Goal: Task Accomplishment & Management: Manage account settings

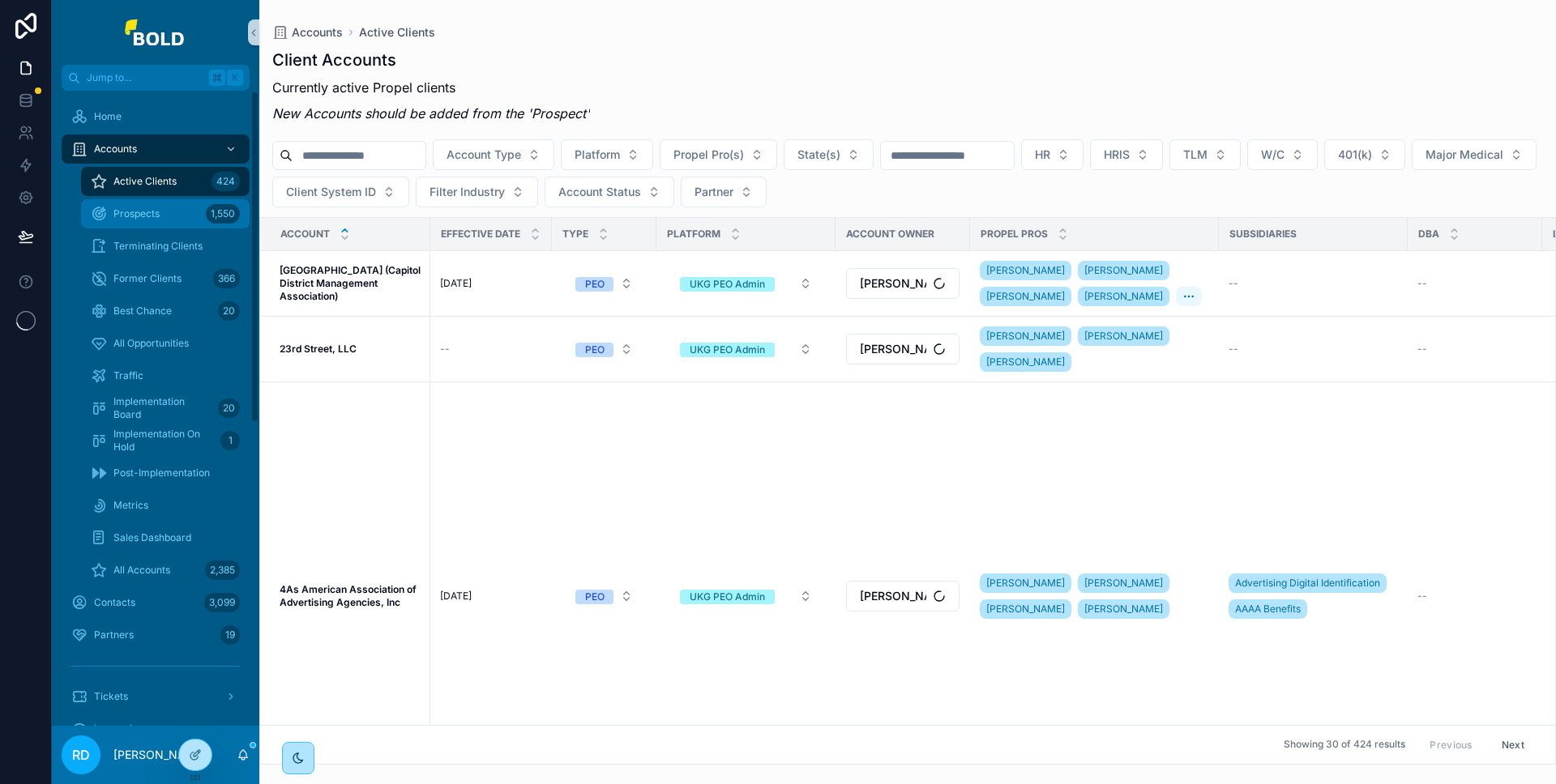
click at [175, 216] on div "Prospects 1,550" at bounding box center [165, 214] width 149 height 26
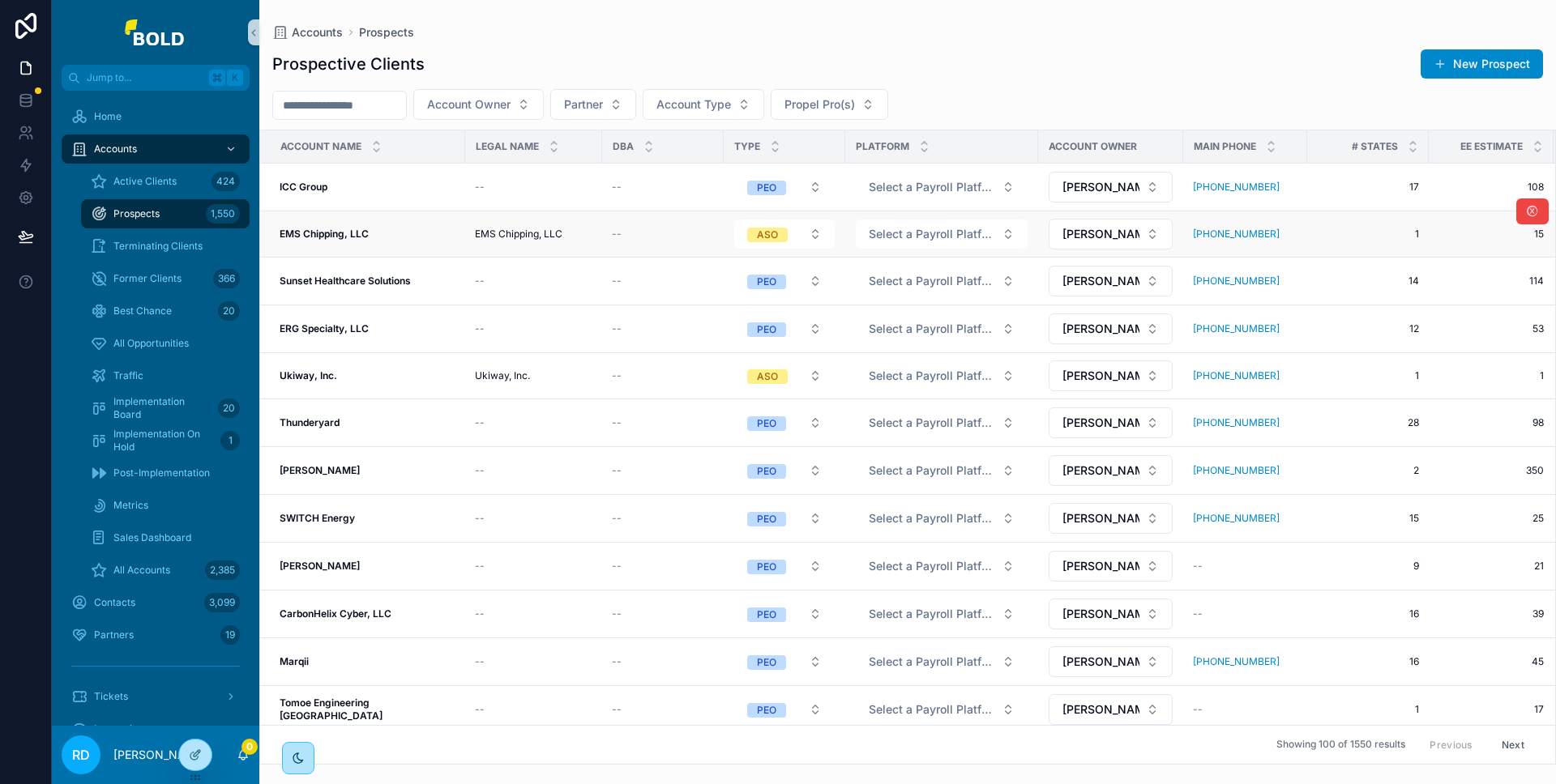
click at [361, 228] on strong "EMS Chipping, LLC" at bounding box center [324, 234] width 90 height 12
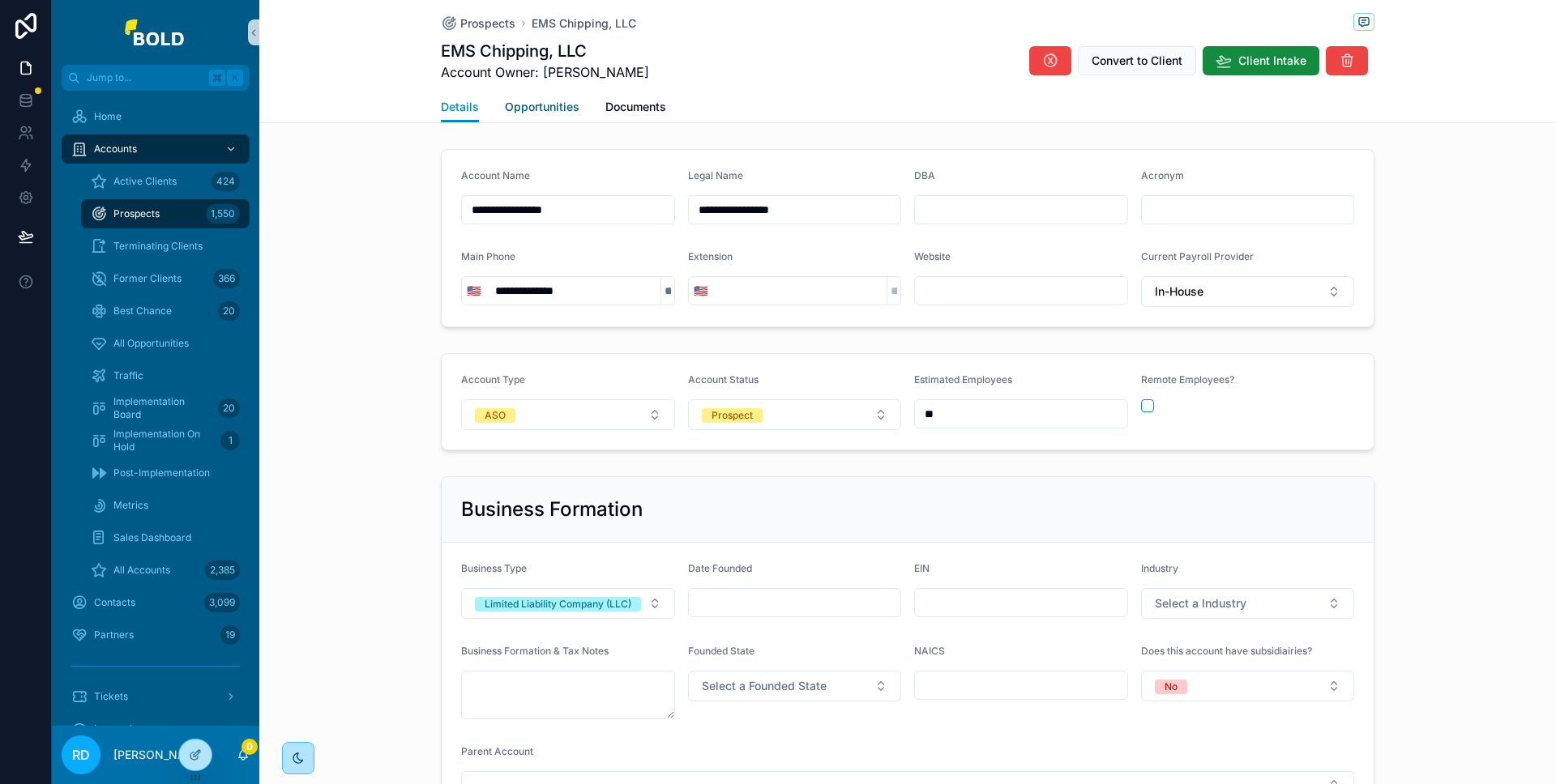
click at [550, 113] on span "Opportunities" at bounding box center [542, 106] width 74 height 16
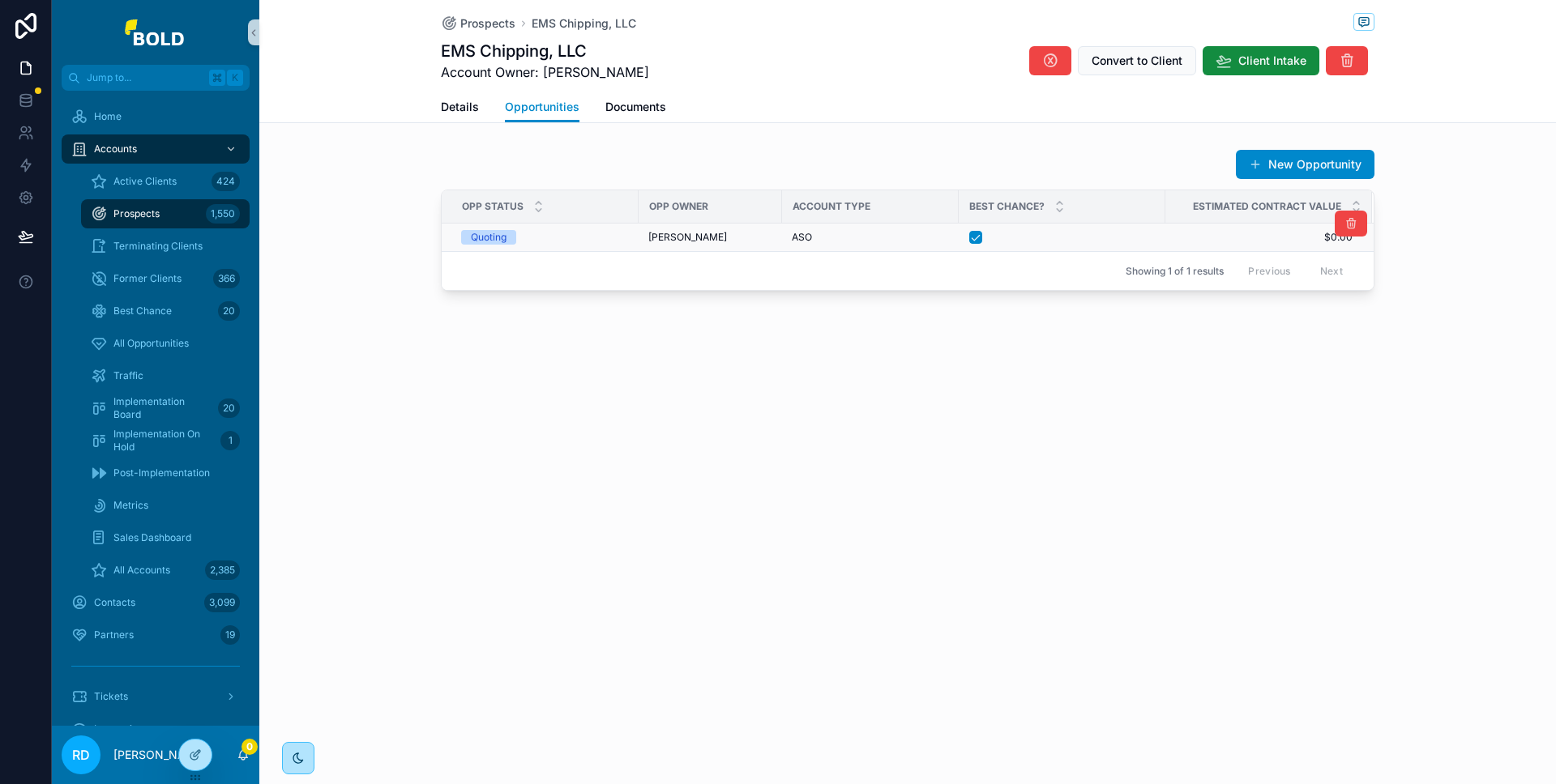
click at [591, 231] on div "Quoting" at bounding box center [545, 237] width 168 height 14
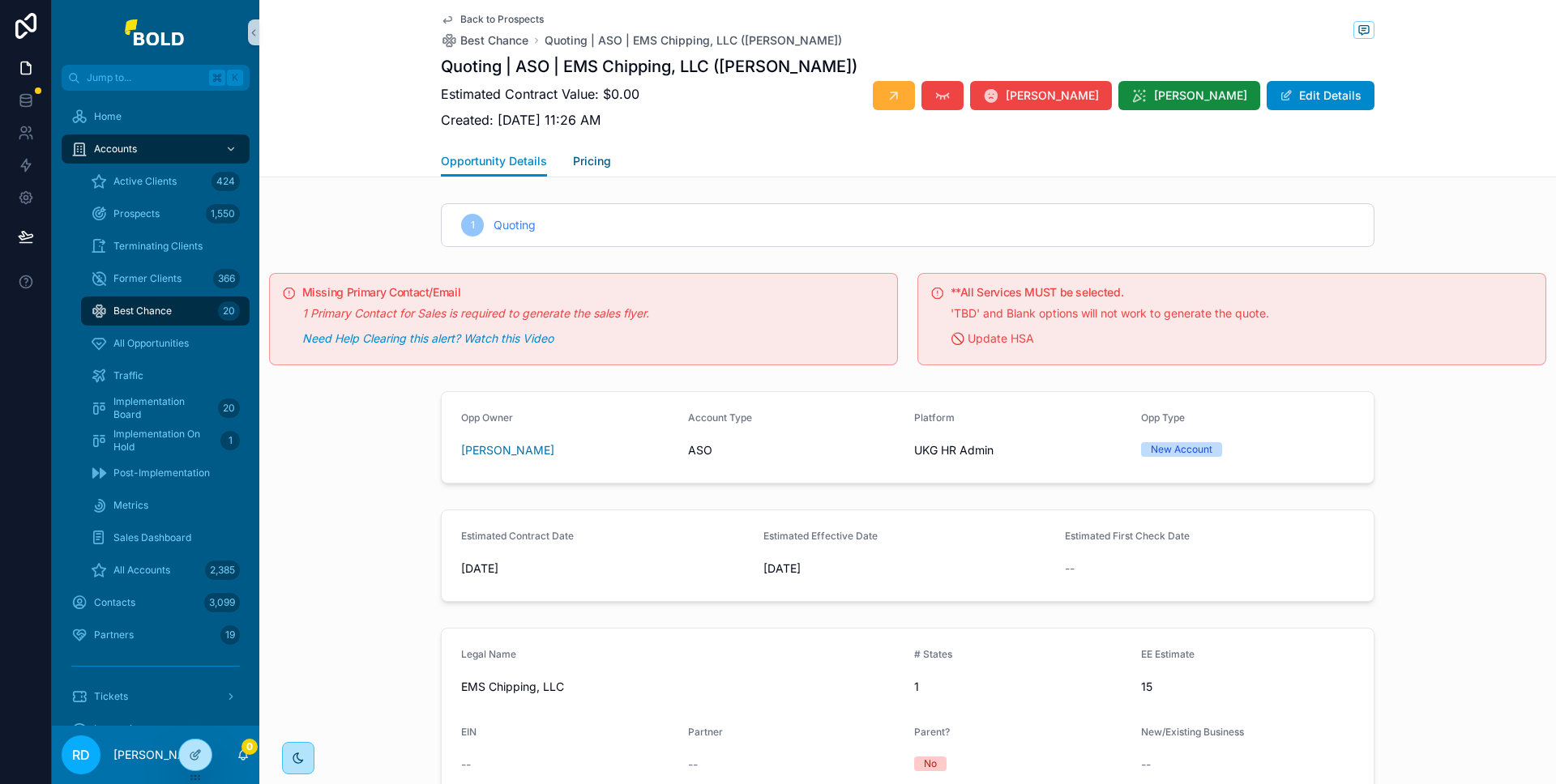
click at [586, 171] on link "Pricing" at bounding box center [592, 163] width 38 height 32
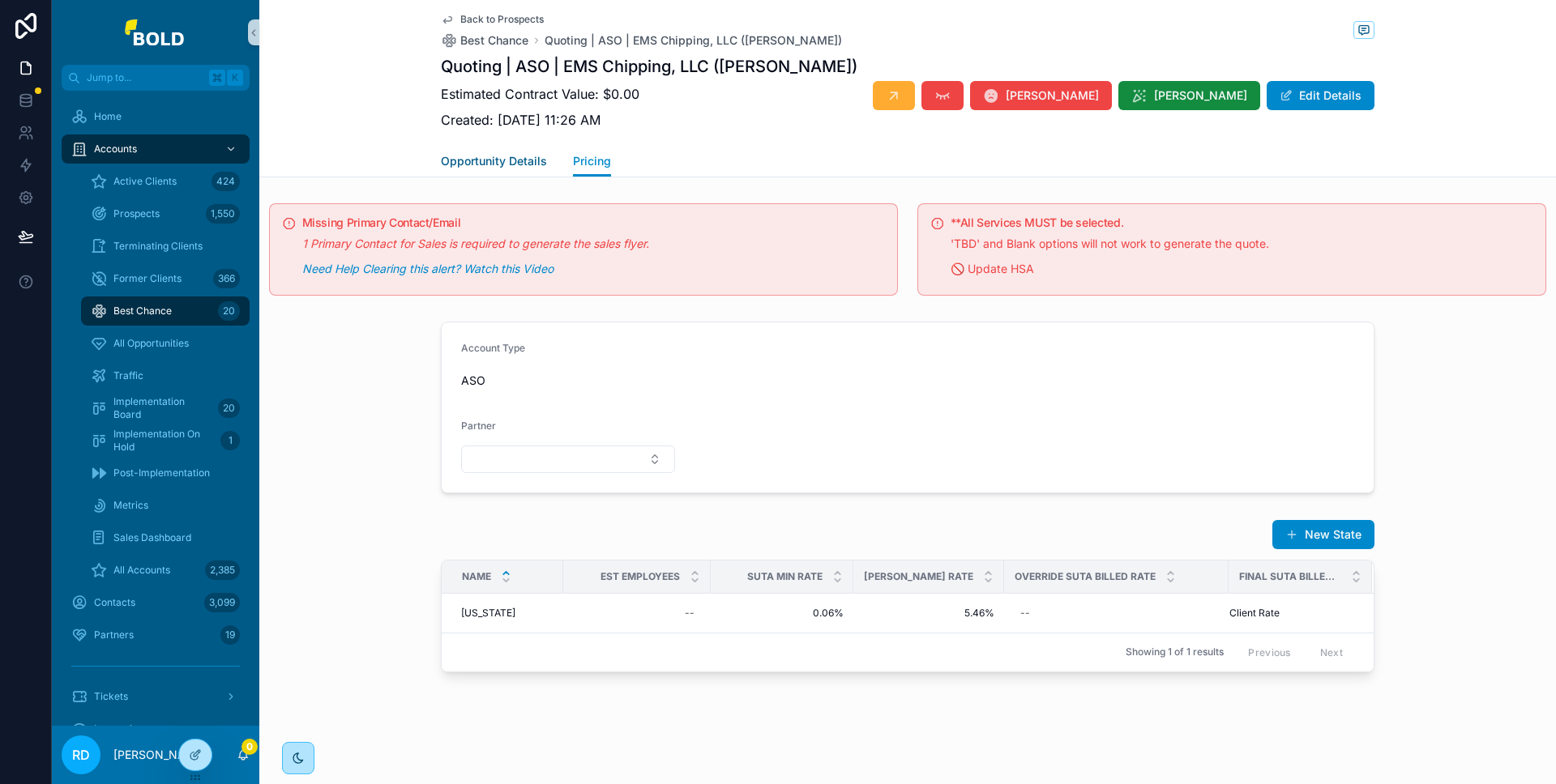
click at [528, 159] on span "Opportunity Details" at bounding box center [494, 161] width 106 height 16
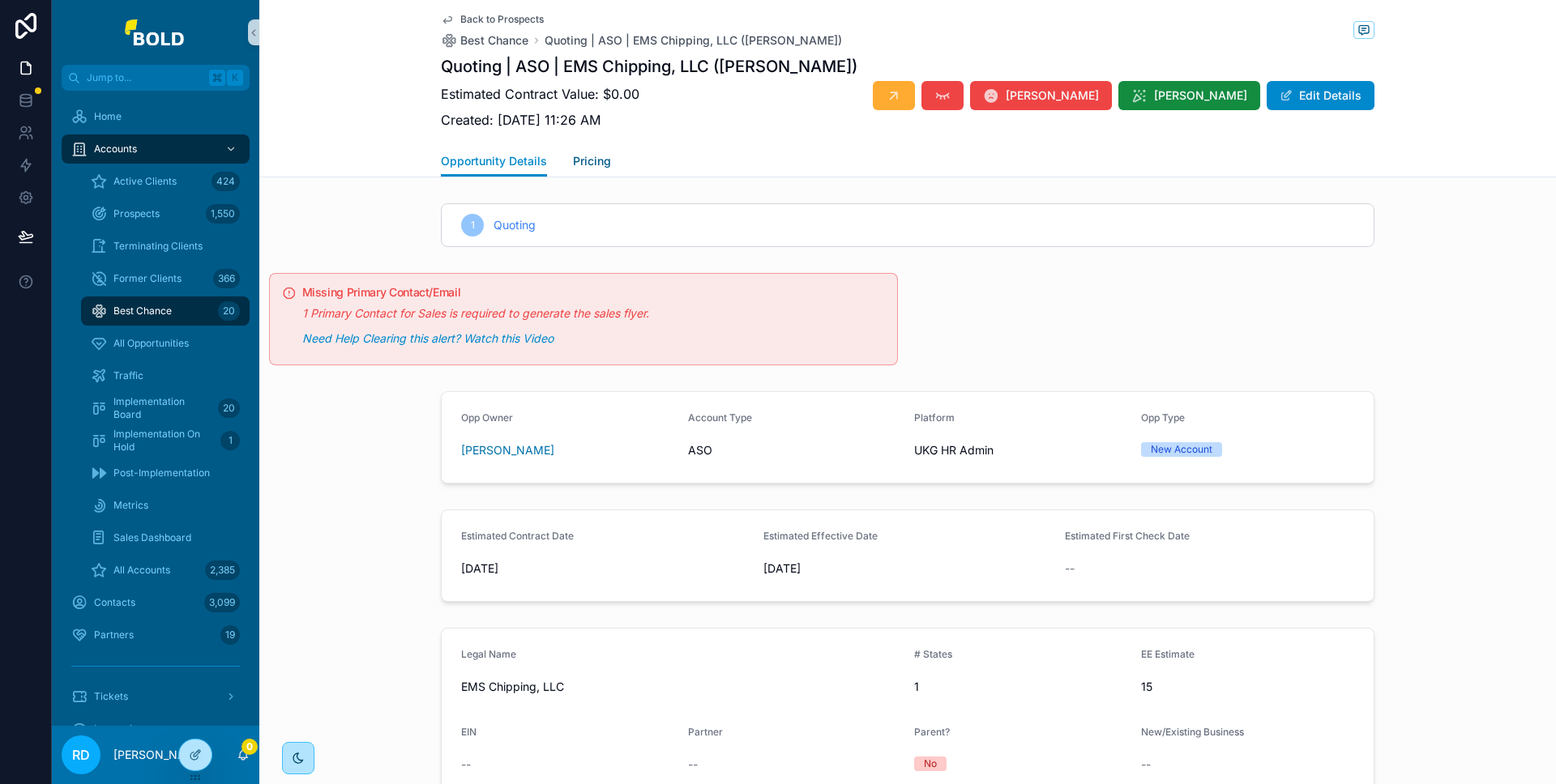
click at [588, 162] on span "Pricing" at bounding box center [592, 161] width 38 height 16
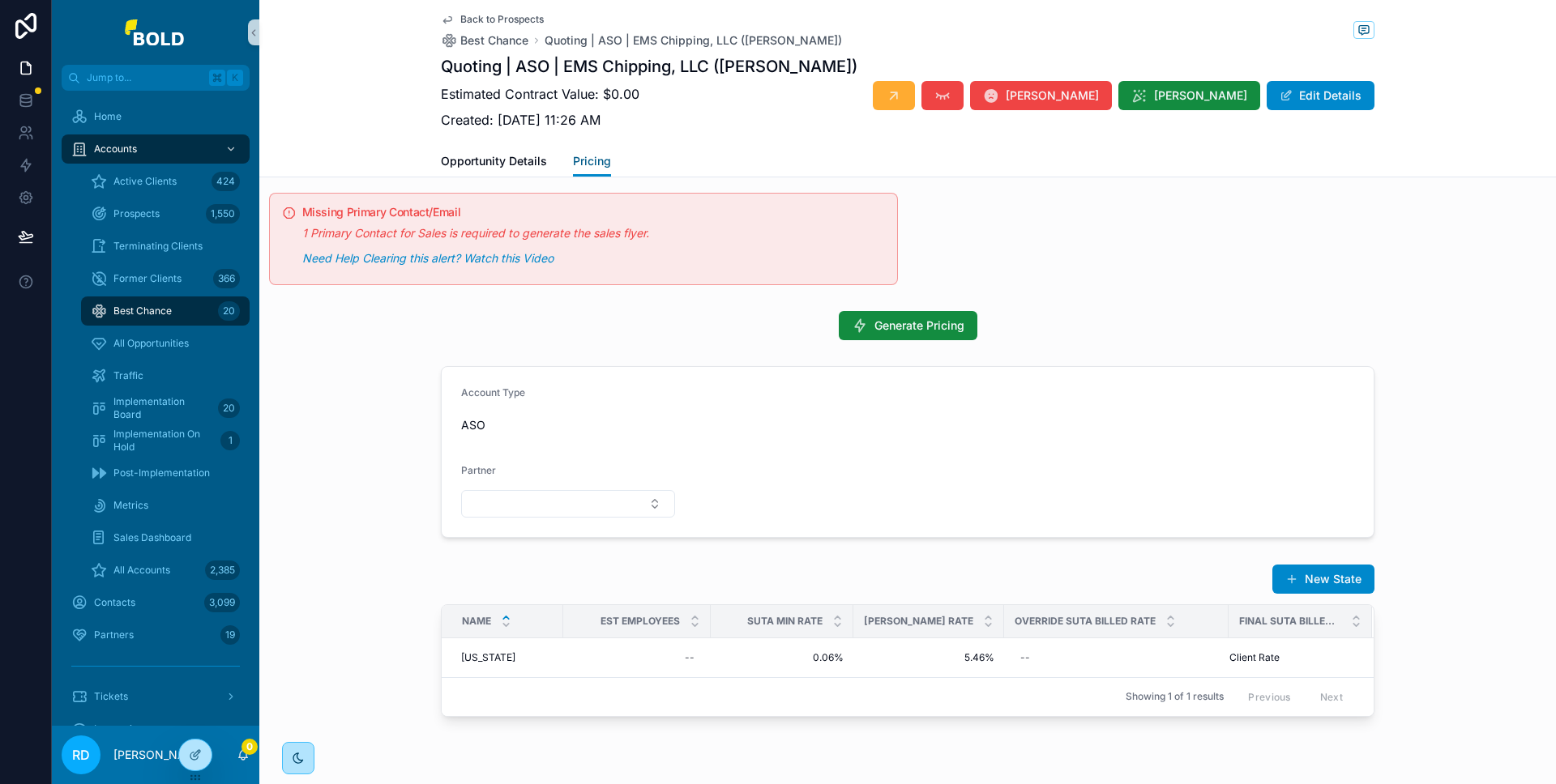
scroll to position [20, 0]
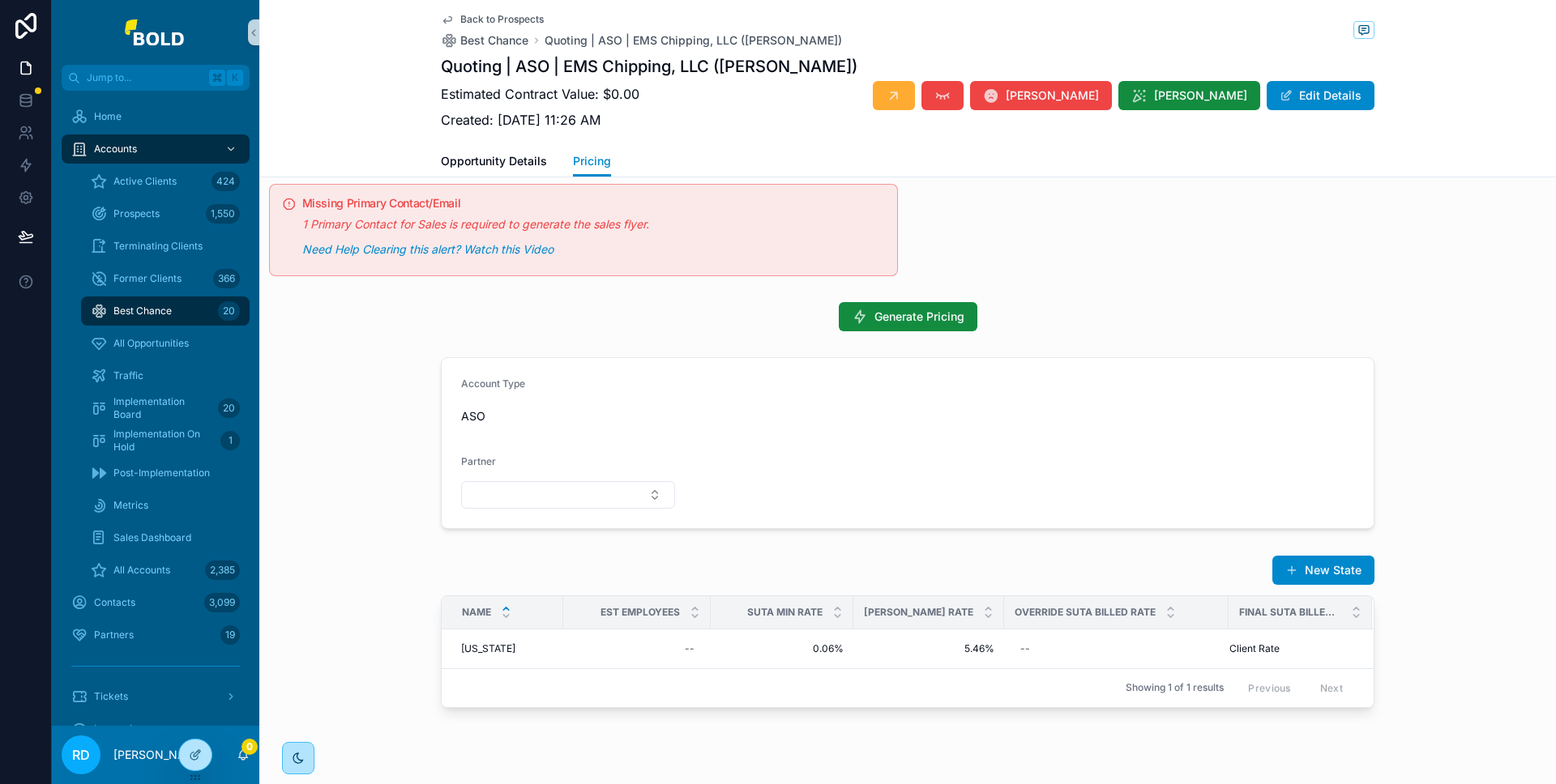
click at [504, 144] on div "Back to Prospects Best Chance Quoting | ASO | EMS Chipping, LLC (Paul Garrigan)…" at bounding box center [908, 73] width 934 height 146
click at [507, 158] on span "Opportunity Details" at bounding box center [494, 161] width 106 height 16
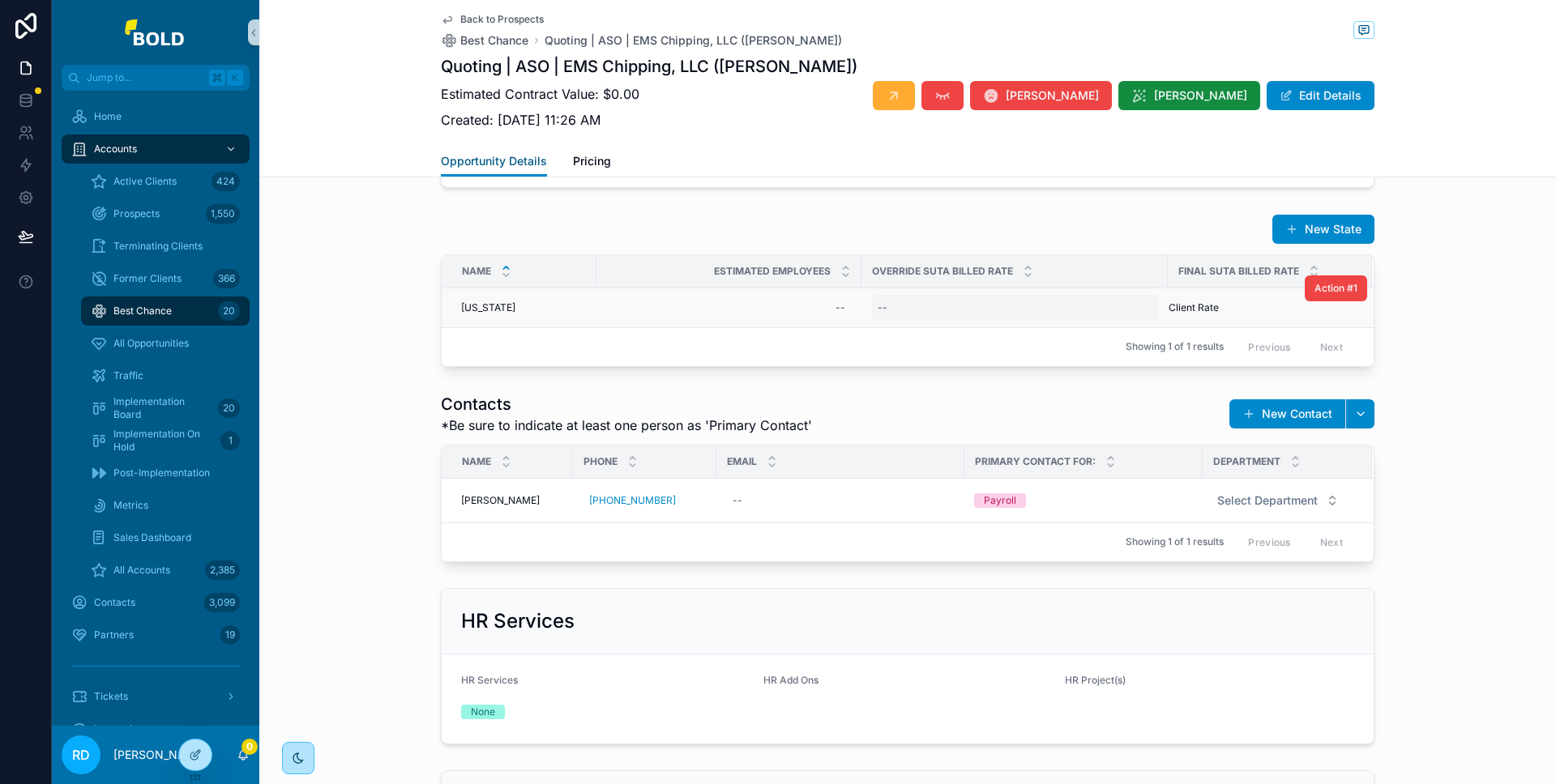
scroll to position [739, 0]
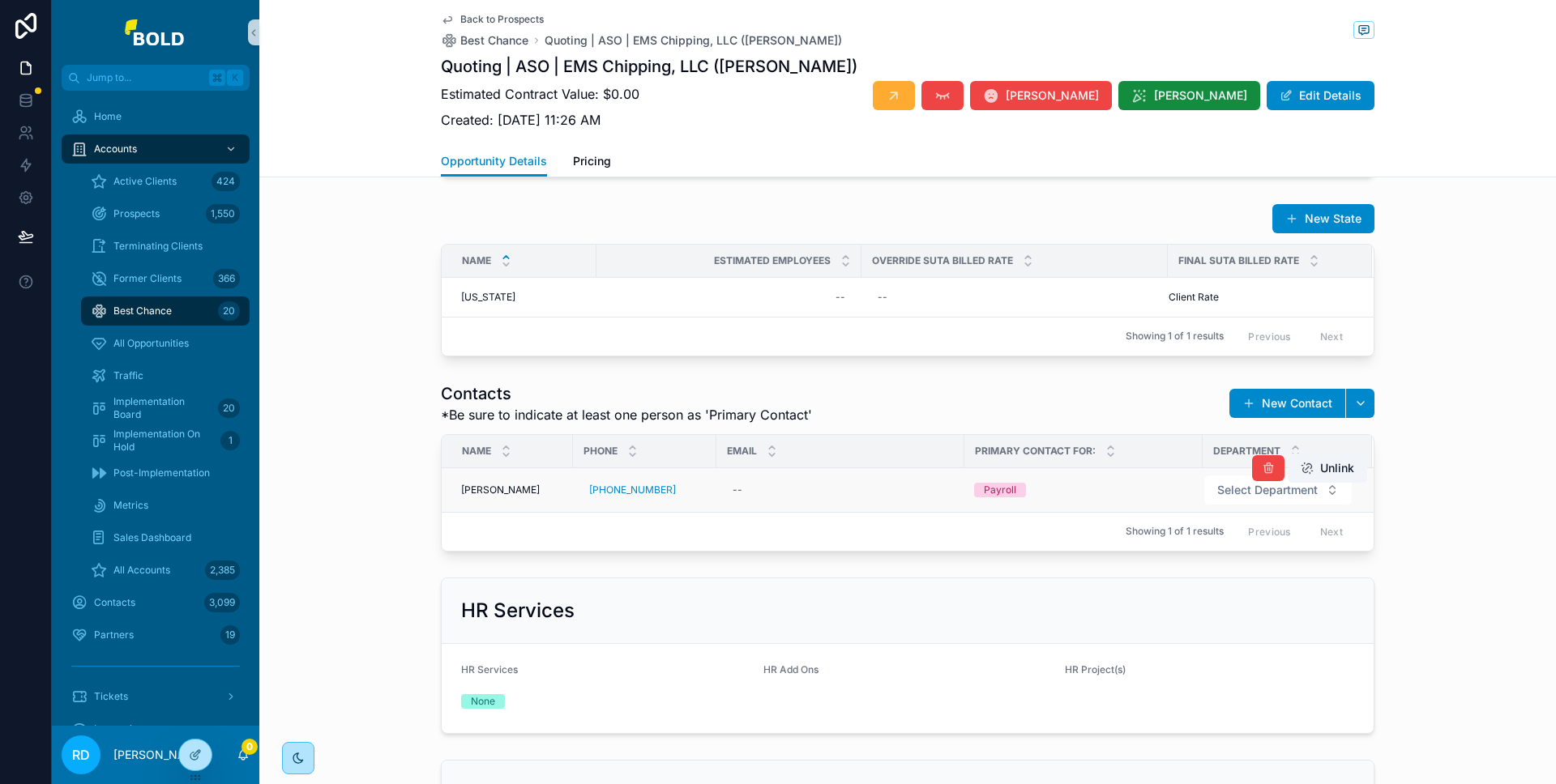
click at [1081, 494] on div "Payroll" at bounding box center [1084, 490] width 219 height 14
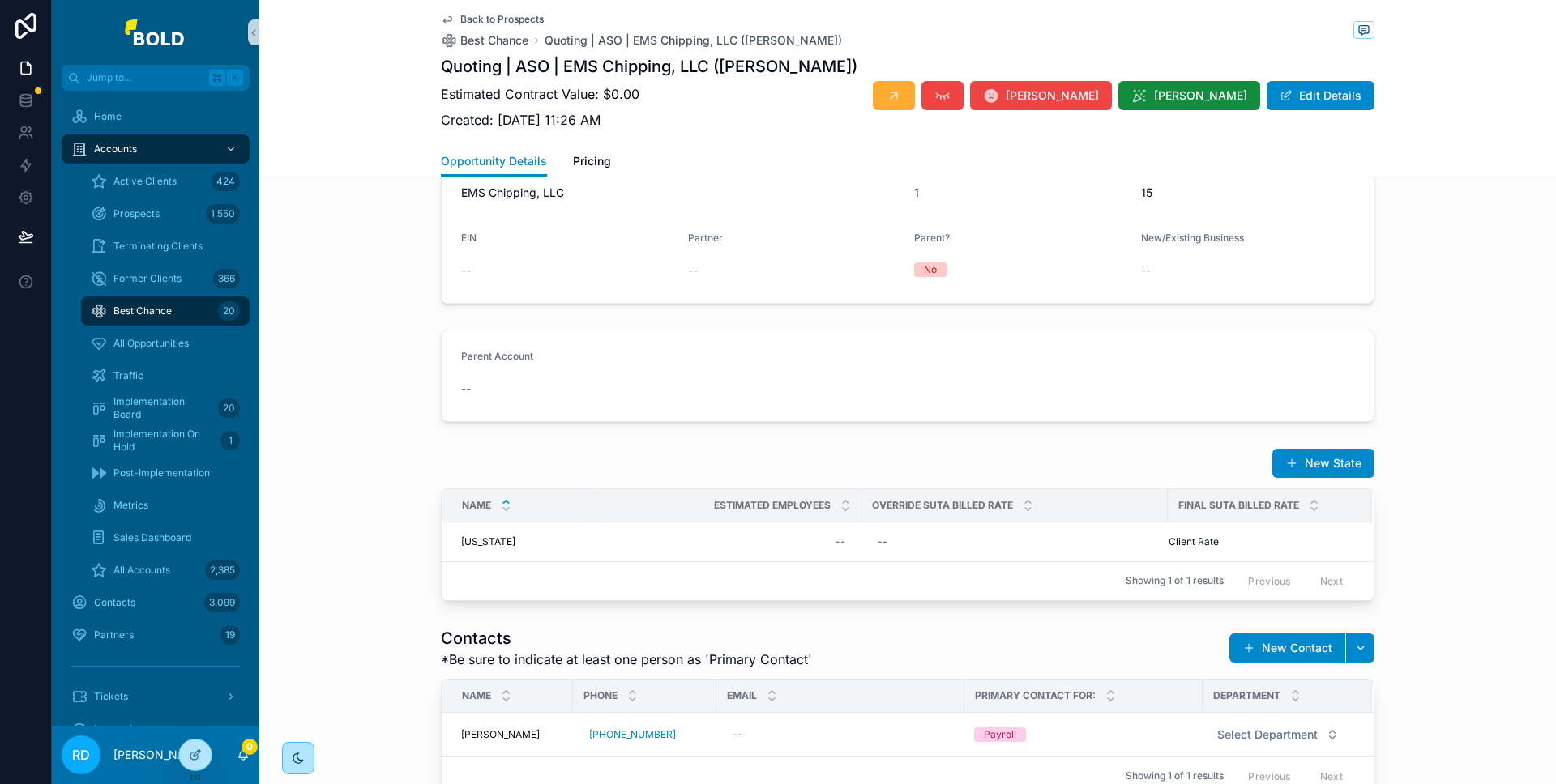
scroll to position [694, 0]
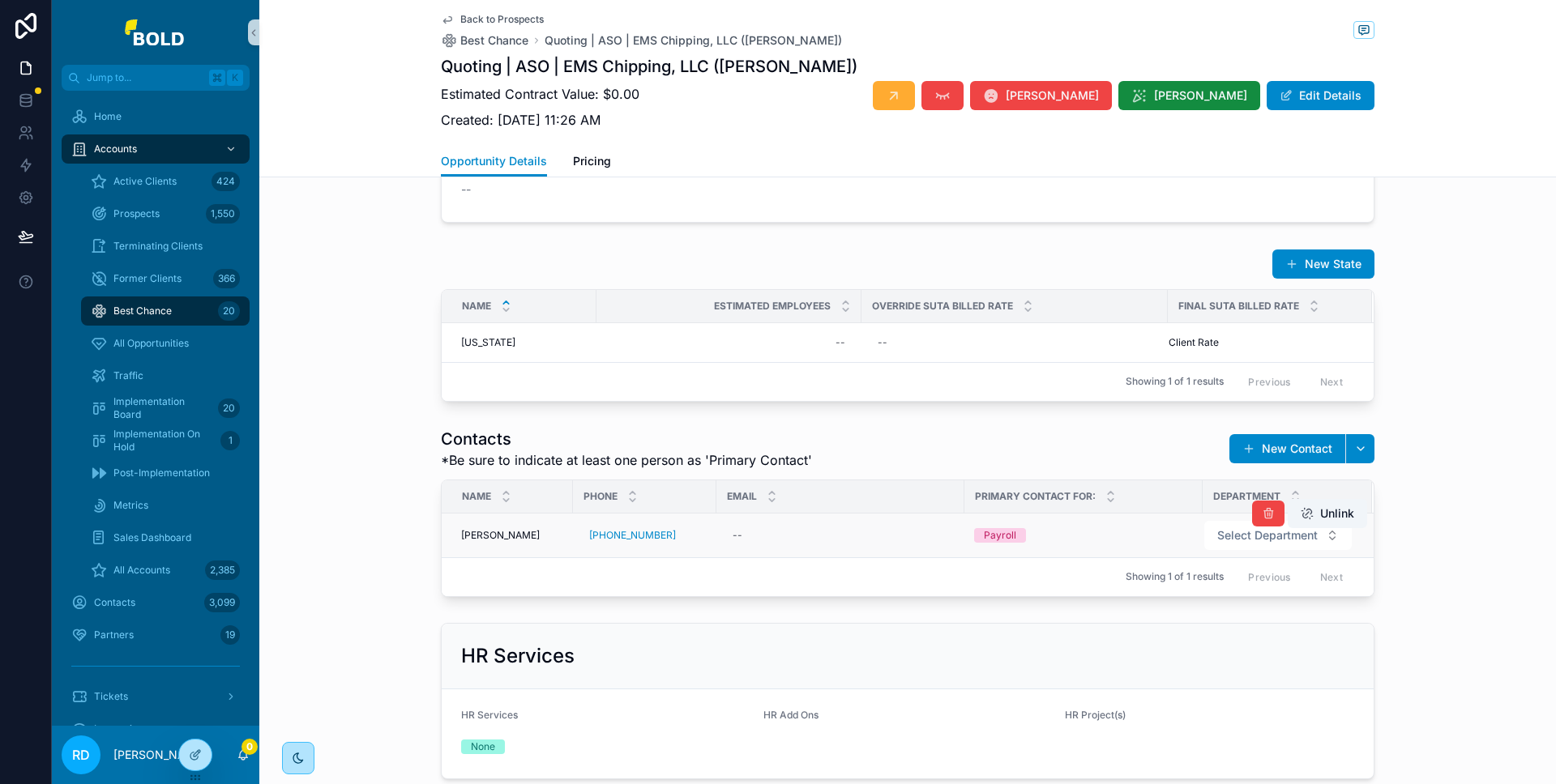
click at [1132, 529] on div "Payroll" at bounding box center [1084, 535] width 219 height 14
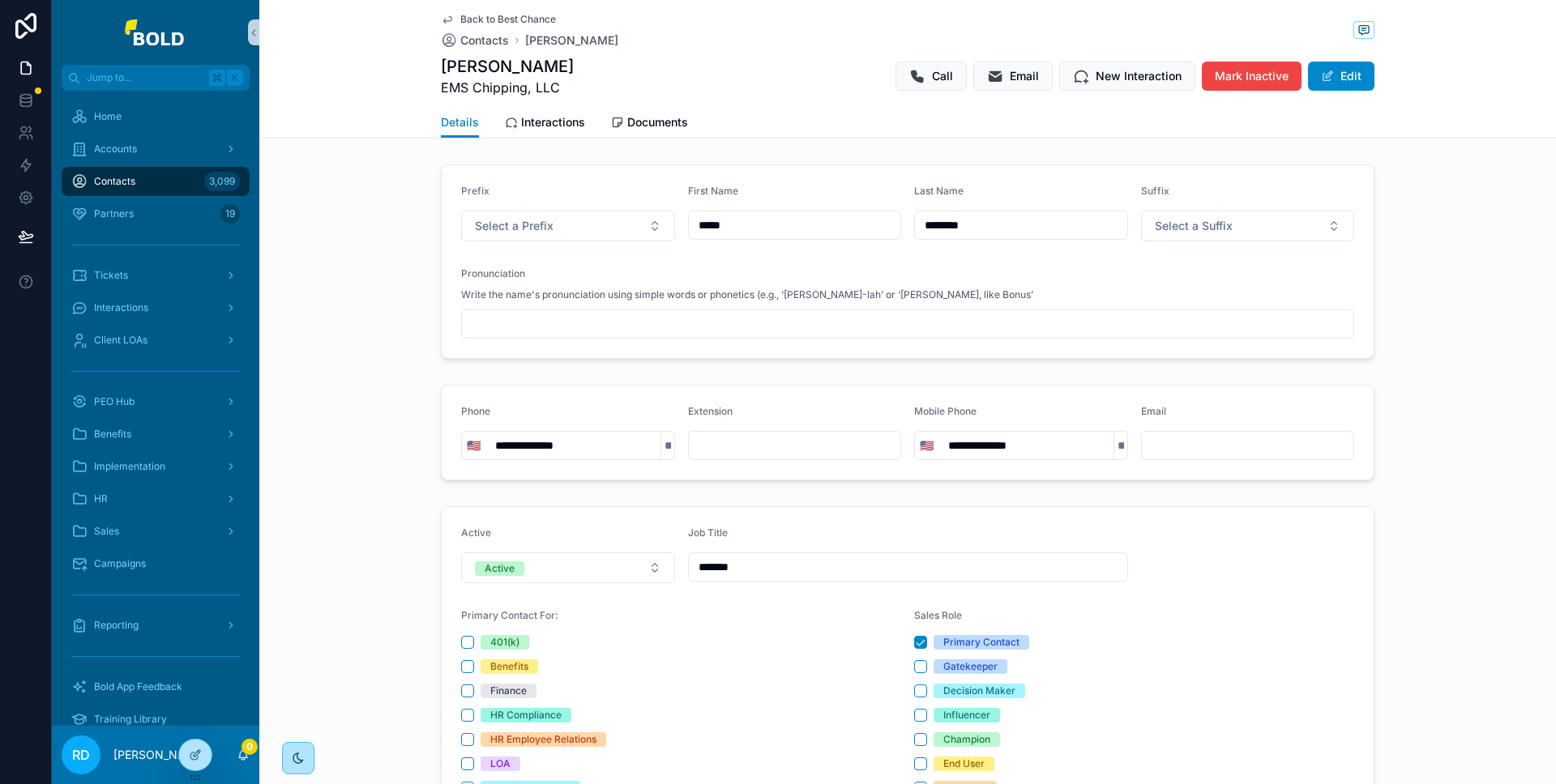
type input "**********"
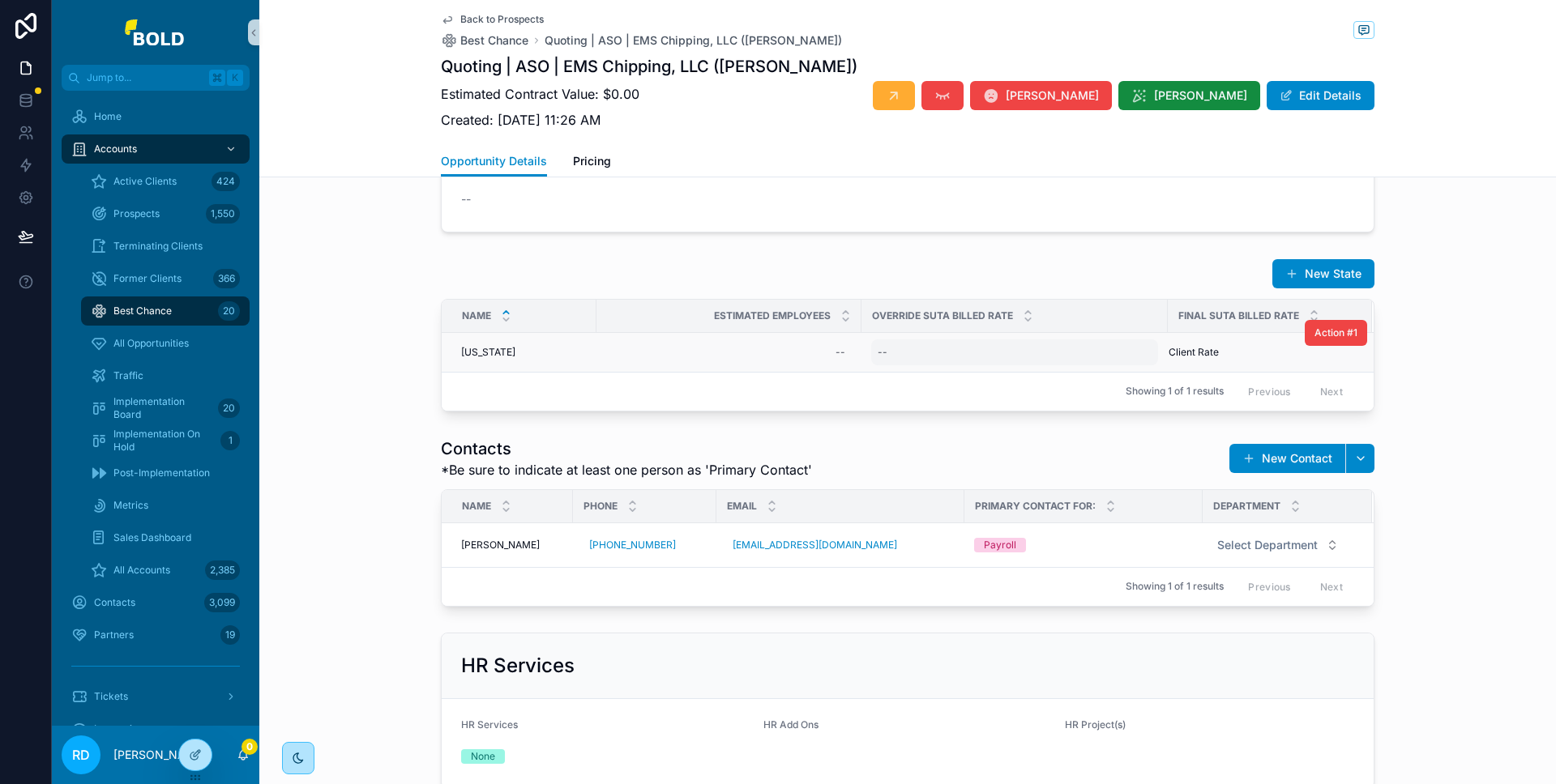
scroll to position [767, 0]
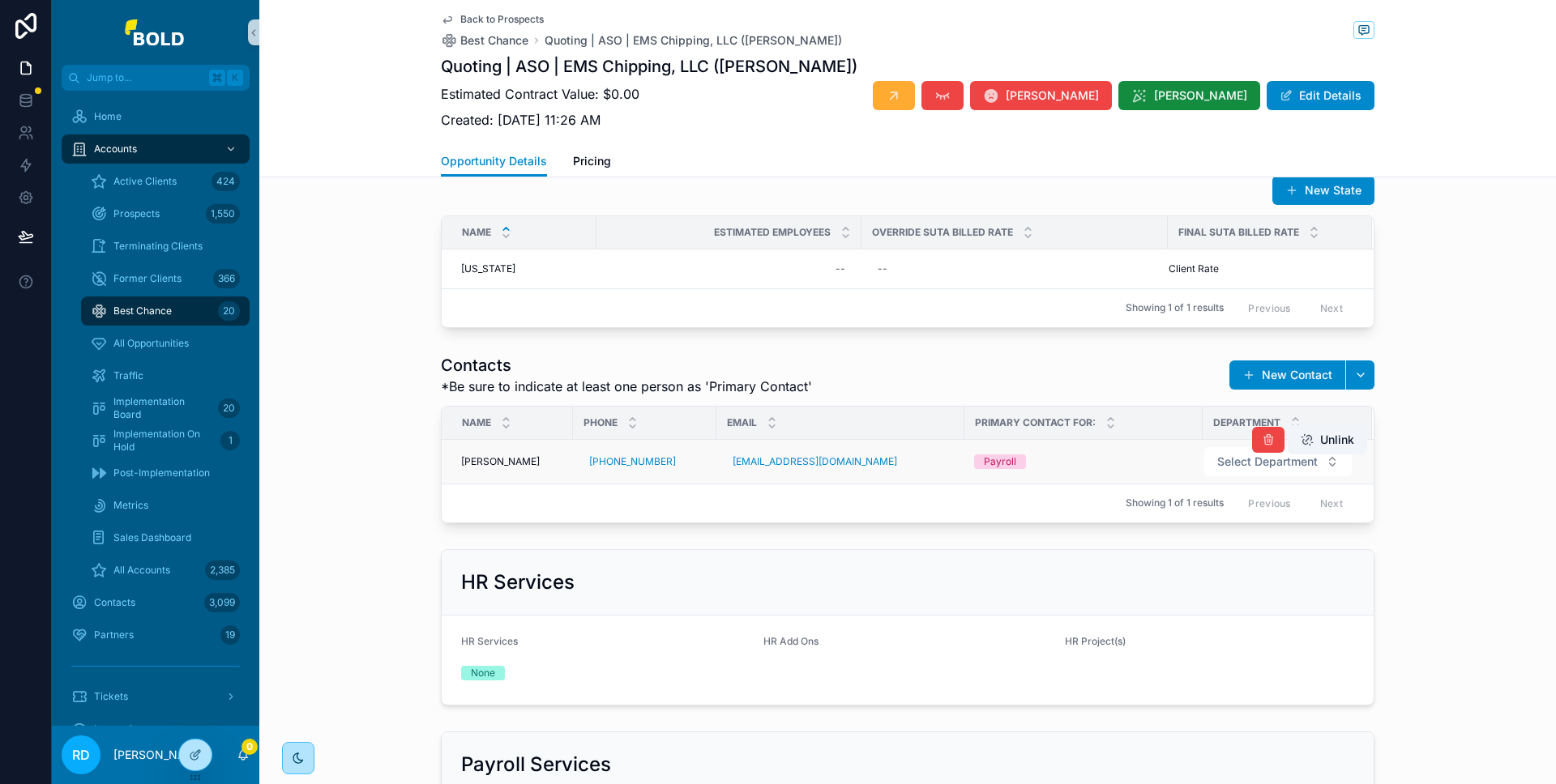
click at [1059, 464] on div "Payroll" at bounding box center [1084, 461] width 219 height 14
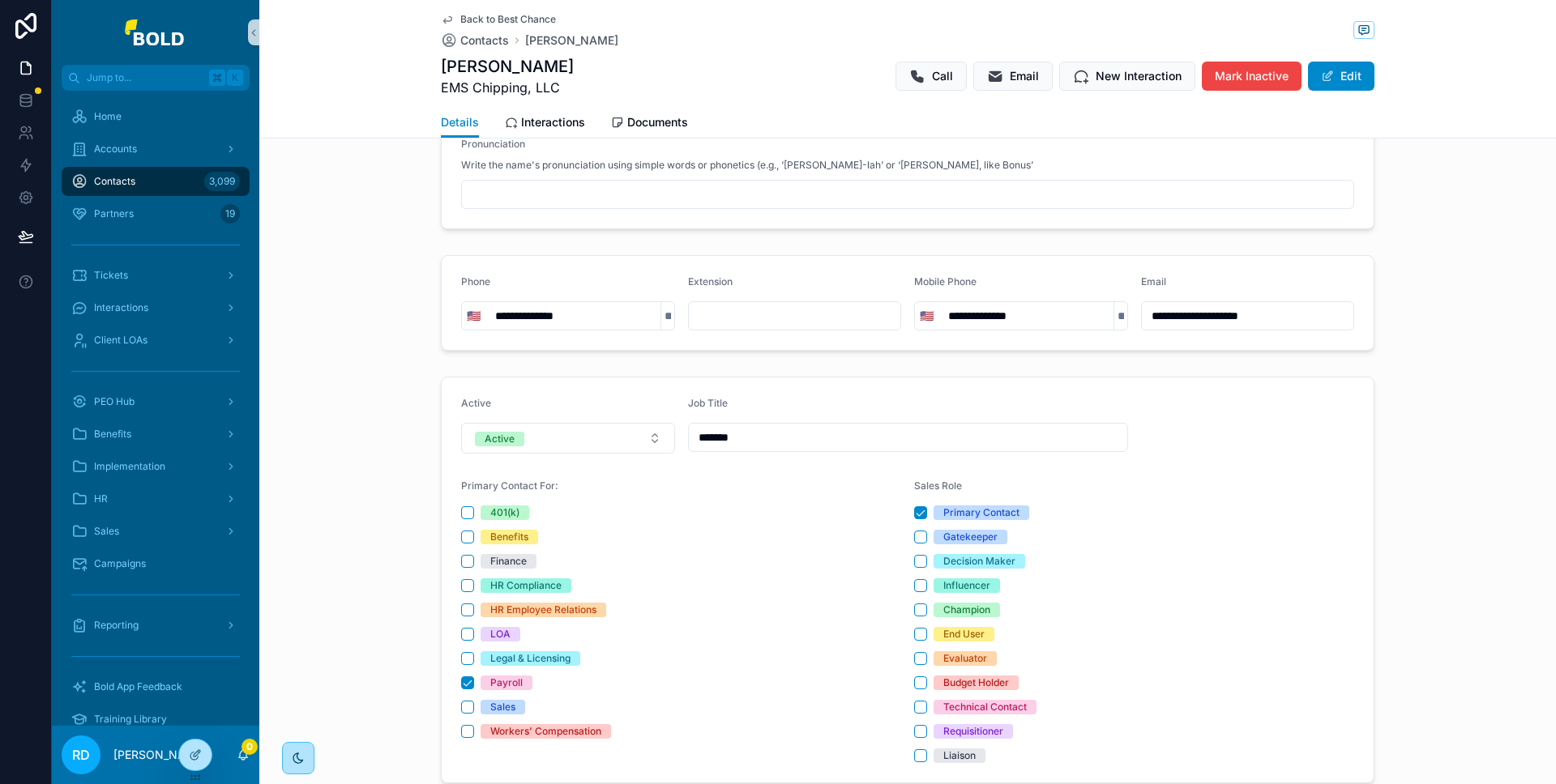
scroll to position [119, 0]
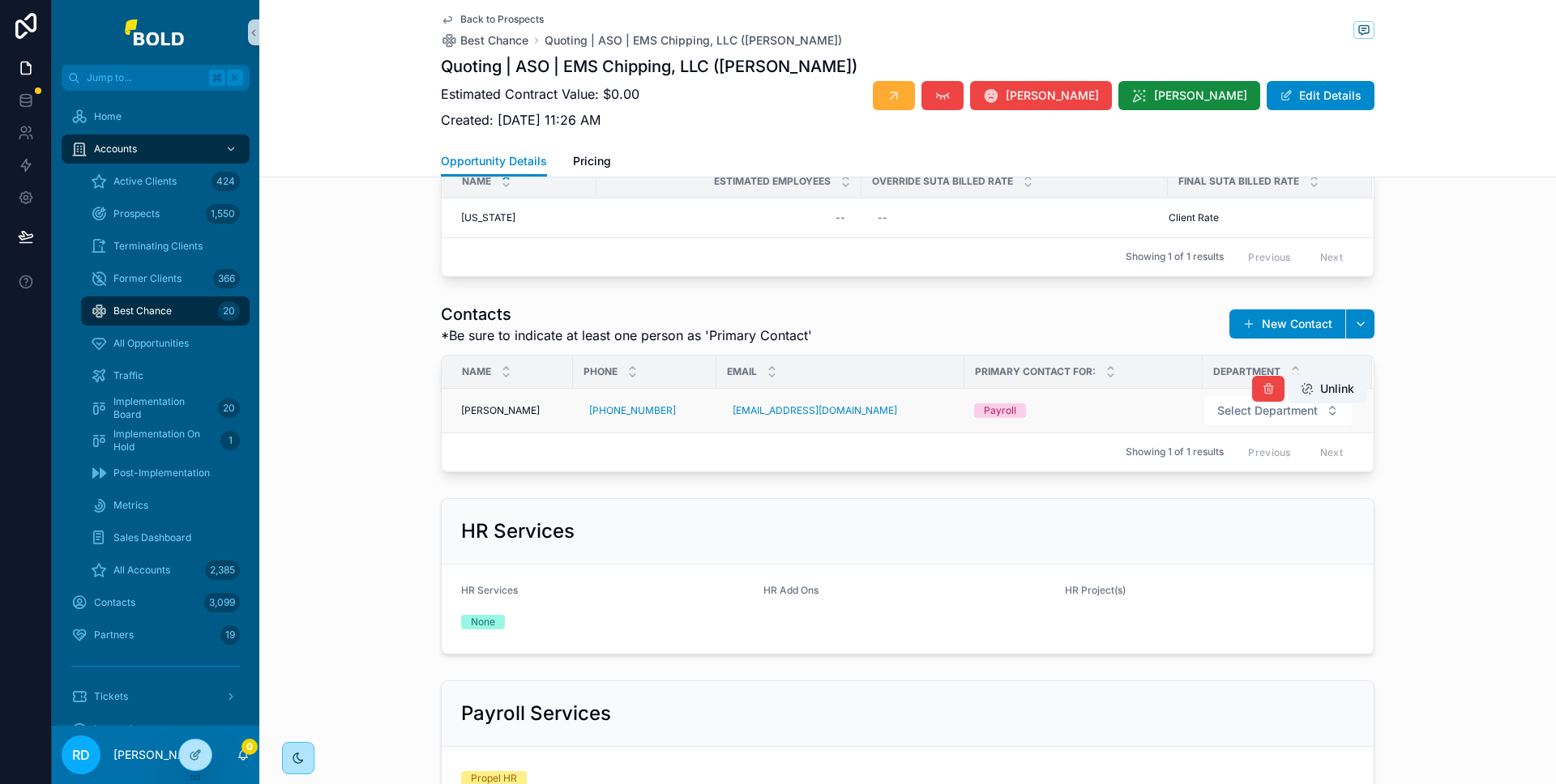
scroll to position [886, 0]
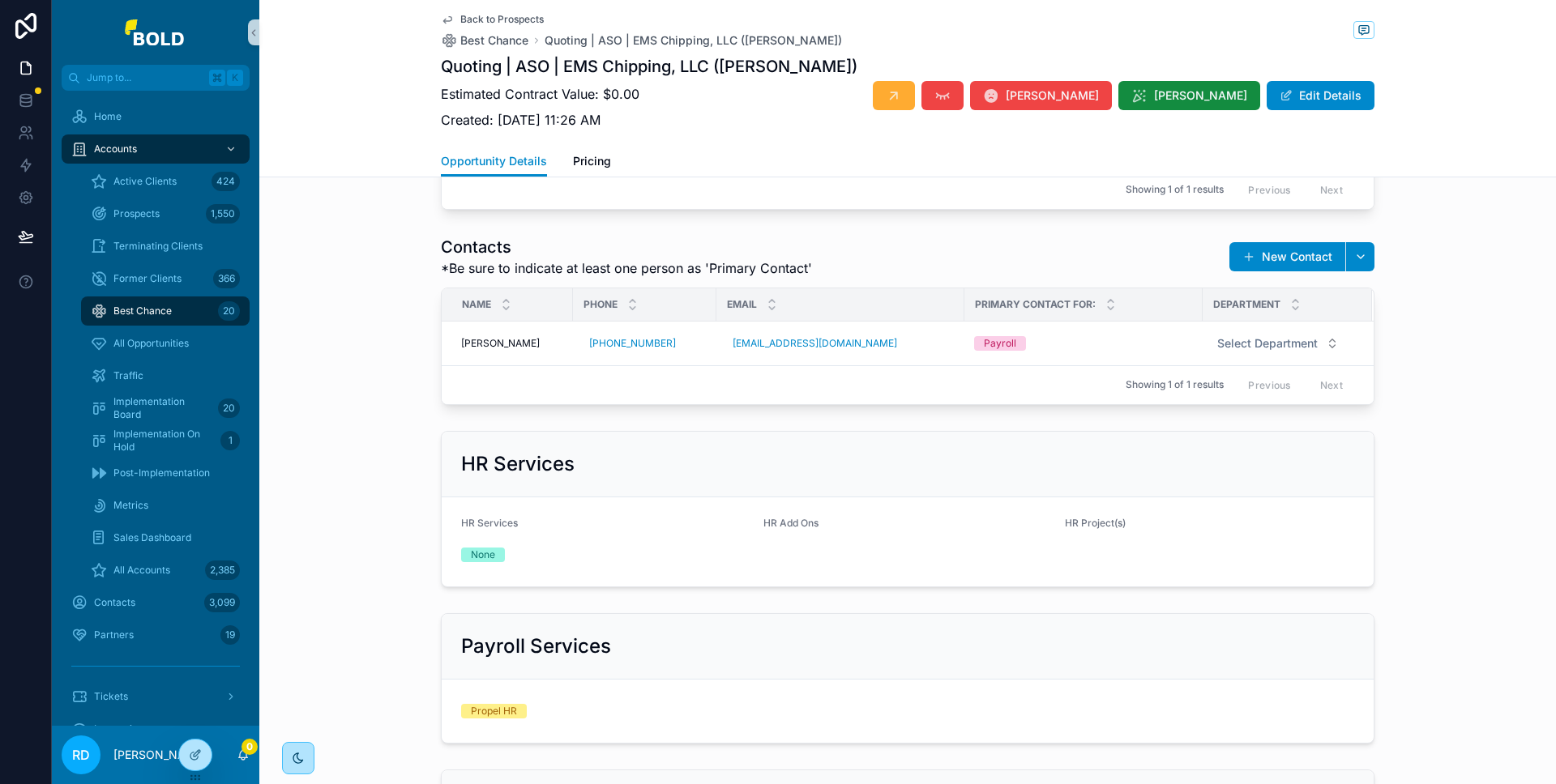
click at [1399, 384] on div "Contacts *Be sure to indicate at least one person as 'Primary Contact' New Cont…" at bounding box center [908, 320] width 1297 height 183
click at [1305, 347] on span "Select Department" at bounding box center [1268, 343] width 101 height 16
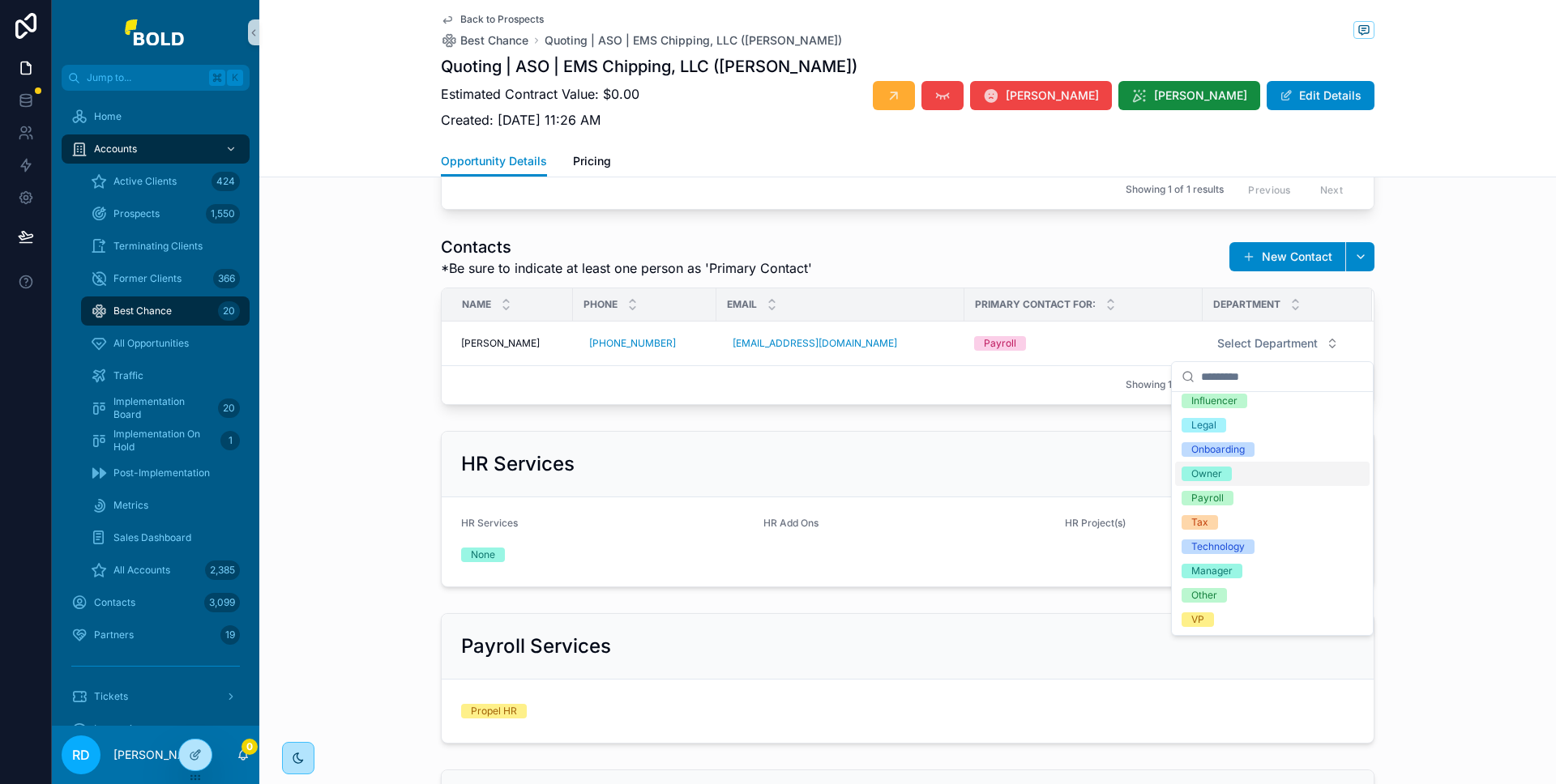
scroll to position [0, 0]
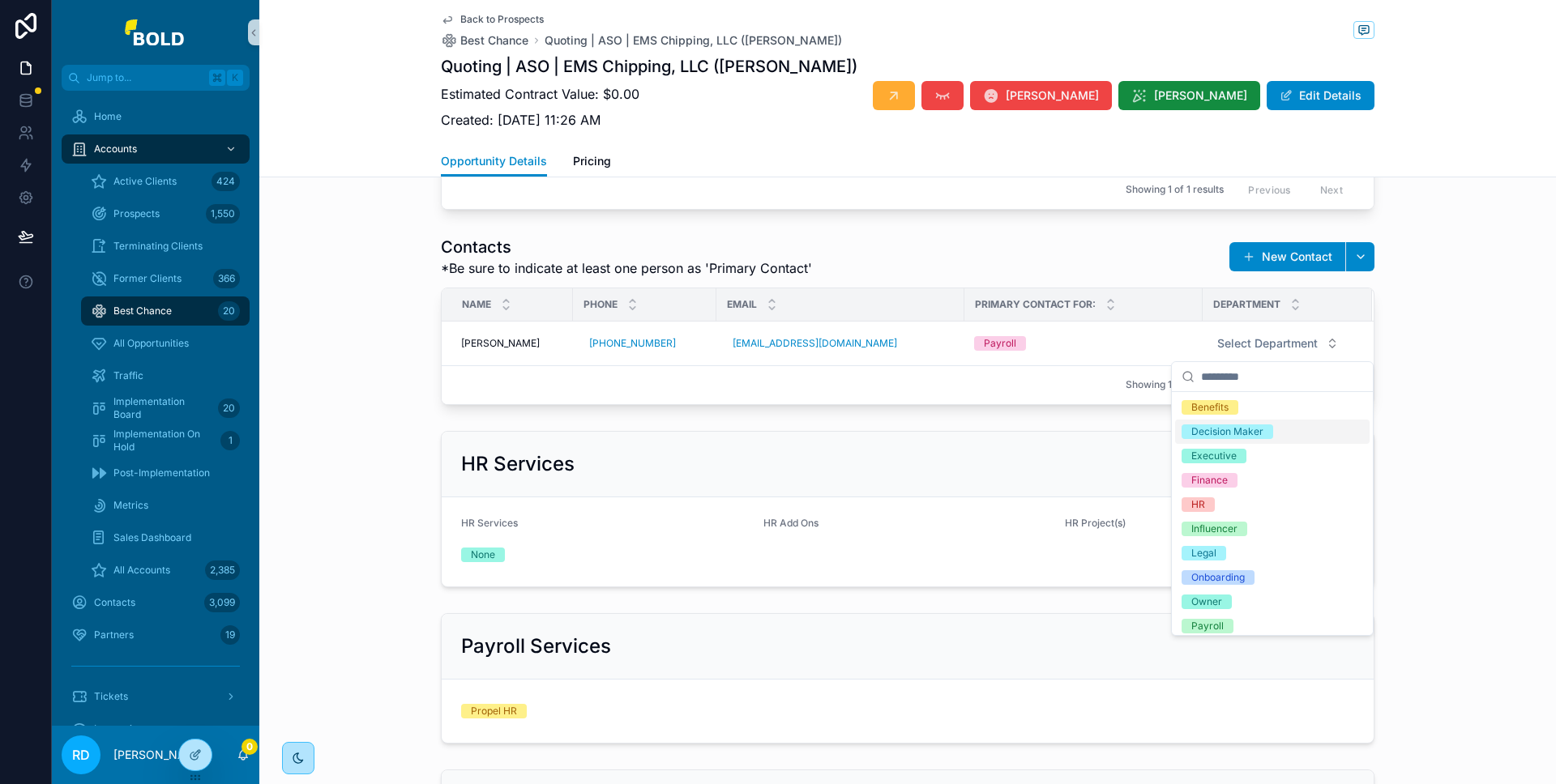
click at [1426, 419] on div "1 Quoting Missing Primary Contact/Email 1 Primary Contact for Sales is required…" at bounding box center [908, 743] width 1297 height 2863
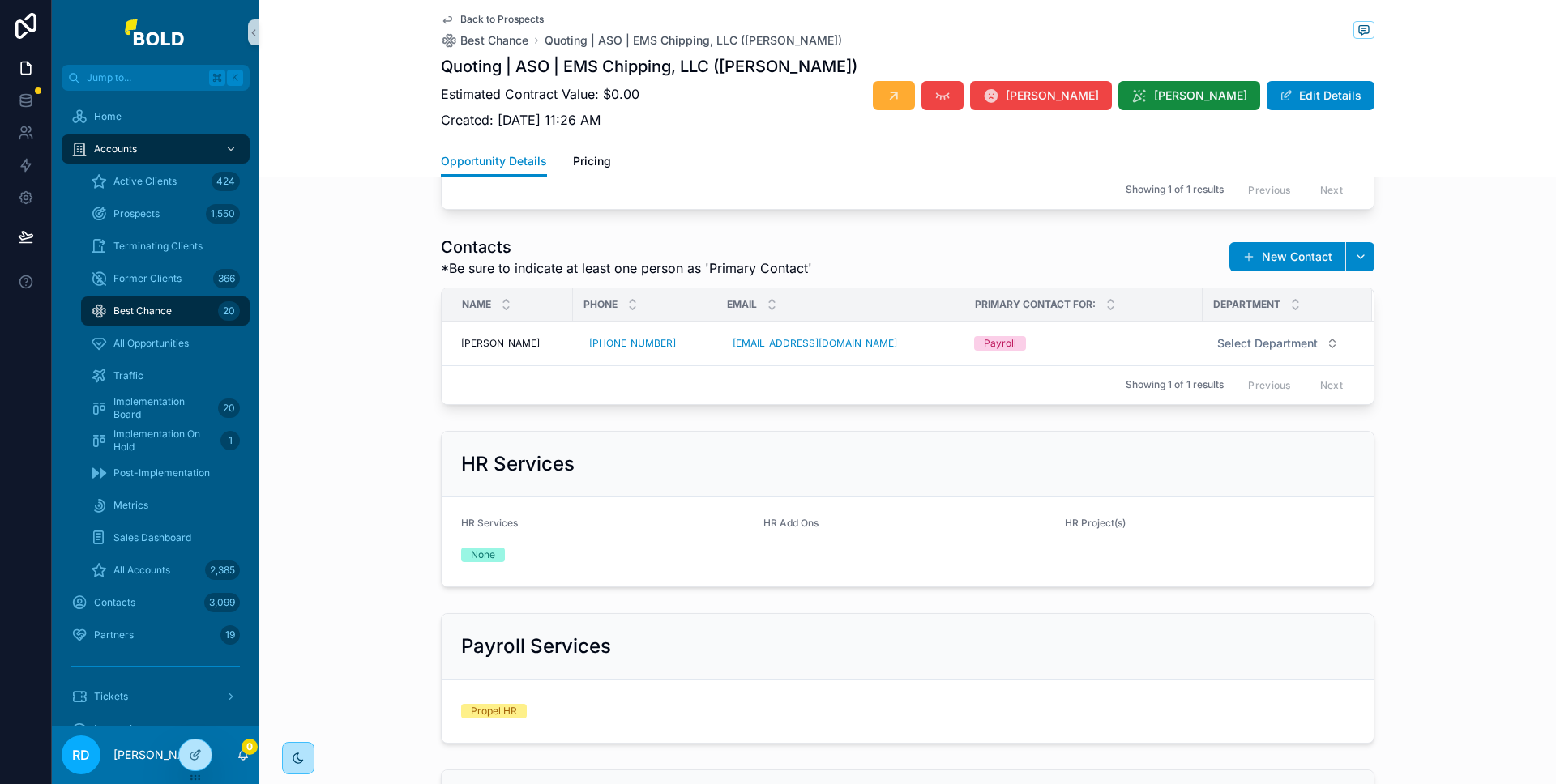
scroll to position [566, 0]
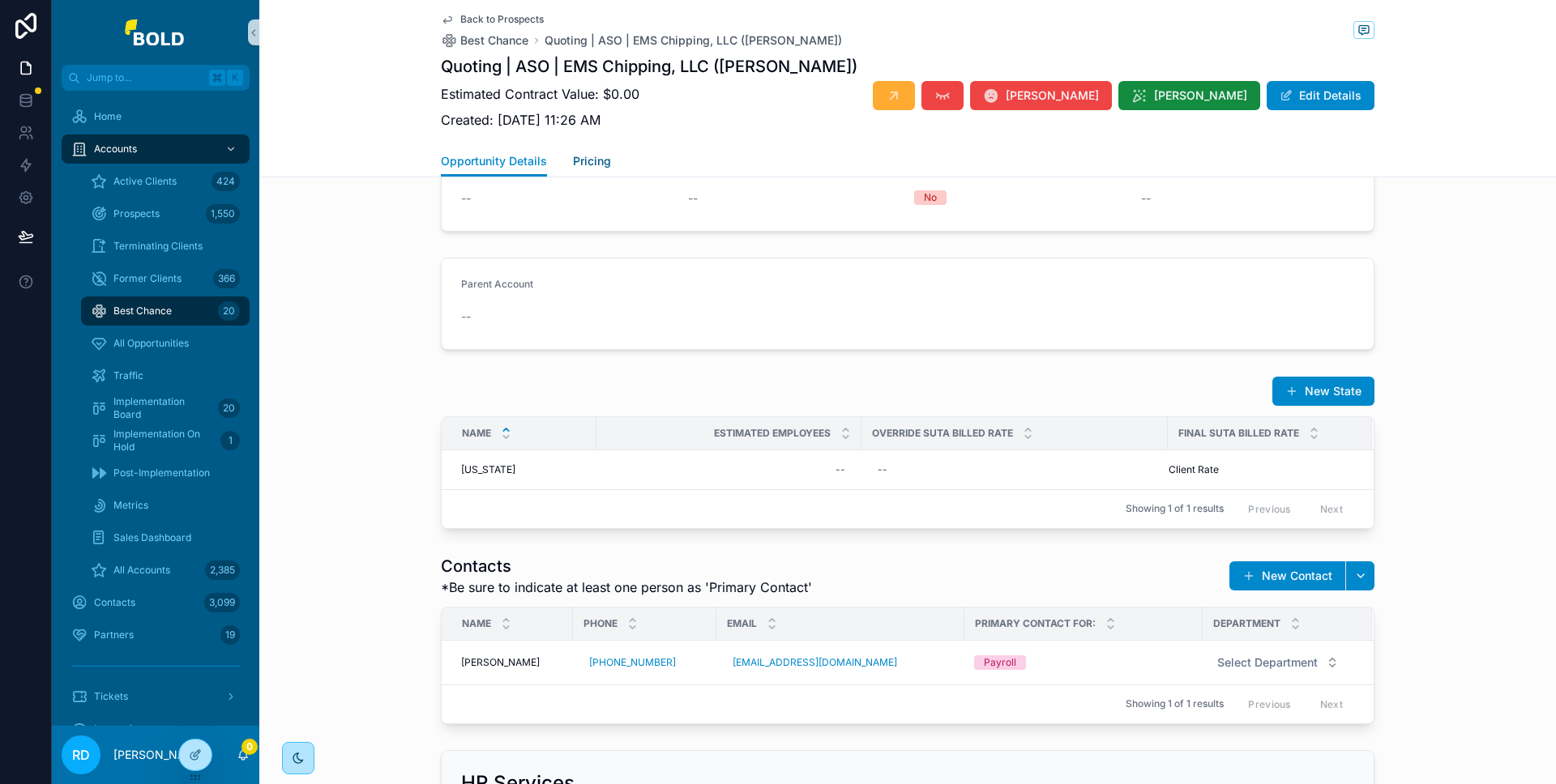
click at [585, 169] on link "Pricing" at bounding box center [592, 163] width 38 height 32
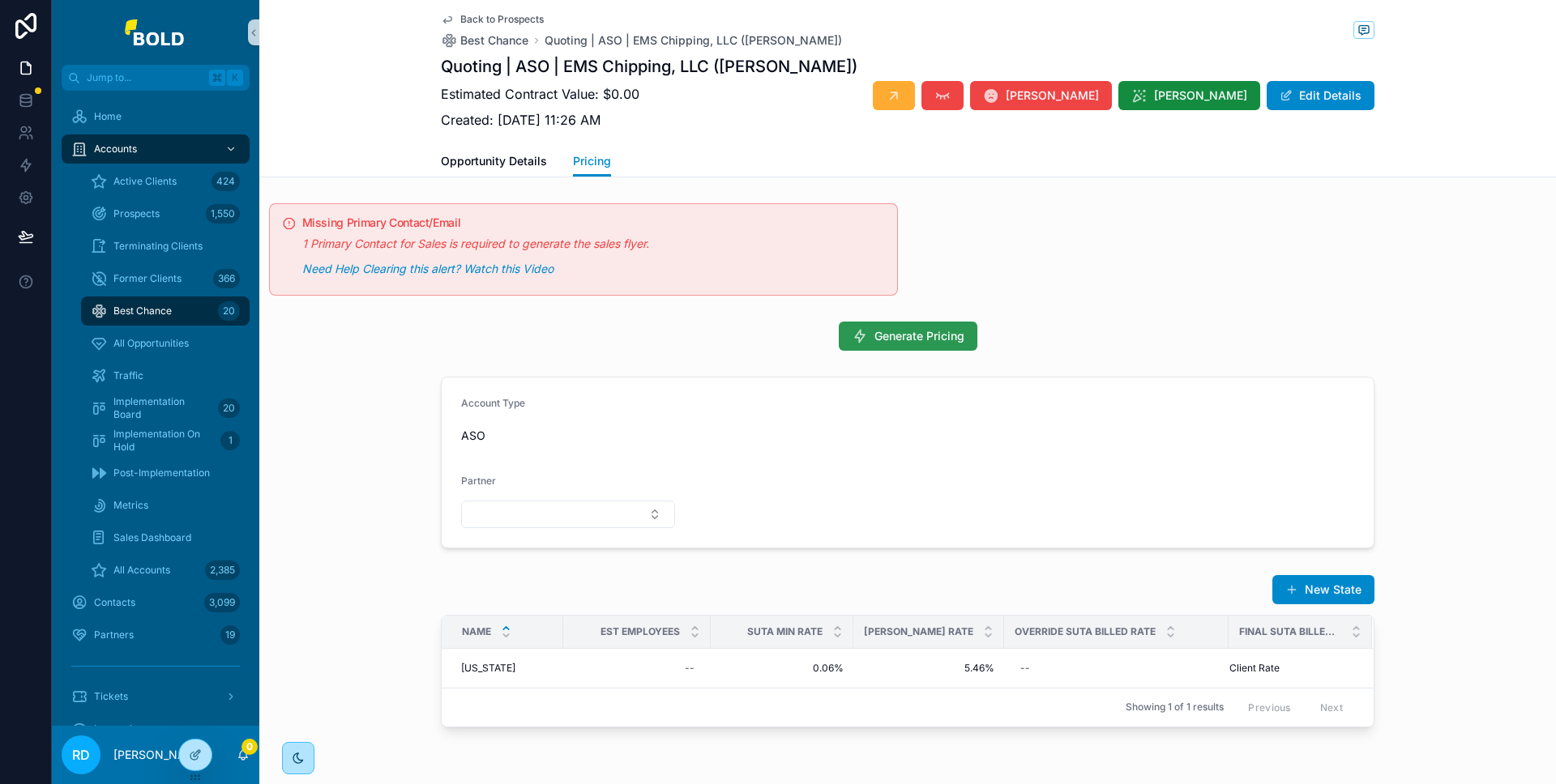
click at [933, 344] on button "Generate Pricing" at bounding box center [908, 335] width 139 height 29
click at [1358, 31] on icon "scrollable content" at bounding box center [1365, 30] width 13 height 13
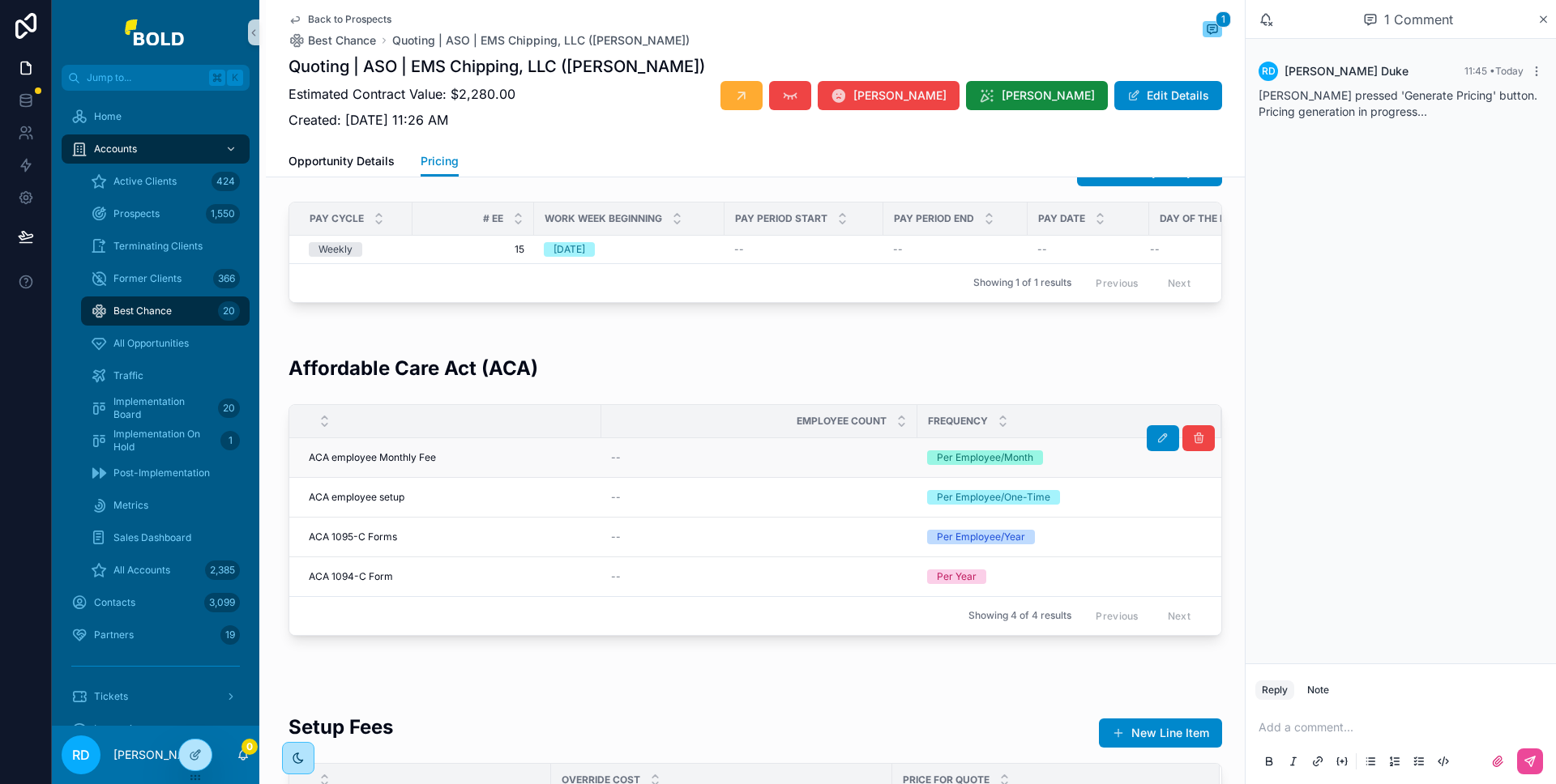
scroll to position [1502, 0]
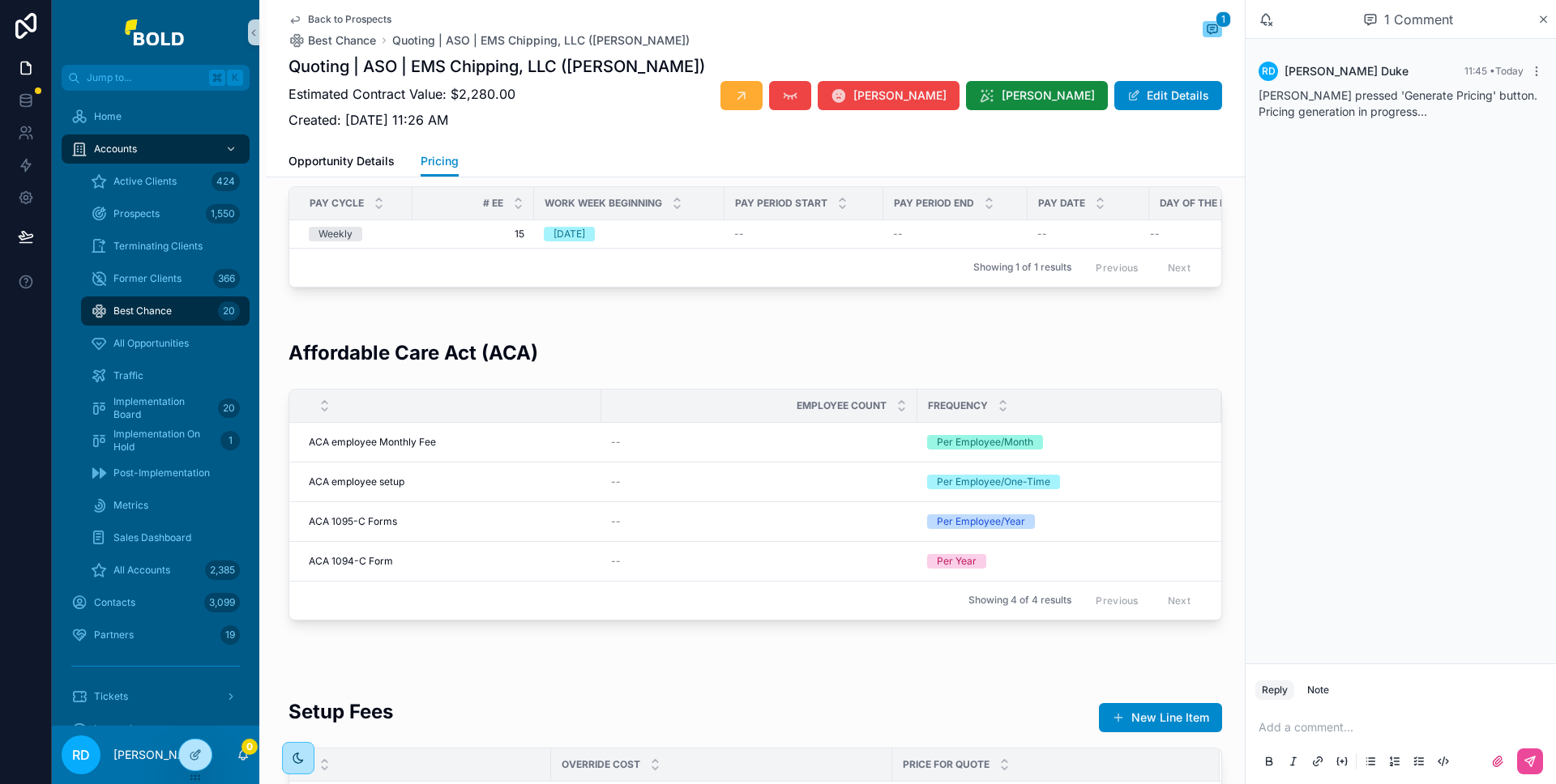
click at [0, 0] on icon "scrollable content" at bounding box center [0, 0] width 0 height 0
click at [1193, 469] on icon "scrollable content" at bounding box center [1199, 463] width 13 height 13
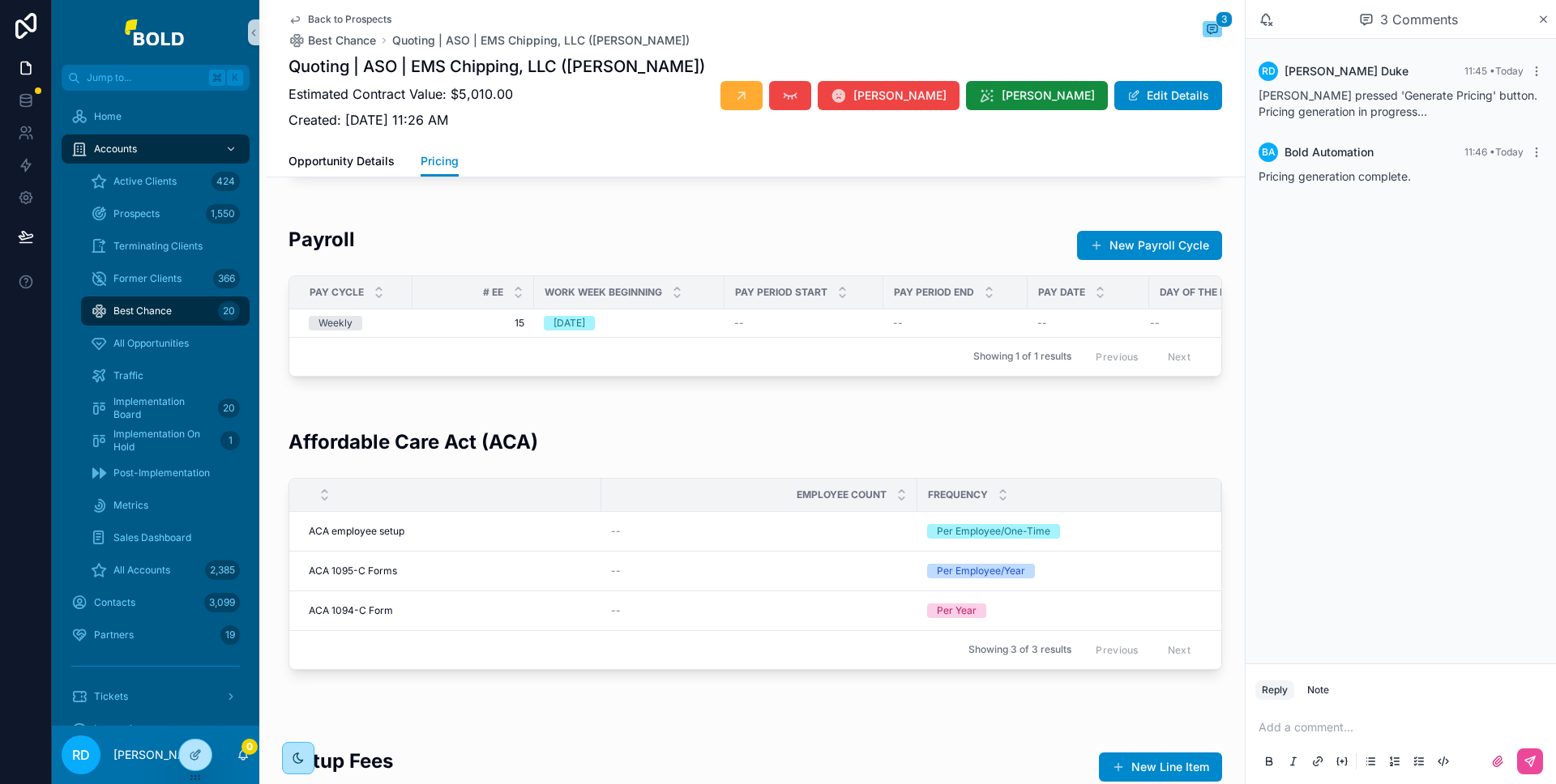
scroll to position [1709, 0]
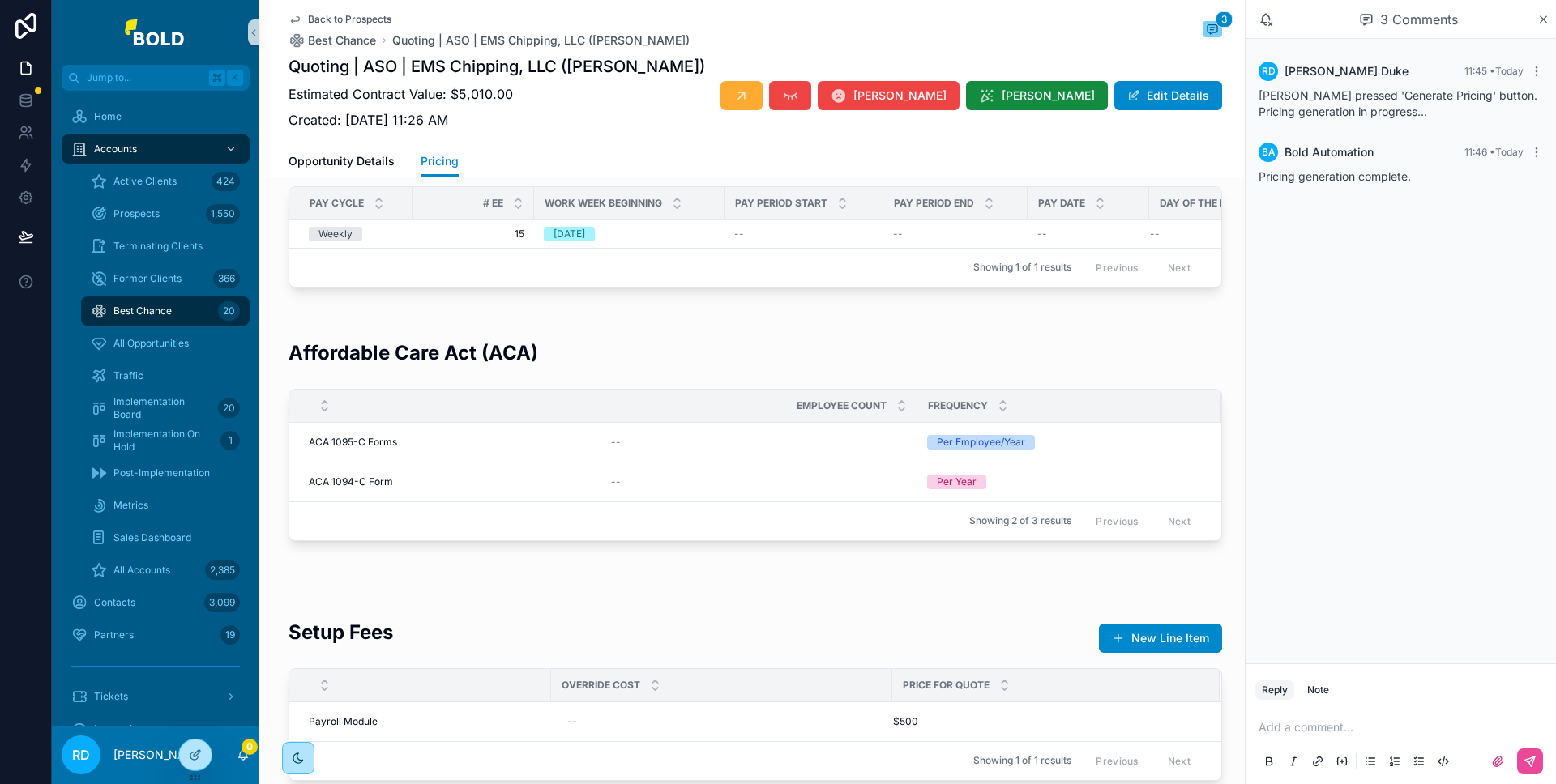
click at [0, 0] on icon "scrollable content" at bounding box center [0, 0] width 0 height 0
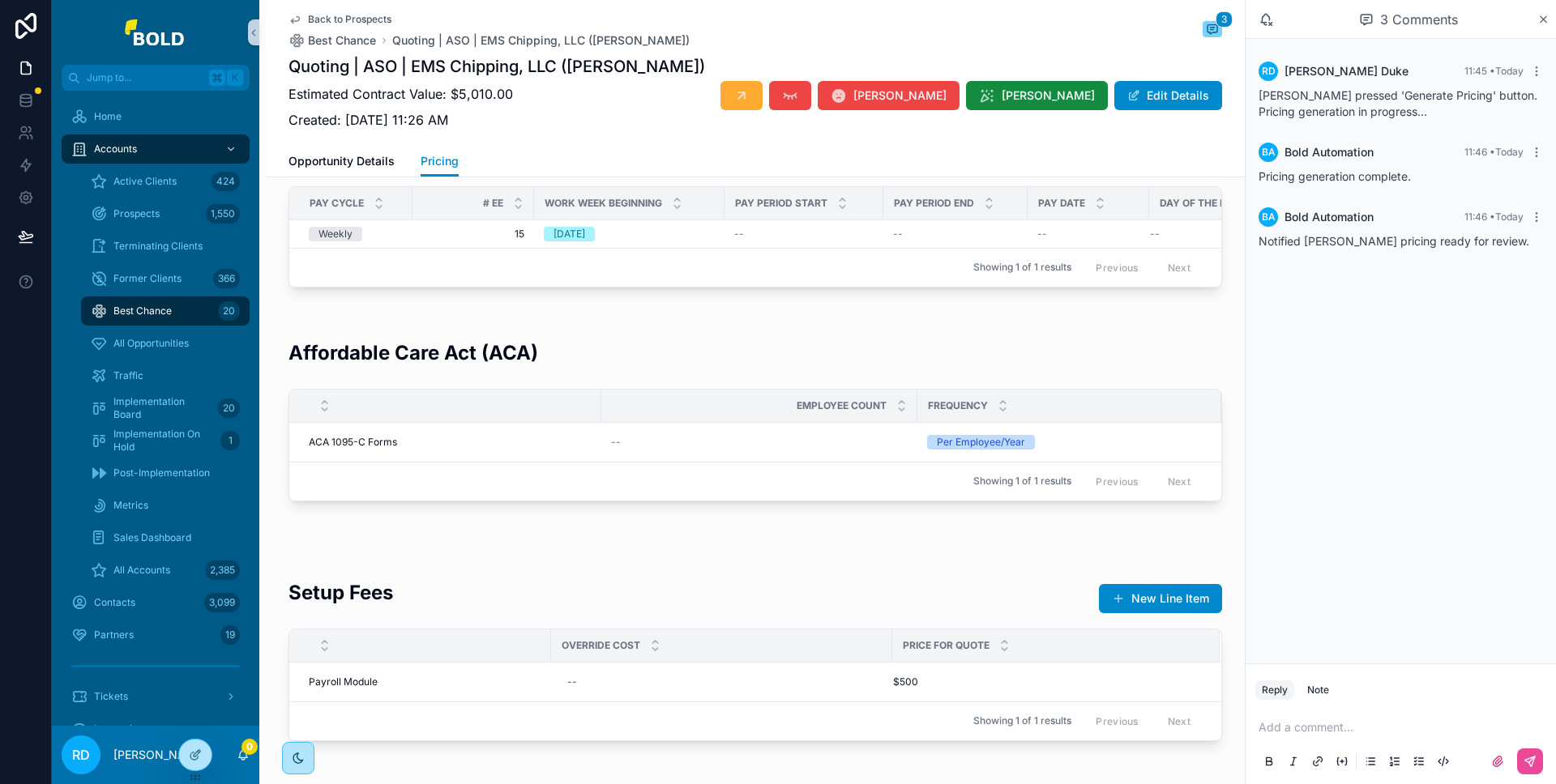
click at [1197, 421] on div "Frequency" at bounding box center [1069, 406] width 303 height 31
click at [1196, 430] on icon "scrollable content" at bounding box center [1199, 423] width 13 height 13
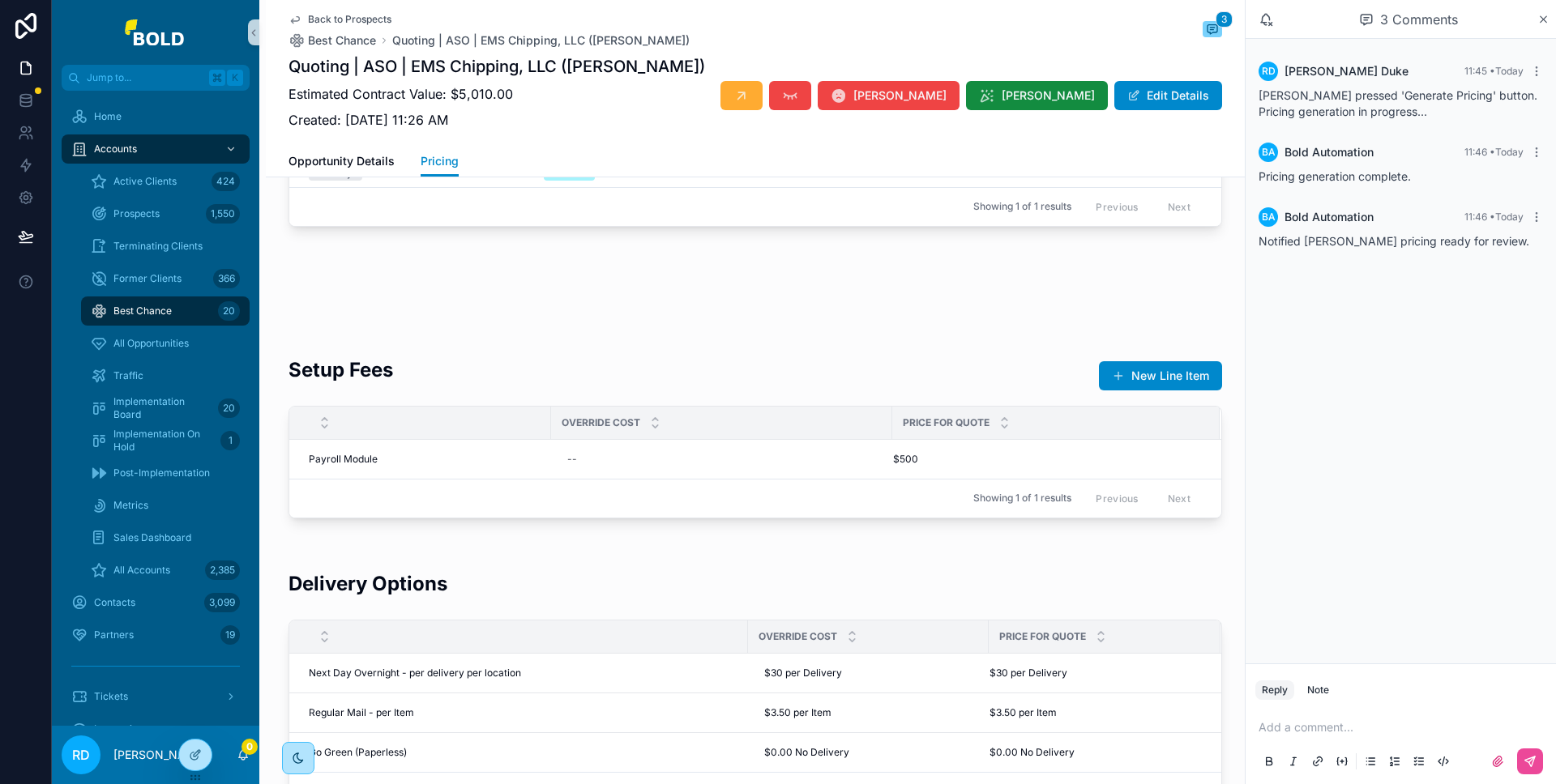
scroll to position [2016, 0]
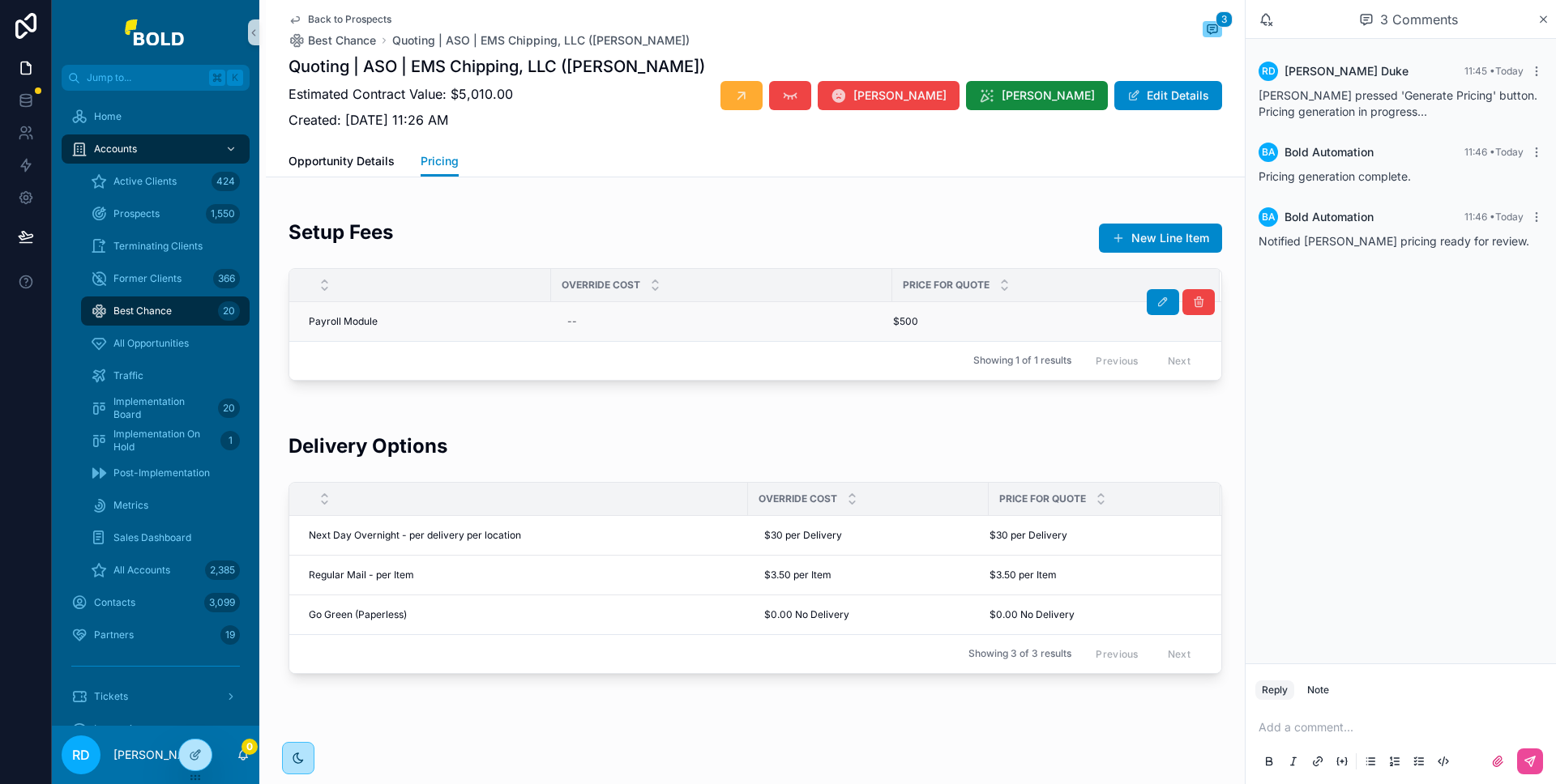
click at [984, 316] on div "$500 $500" at bounding box center [1047, 322] width 307 height 13
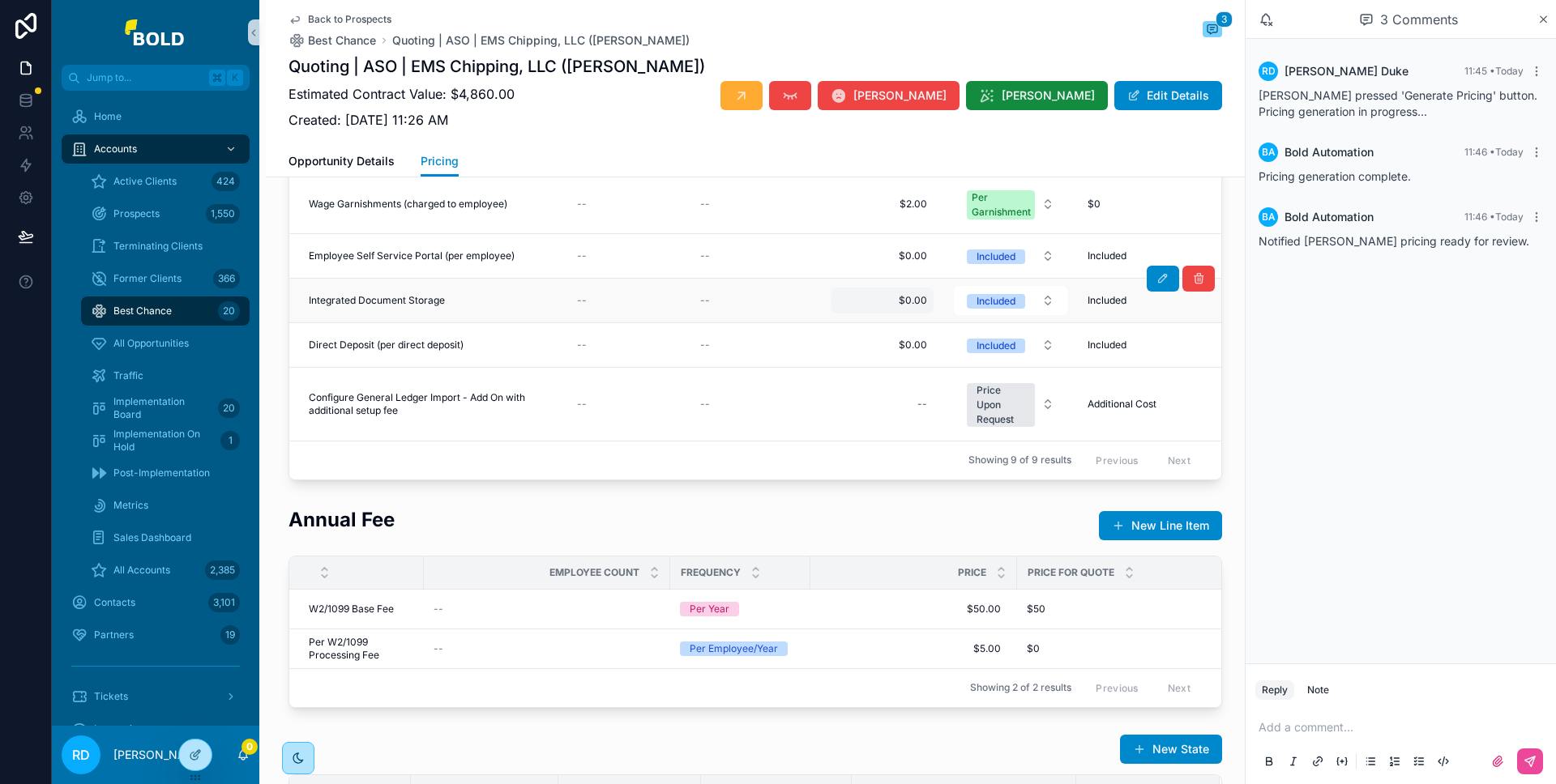
scroll to position [1040, 0]
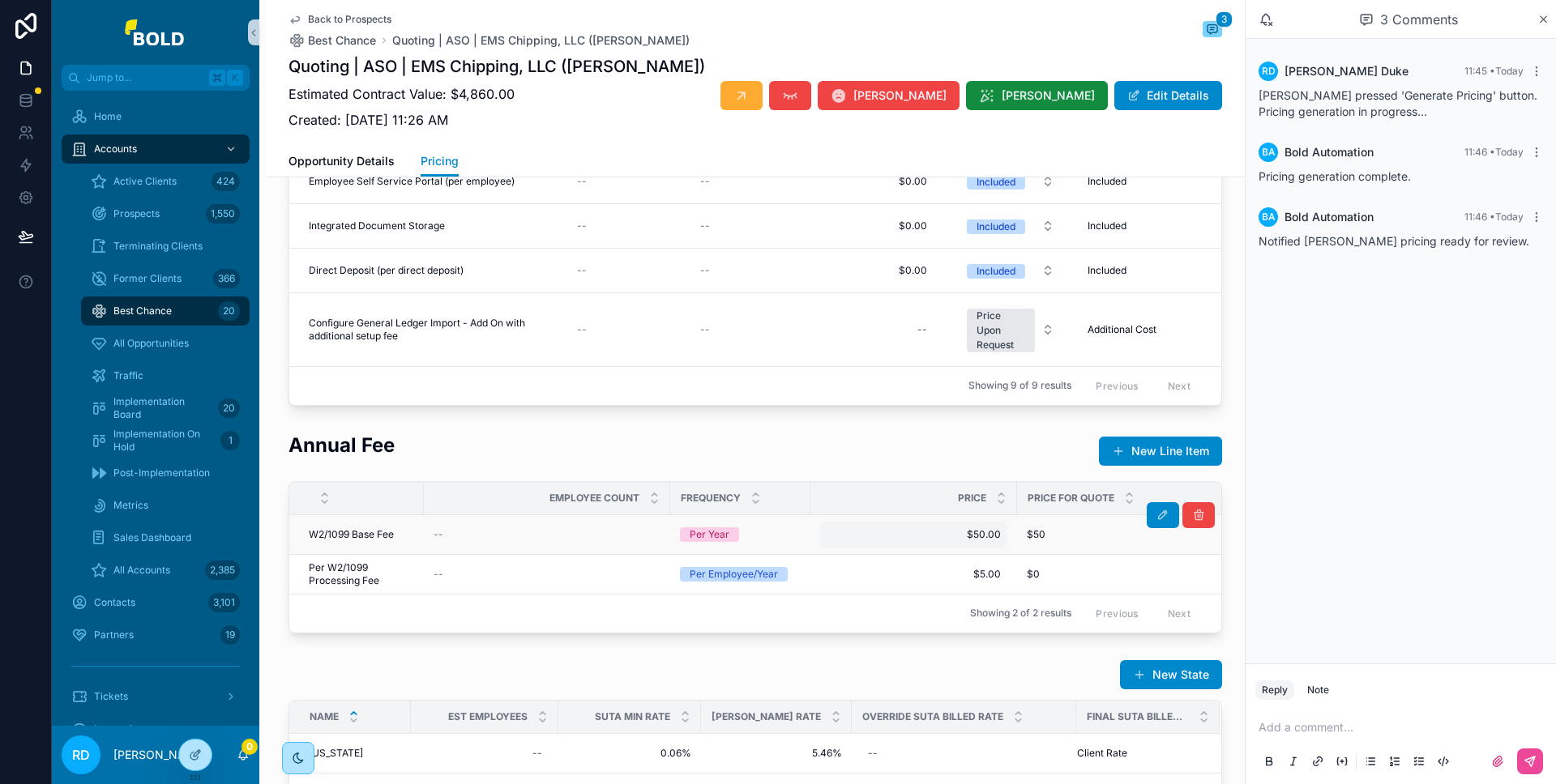
click at [967, 541] on span "$50.00" at bounding box center [913, 535] width 174 height 13
click at [937, 467] on div "Annual Fee New Line Item" at bounding box center [755, 451] width 934 height 40
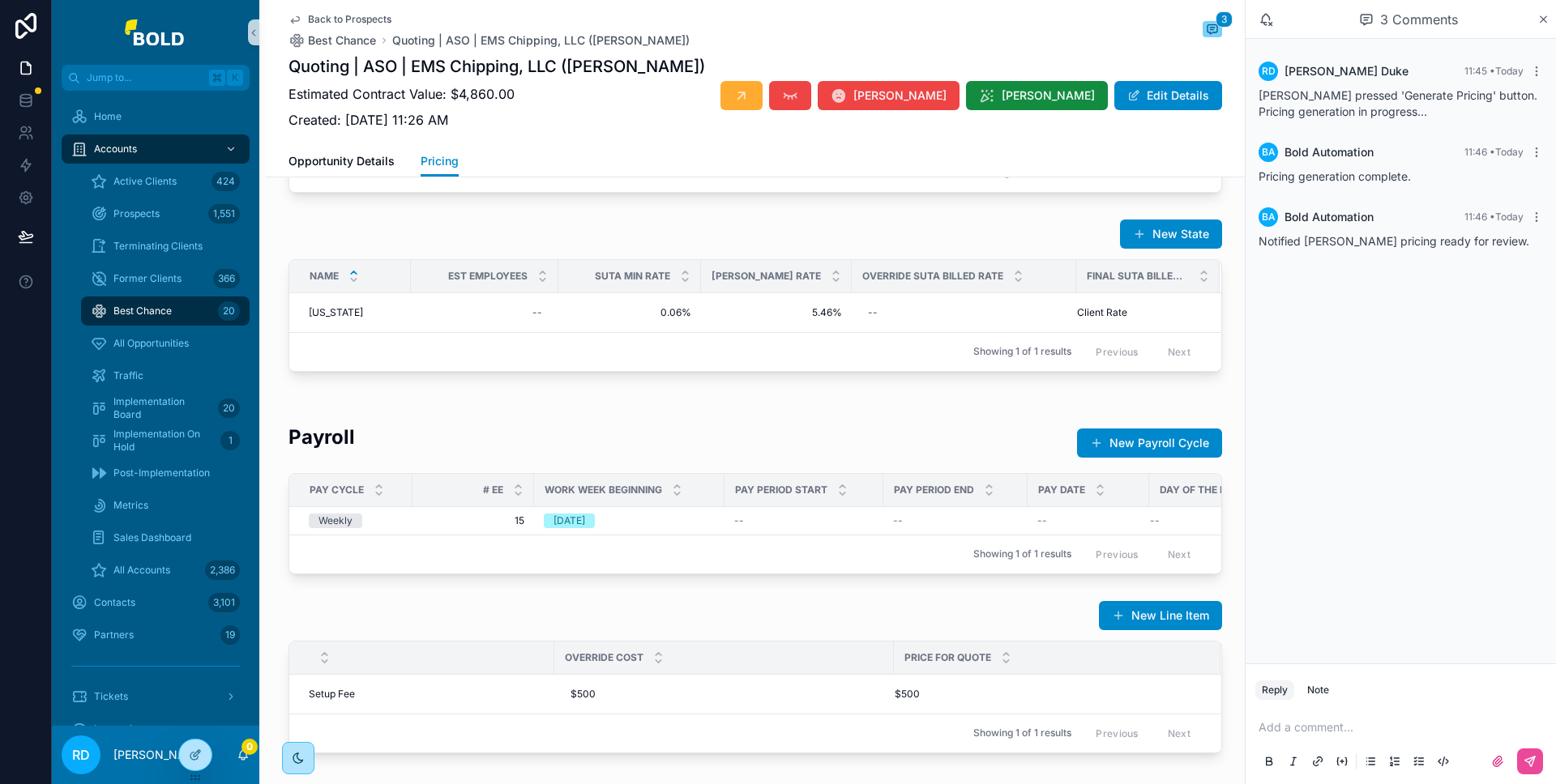
scroll to position [0, 0]
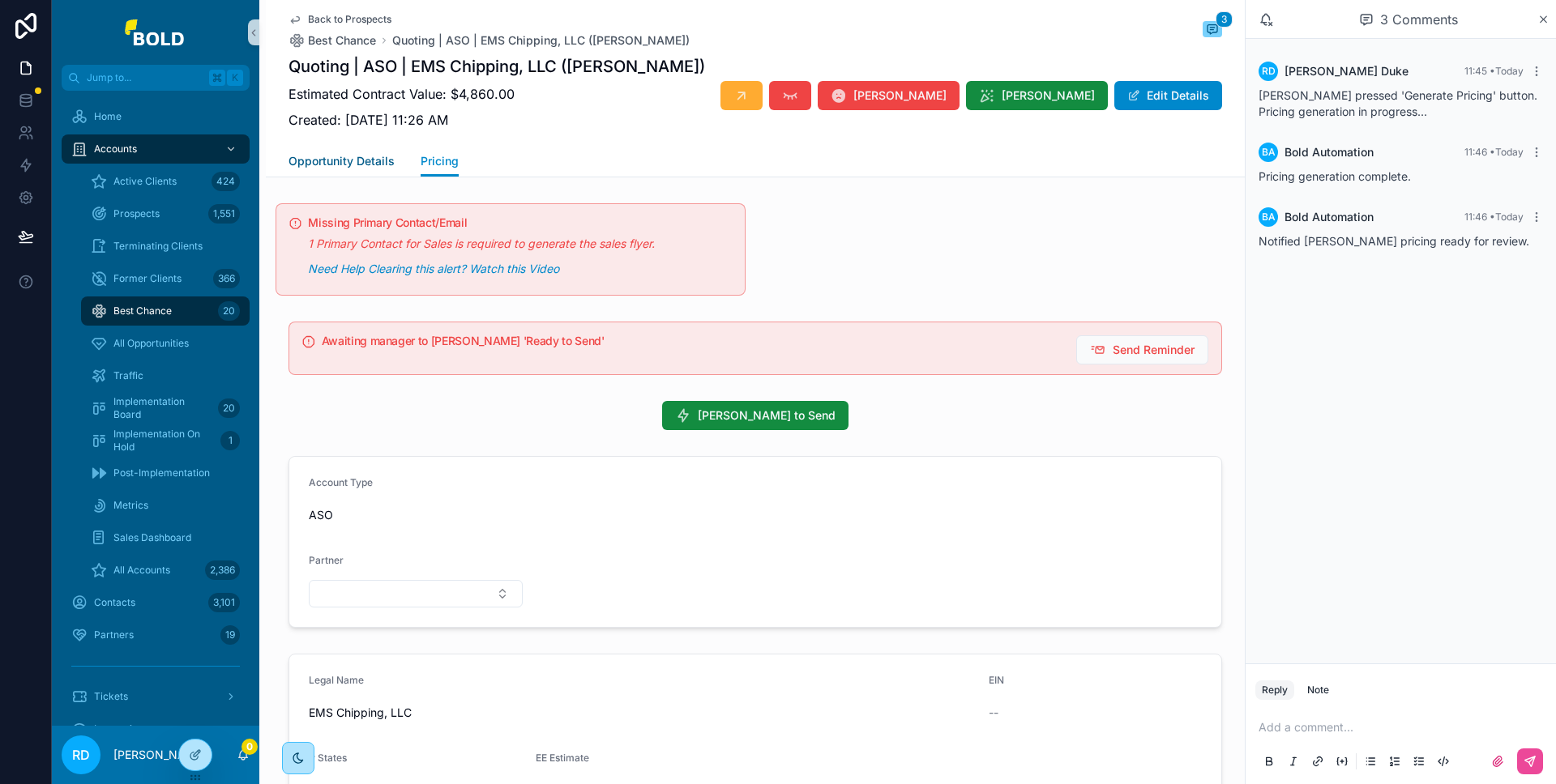
click at [350, 164] on span "Opportunity Details" at bounding box center [341, 161] width 106 height 16
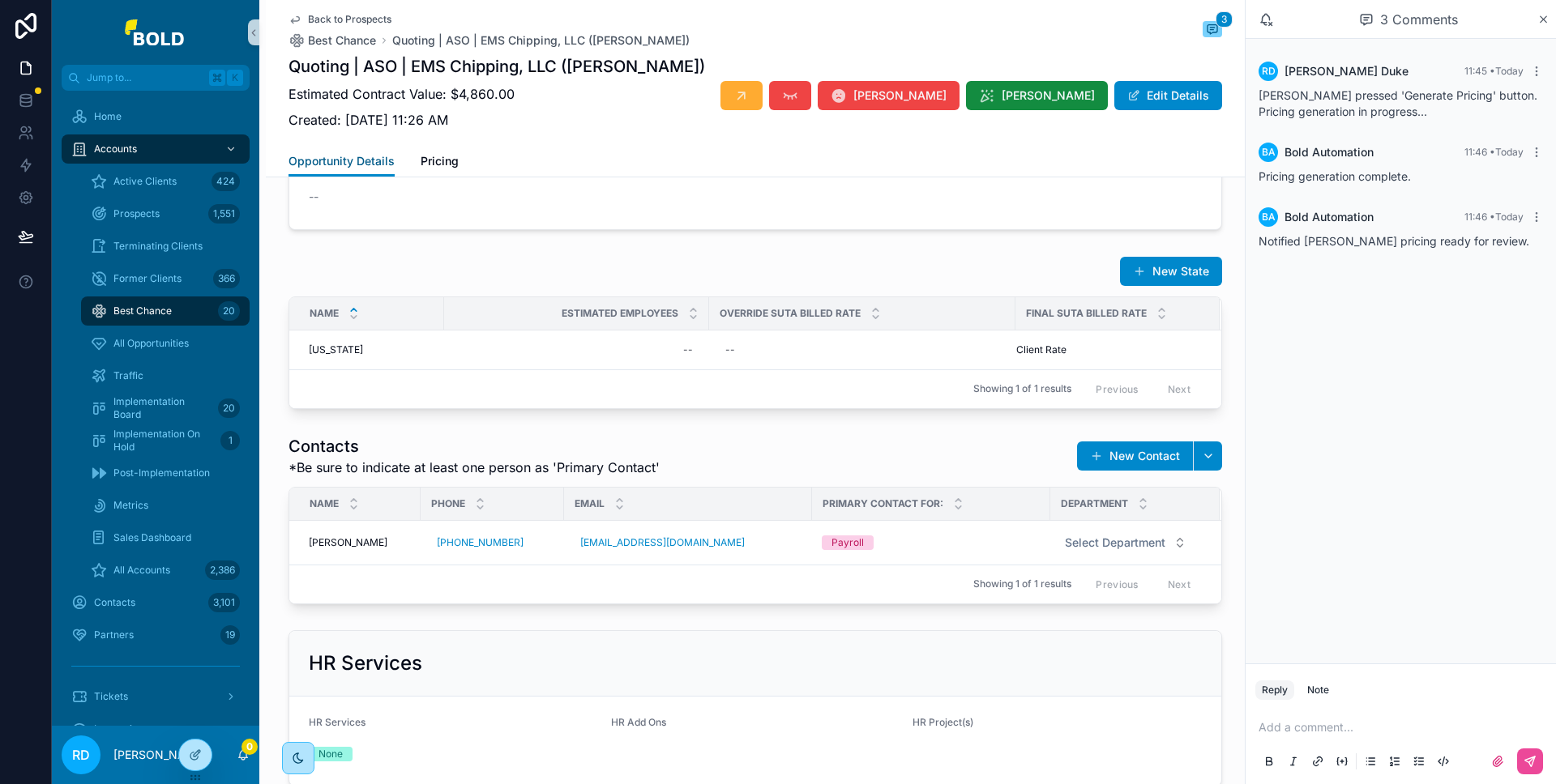
scroll to position [770, 0]
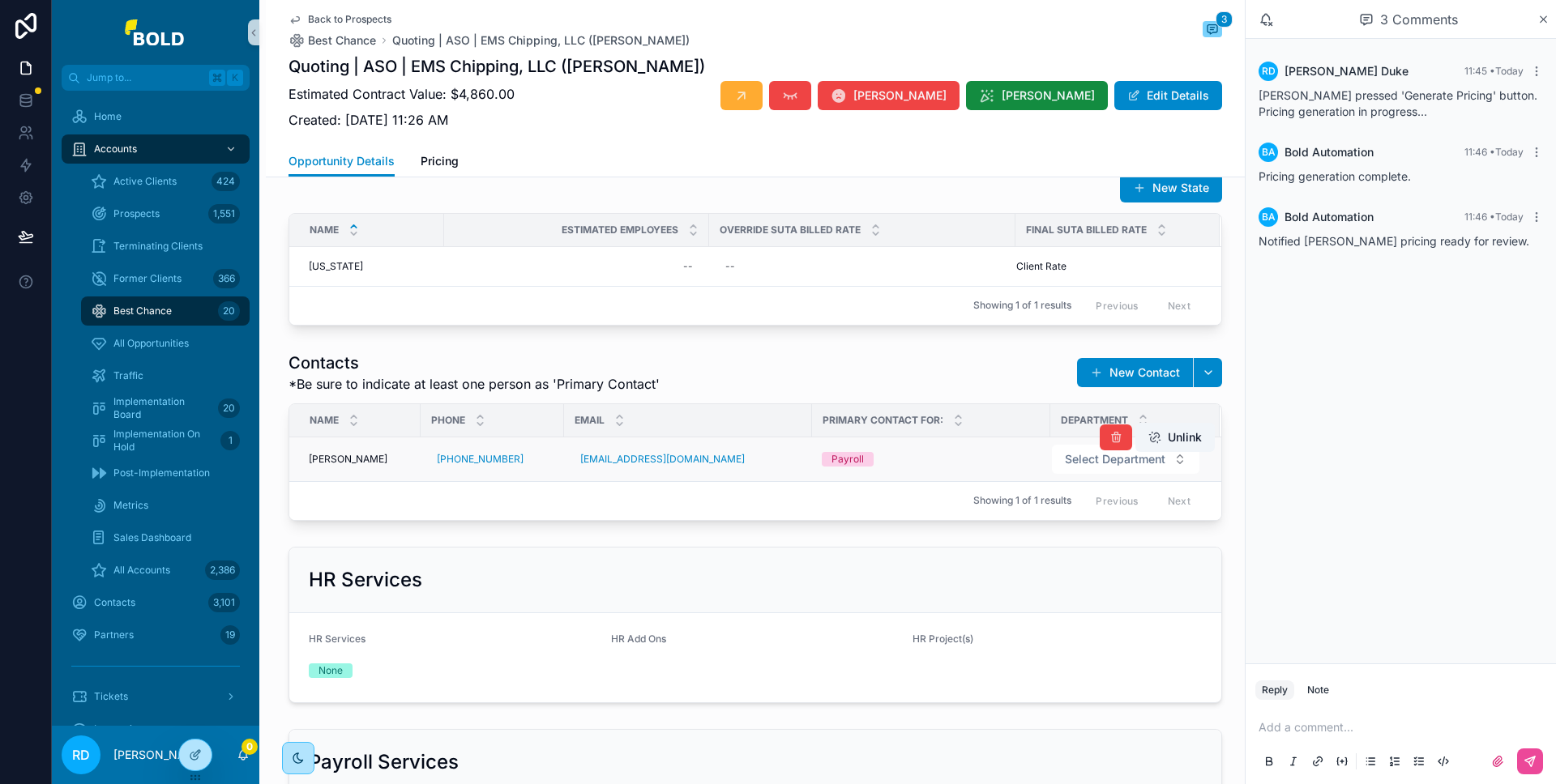
click at [952, 454] on div "Payroll" at bounding box center [931, 459] width 219 height 14
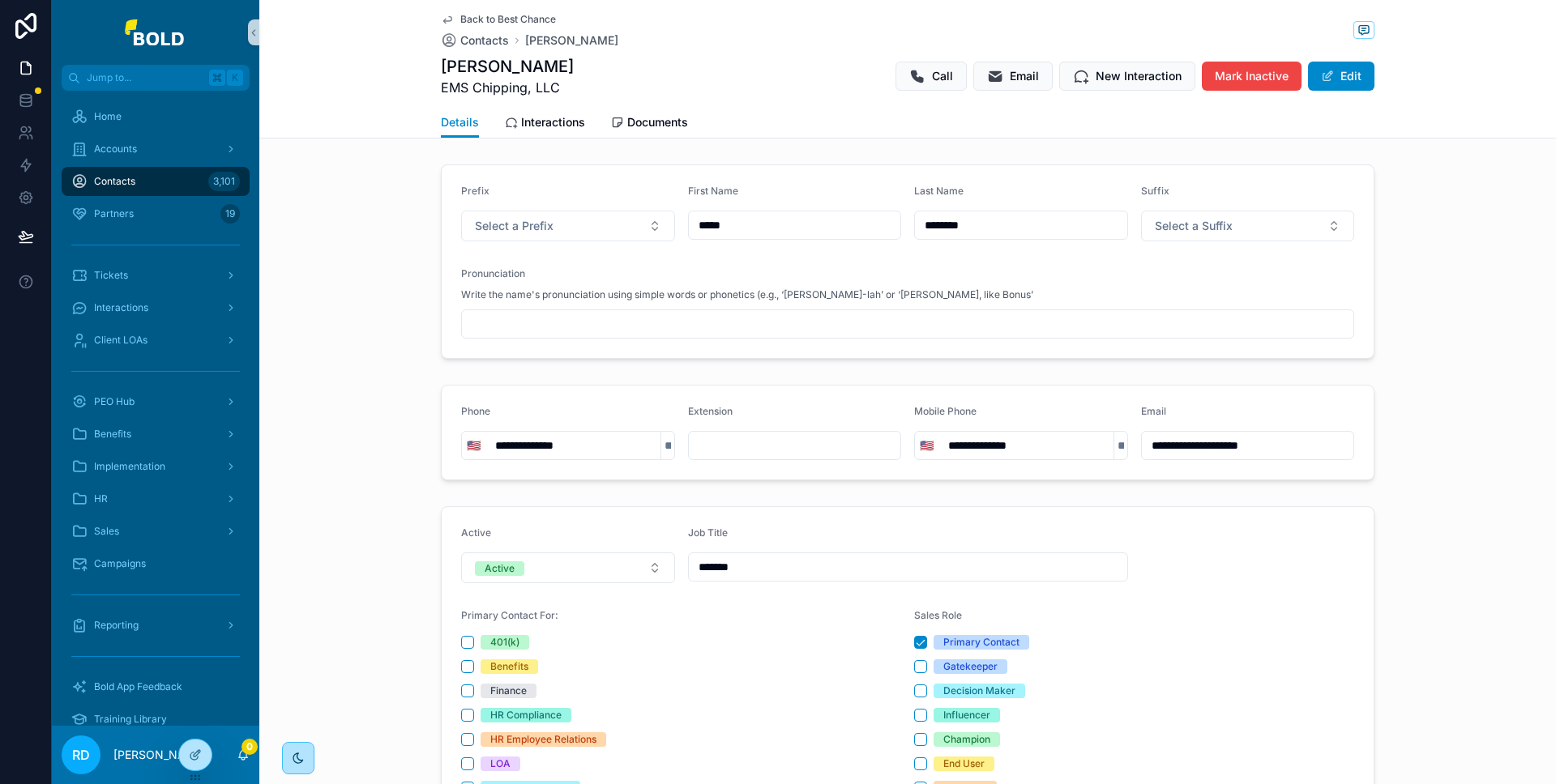
scroll to position [333, 0]
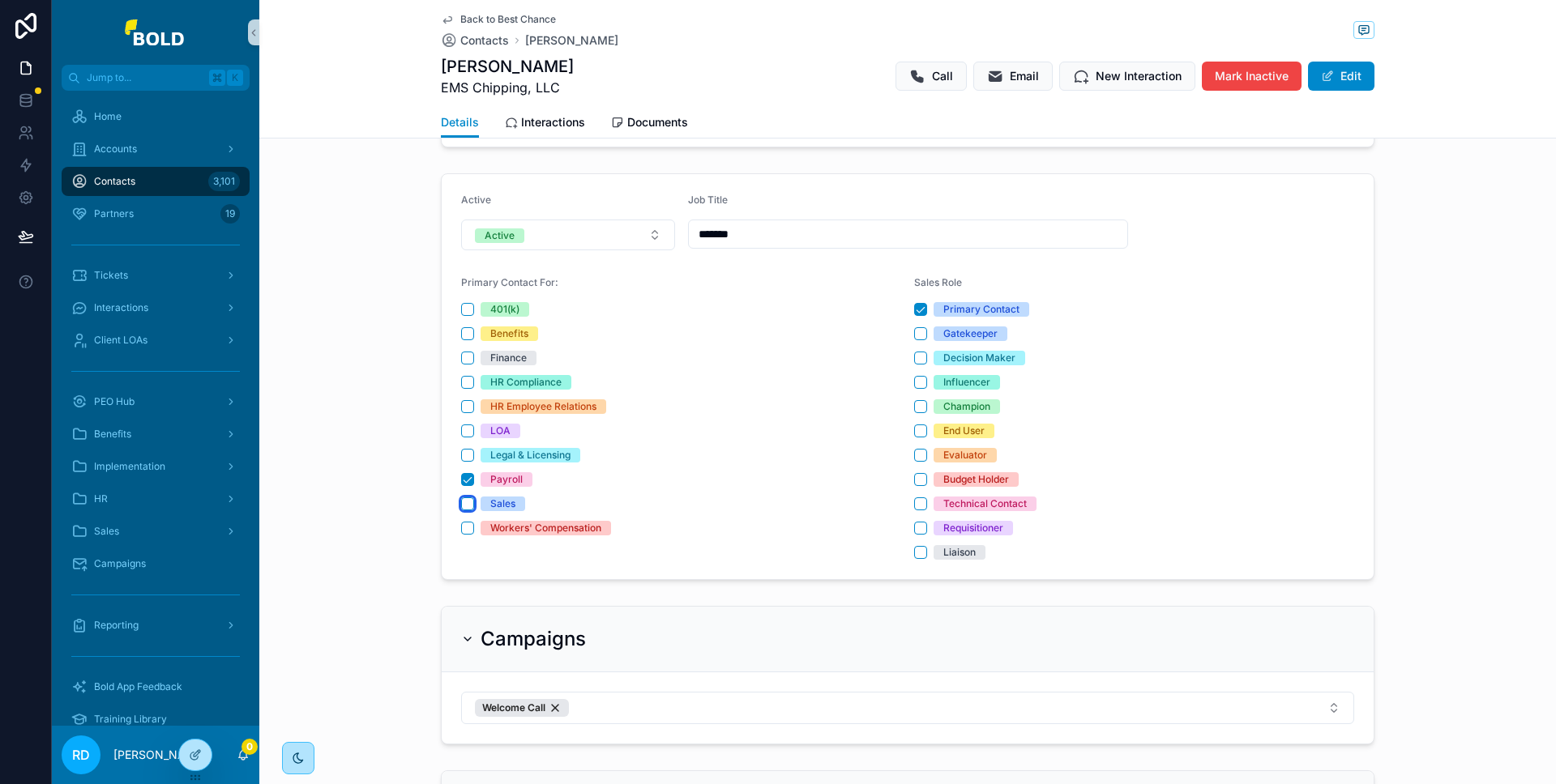
click at [463, 501] on button "Sales" at bounding box center [467, 504] width 13 height 13
click at [484, 20] on span "Back to Best Chance" at bounding box center [507, 20] width 95 height 13
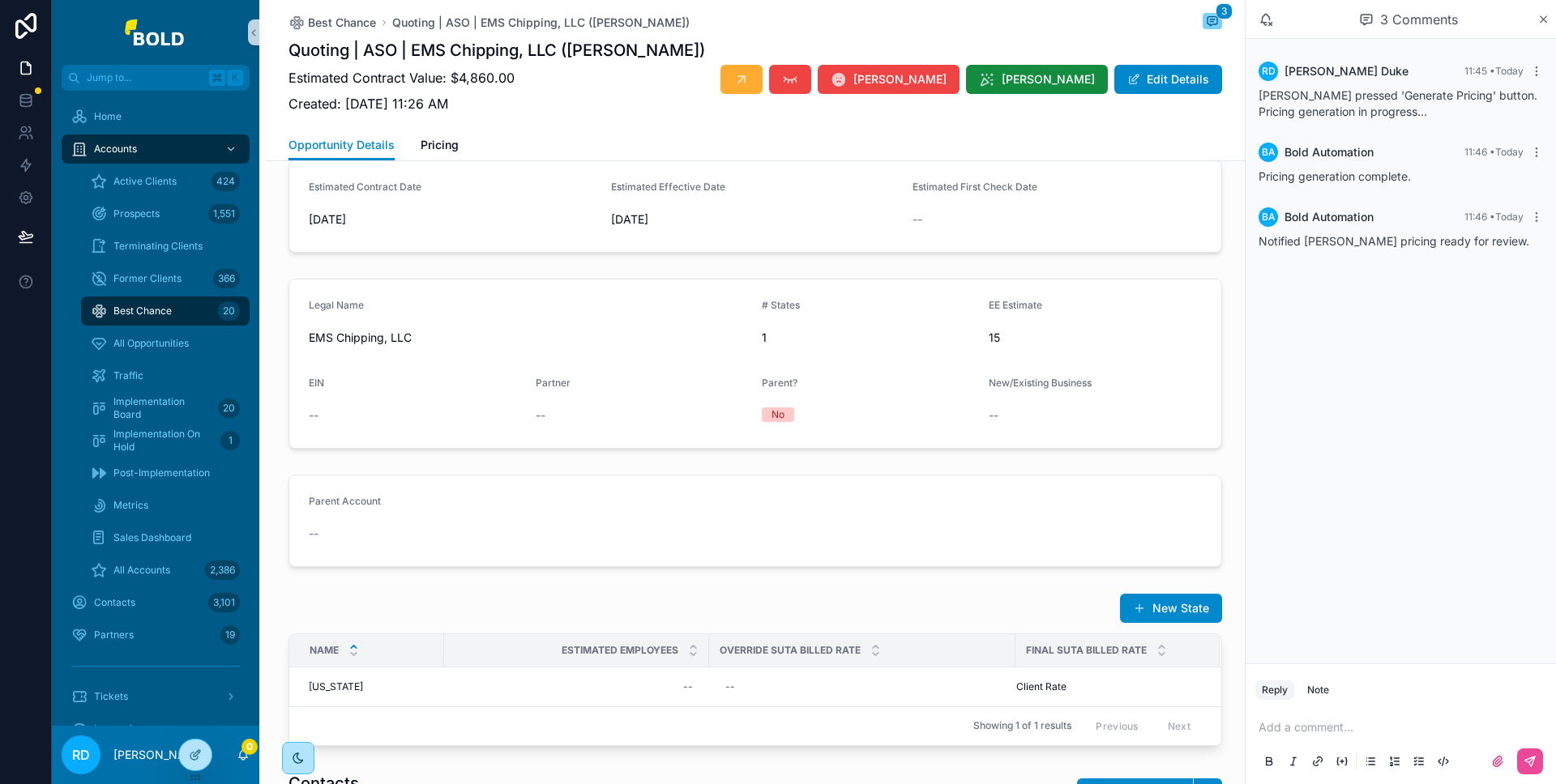
scroll to position [0, 932]
click at [440, 143] on span "Pricing" at bounding box center [439, 144] width 38 height 16
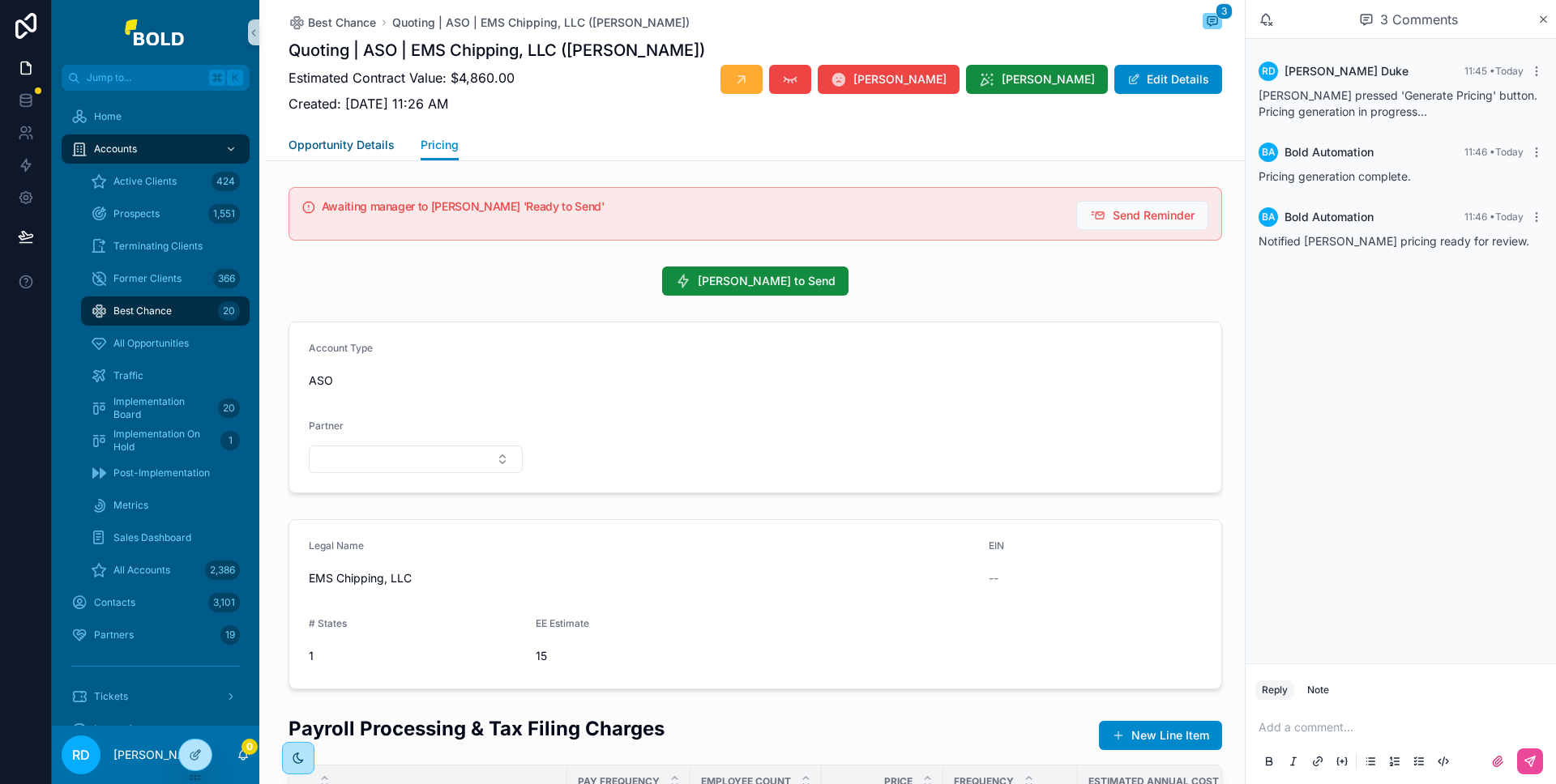
click at [374, 148] on span "Opportunity Details" at bounding box center [341, 144] width 106 height 16
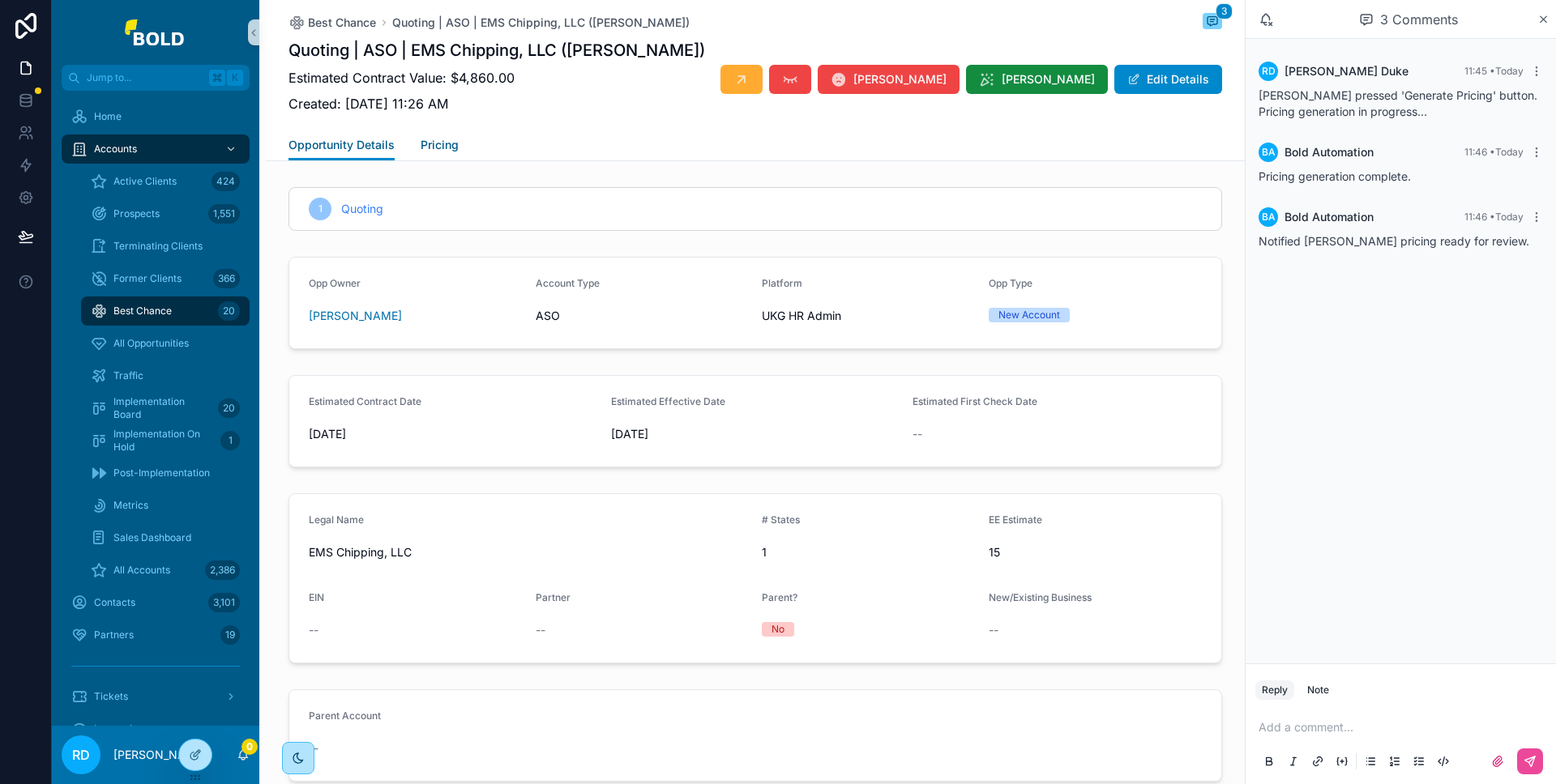
scroll to position [0, 932]
click at [439, 148] on span "Pricing" at bounding box center [439, 144] width 38 height 16
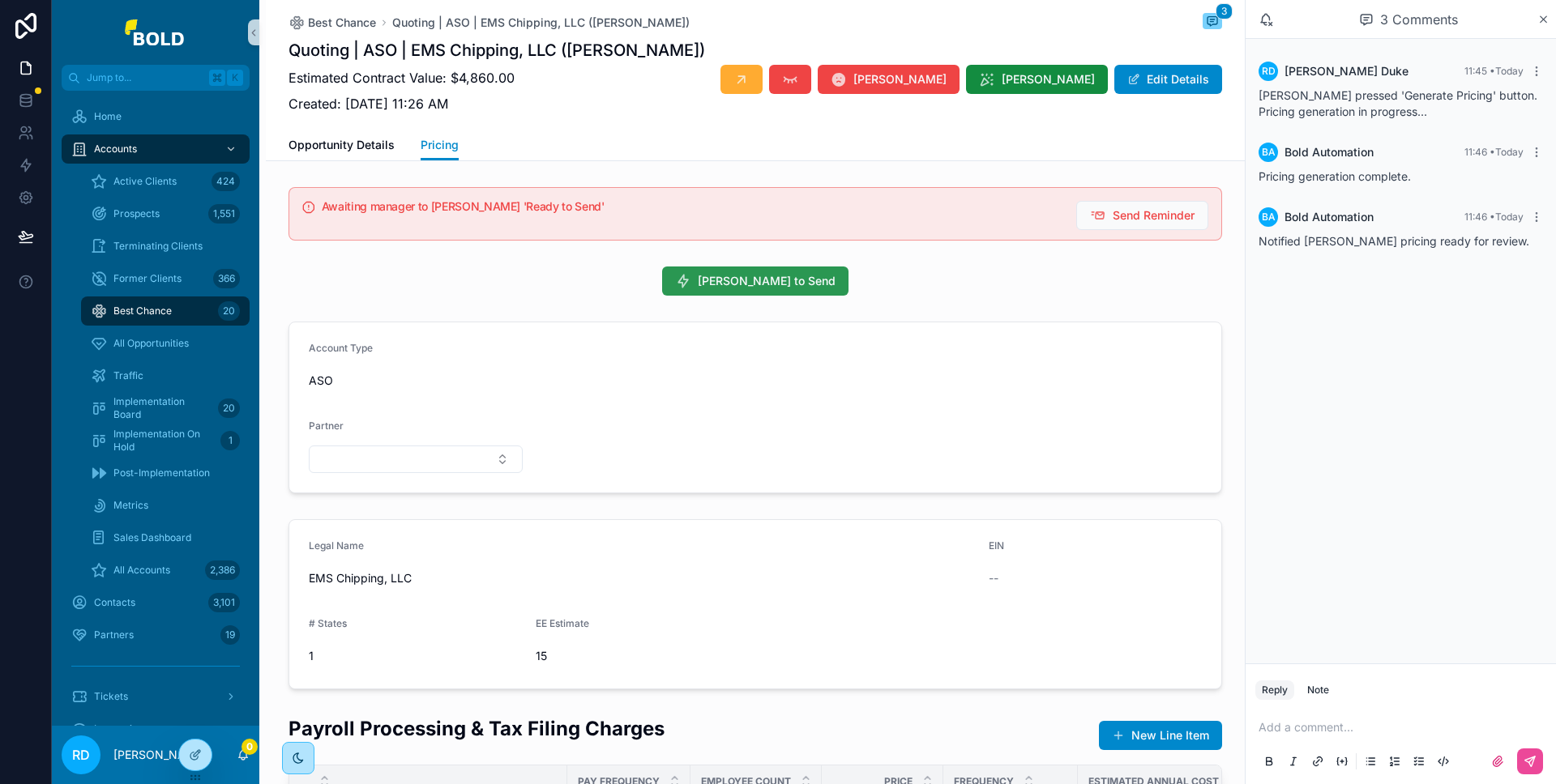
click at [766, 286] on span "Mark Ready to Send" at bounding box center [766, 281] width 138 height 16
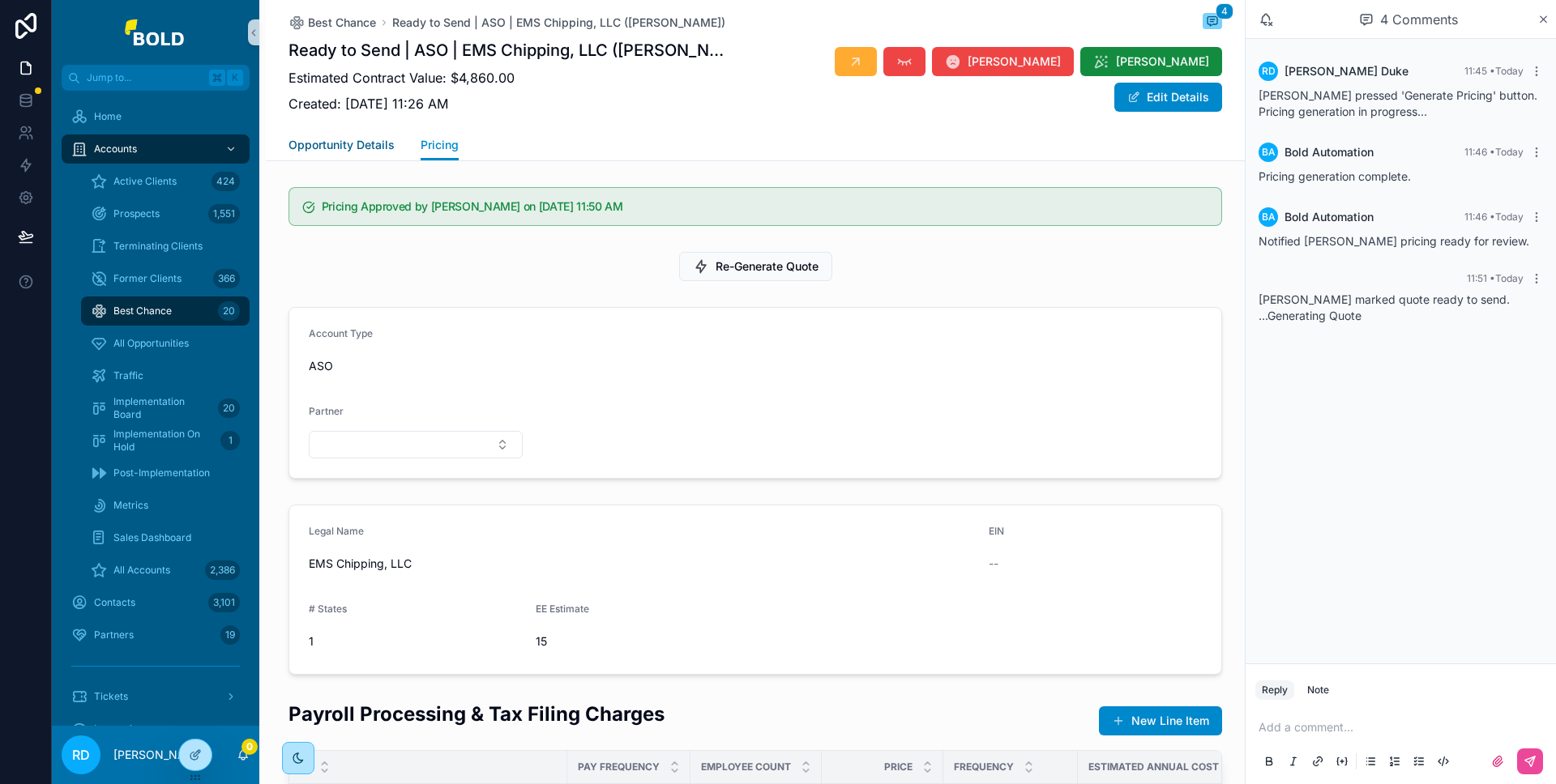
click at [368, 150] on span "Opportunity Details" at bounding box center [341, 144] width 106 height 16
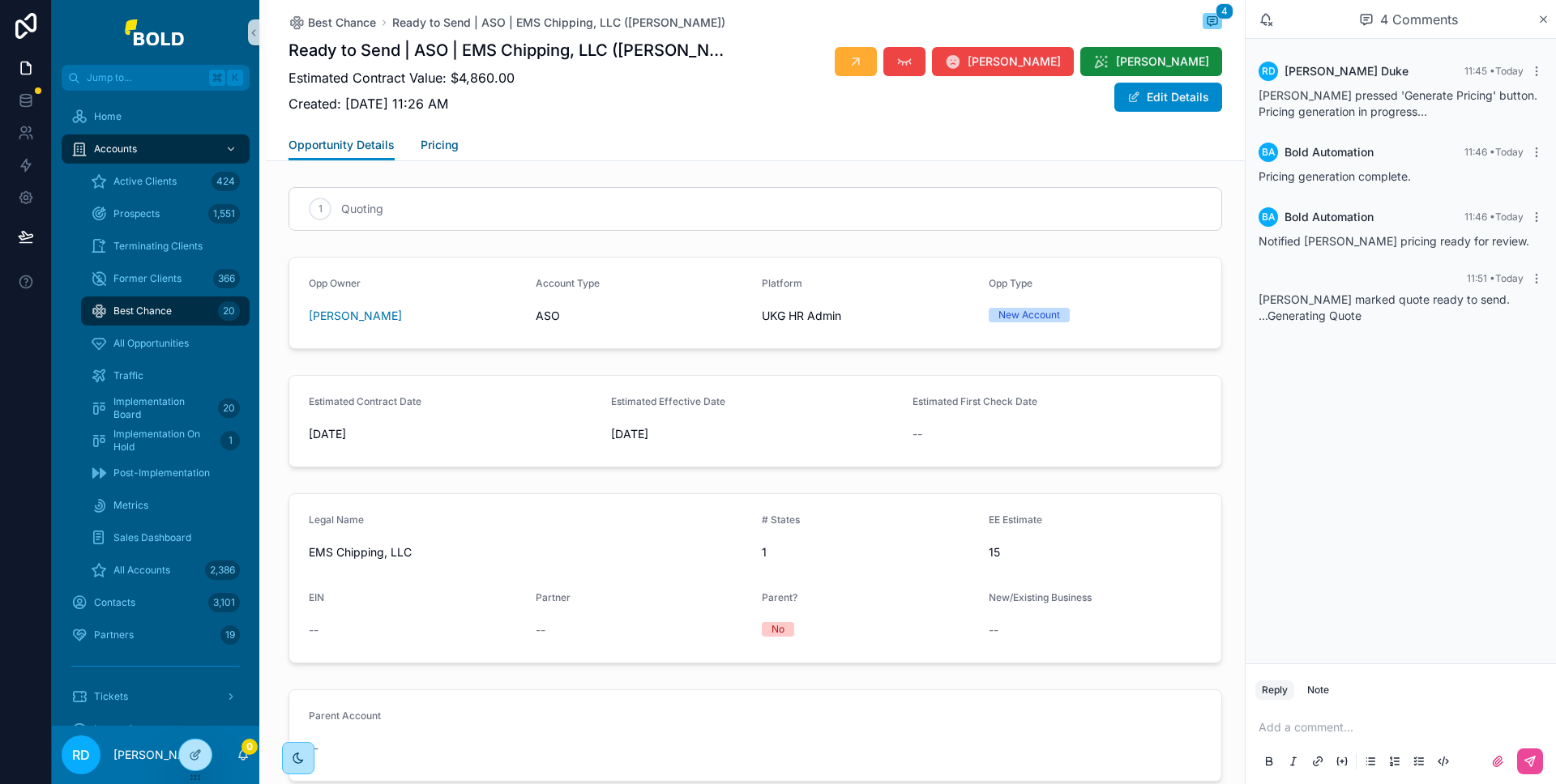
scroll to position [0, 932]
click at [420, 148] on span "Pricing" at bounding box center [439, 144] width 38 height 16
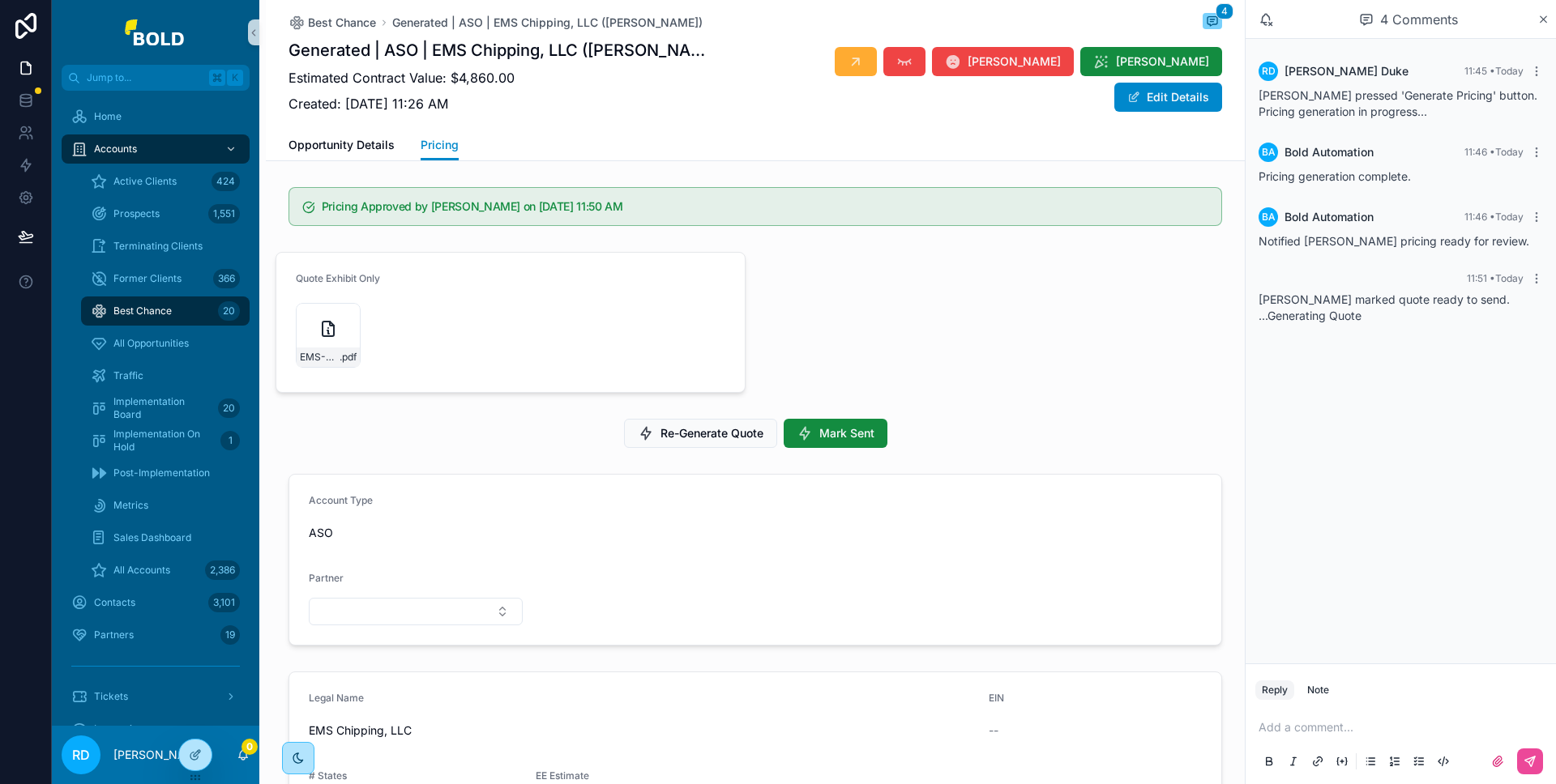
click at [347, 331] on div "EMS-Chipping,-LLC-ASO-Quote-Only_2025-08-12T16:51:27.913Z .pdf" at bounding box center [328, 335] width 65 height 65
click at [328, 331] on icon "scrollable content" at bounding box center [328, 332] width 2 height 3
click at [325, 325] on icon "scrollable content" at bounding box center [328, 329] width 20 height 20
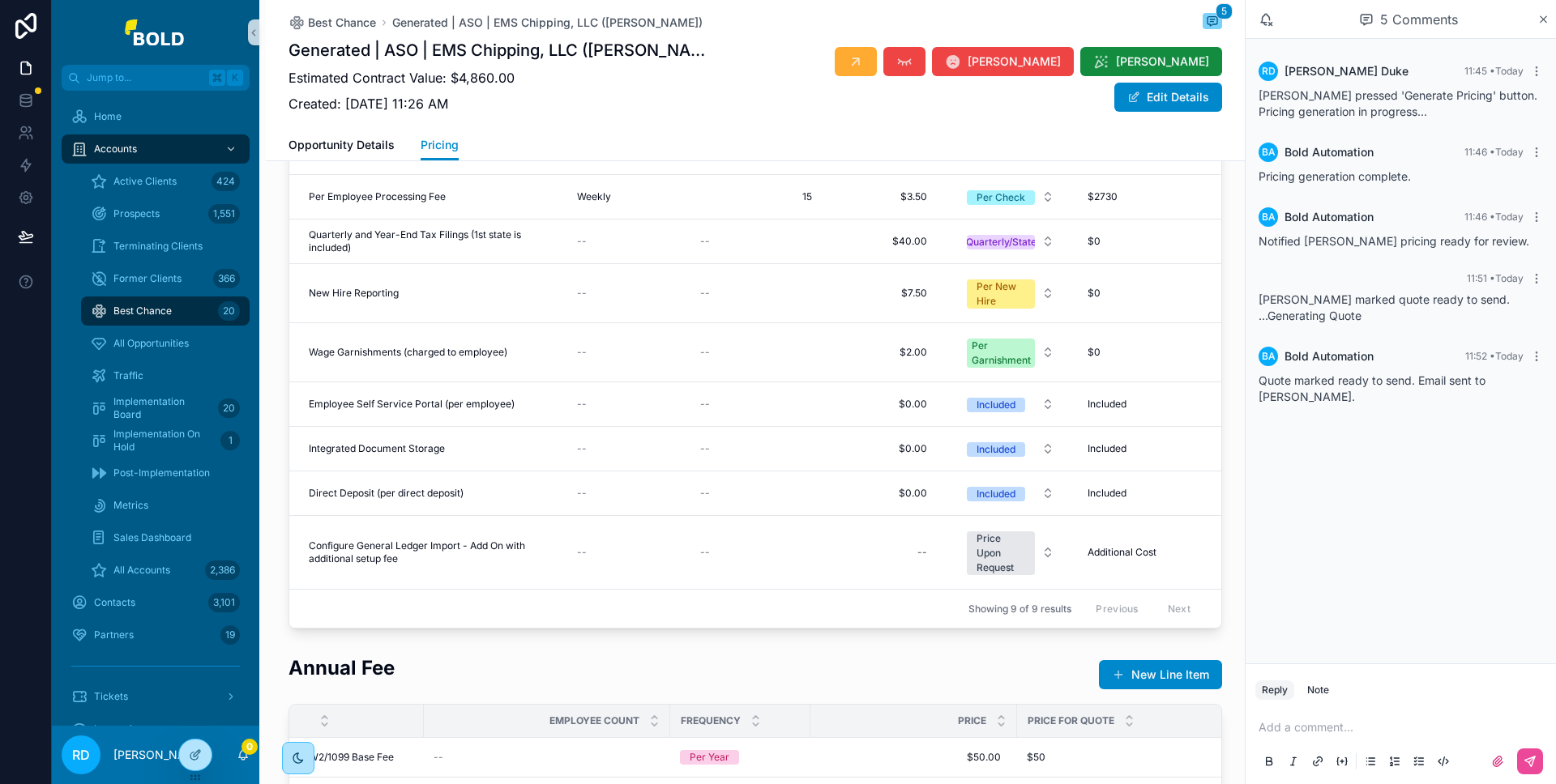
scroll to position [1070, 0]
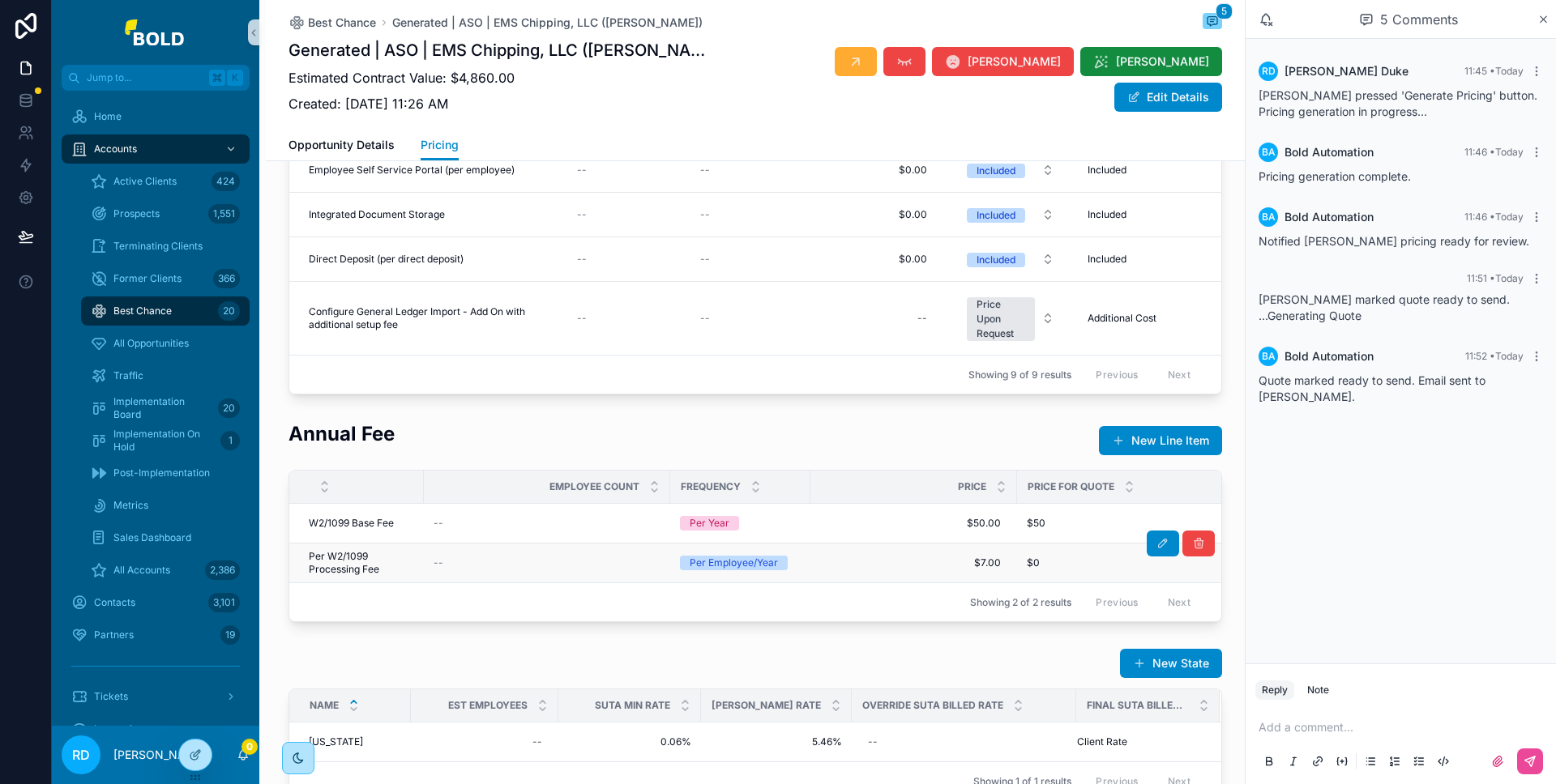
click at [1040, 570] on div "$0 $0" at bounding box center [1136, 564] width 217 height 13
click at [1156, 550] on icon "scrollable content" at bounding box center [1163, 544] width 13 height 13
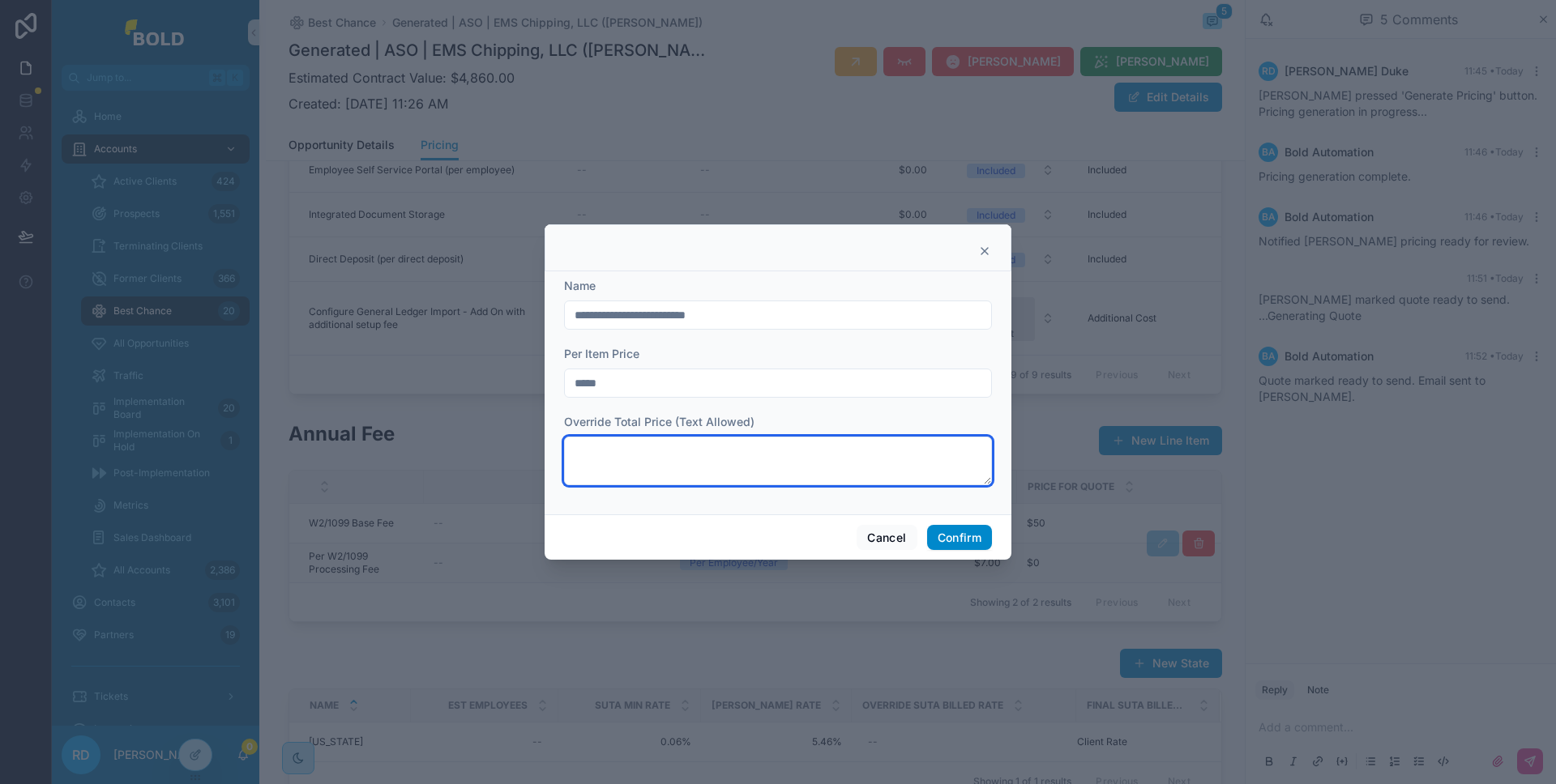
click at [703, 456] on textarea at bounding box center [778, 462] width 428 height 49
type textarea "*******"
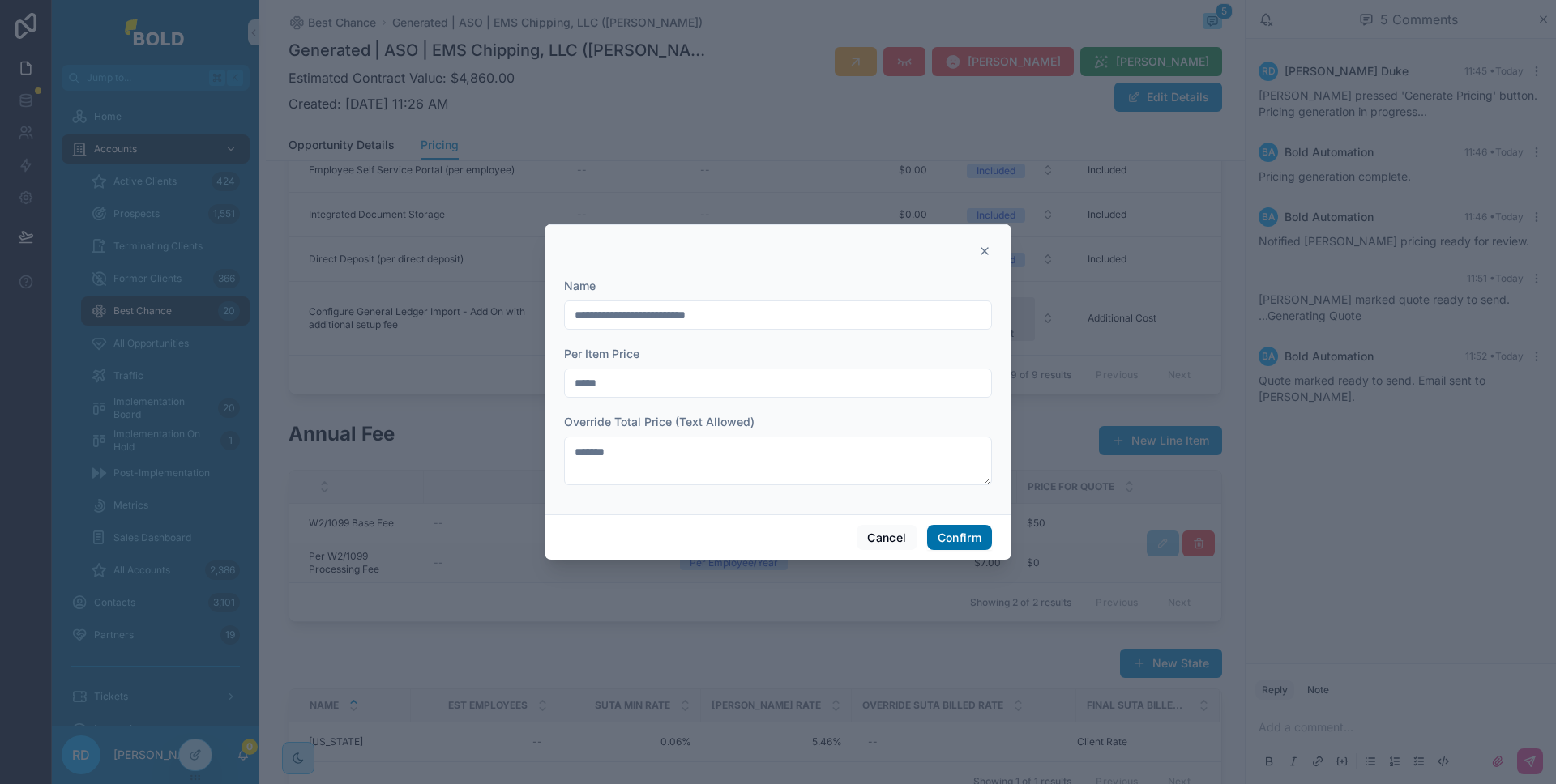
click at [943, 529] on button "Confirm" at bounding box center [959, 538] width 65 height 26
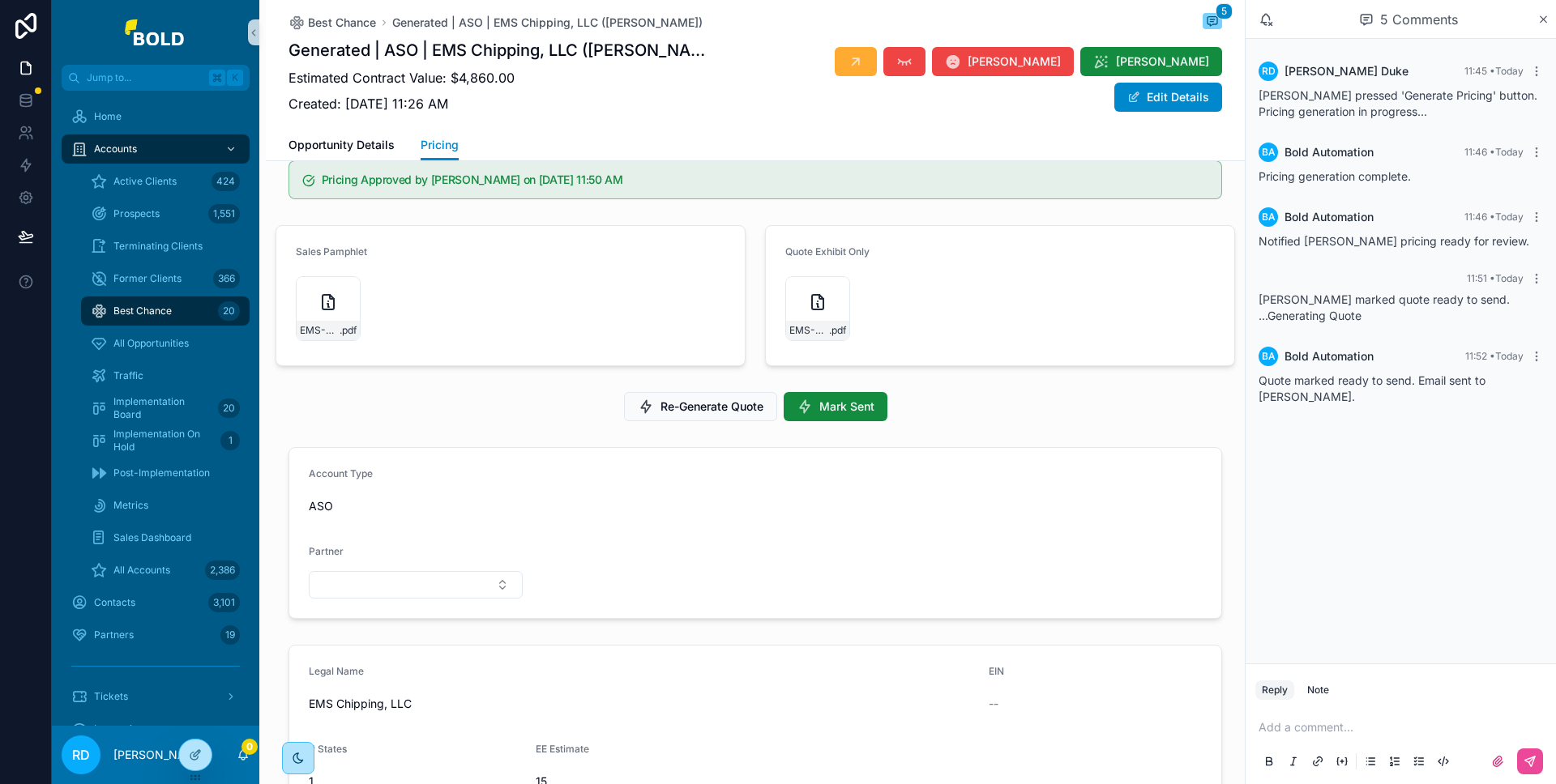
scroll to position [0, 0]
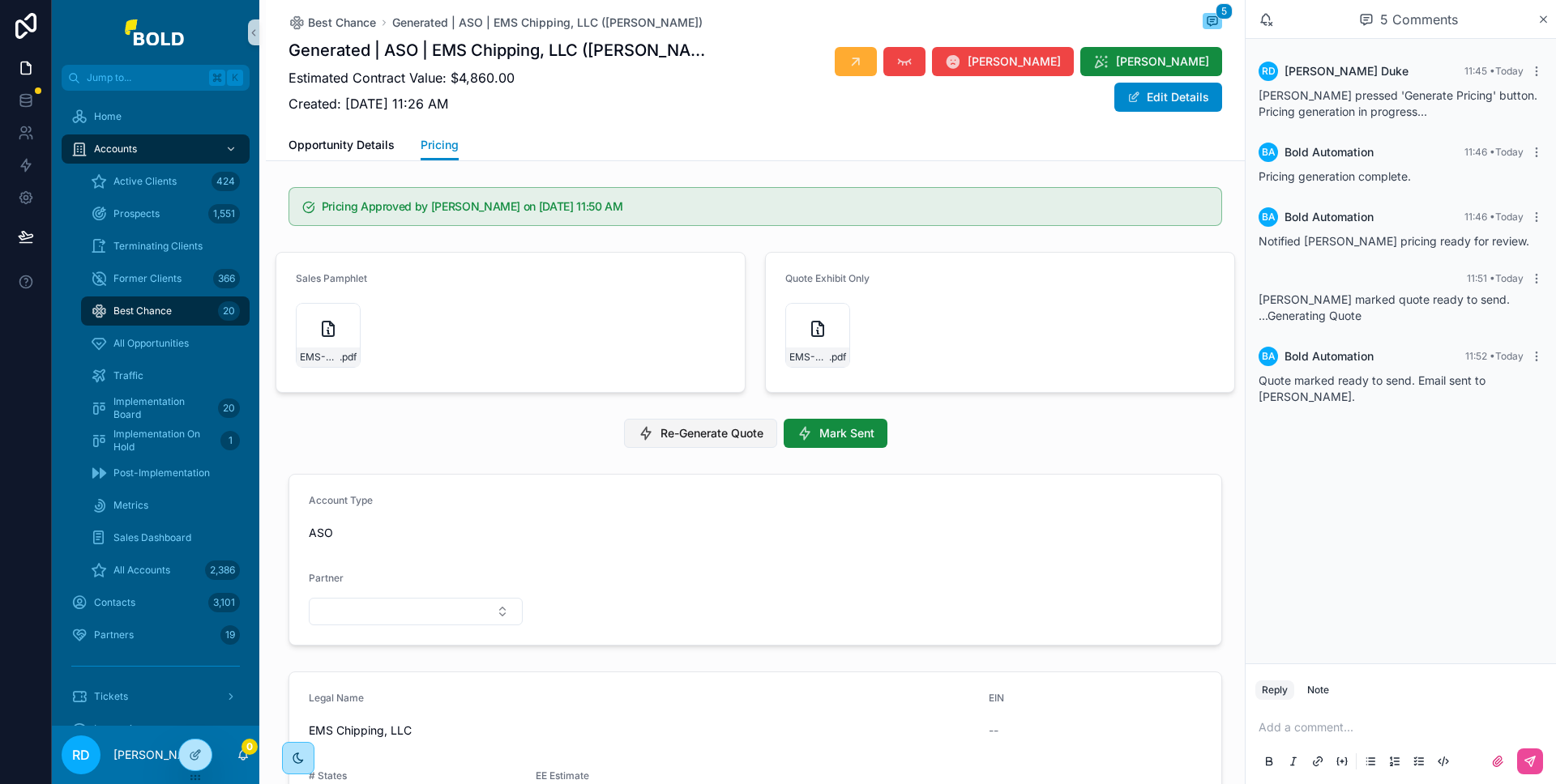
click at [723, 437] on span "Re-Generate Quote" at bounding box center [712, 433] width 103 height 16
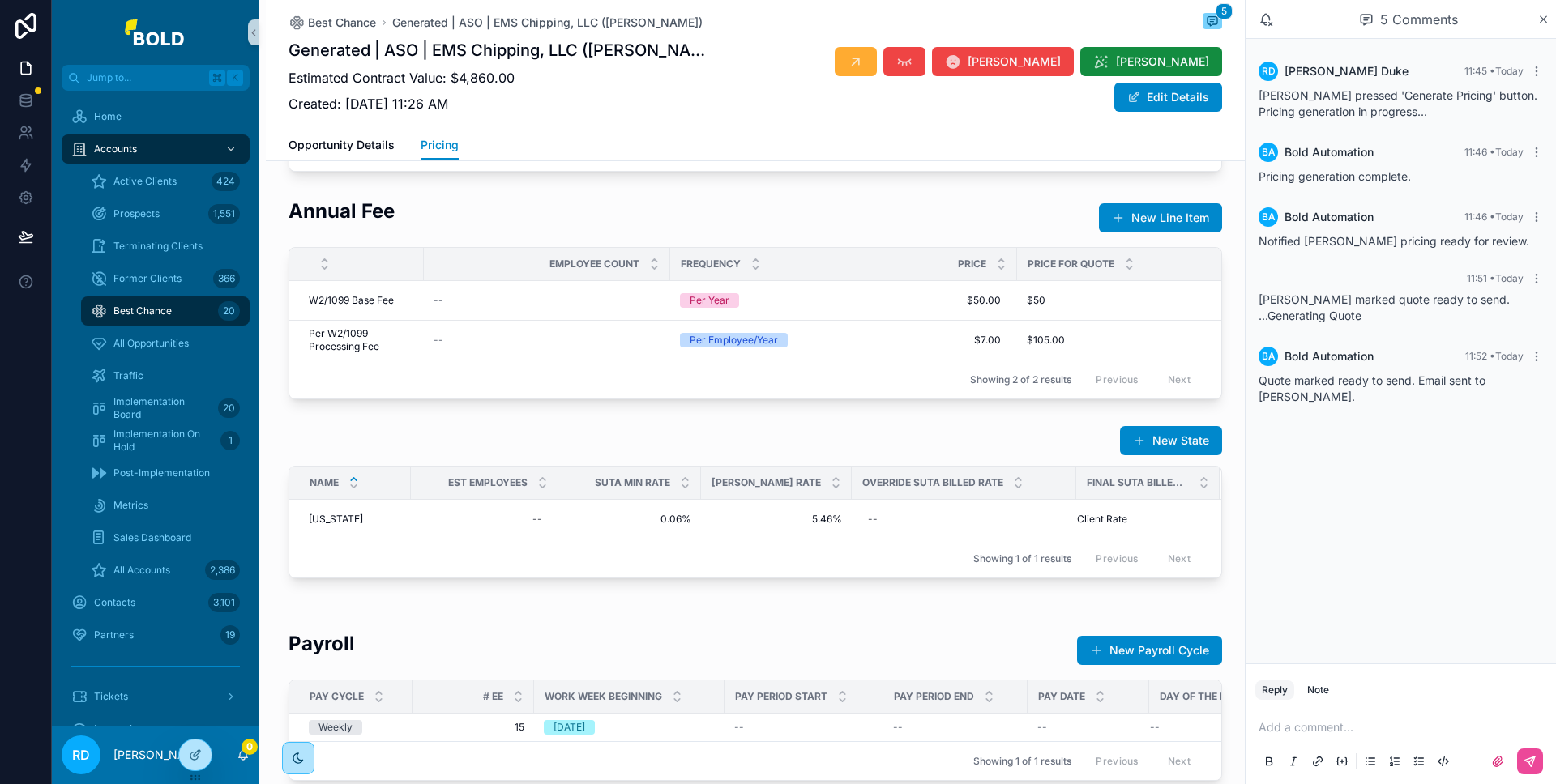
scroll to position [1303, 0]
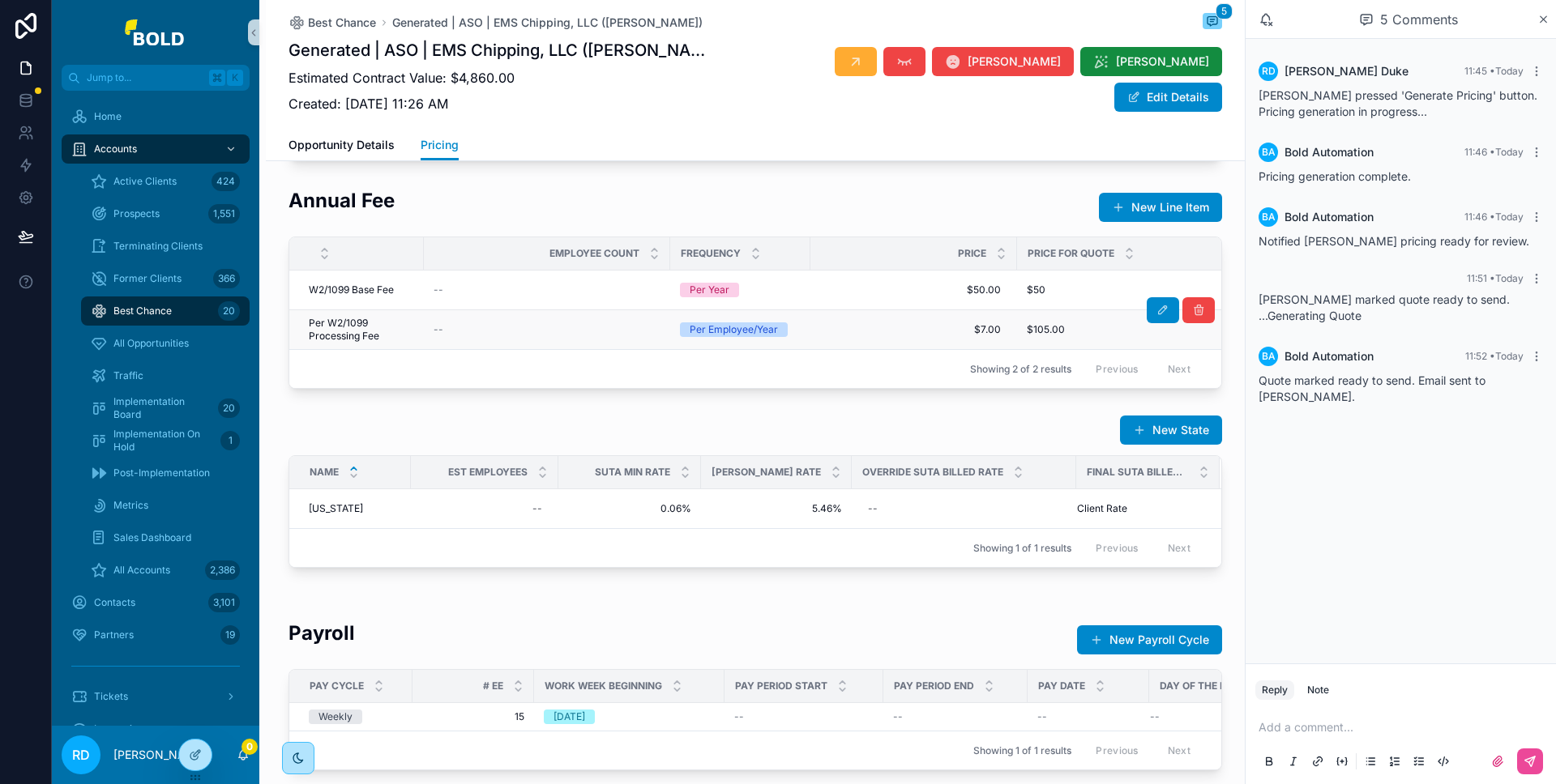
click at [1076, 336] on div "$105.00 $105.00" at bounding box center [1136, 330] width 217 height 13
click at [1149, 323] on button "scrollable content" at bounding box center [1163, 311] width 32 height 26
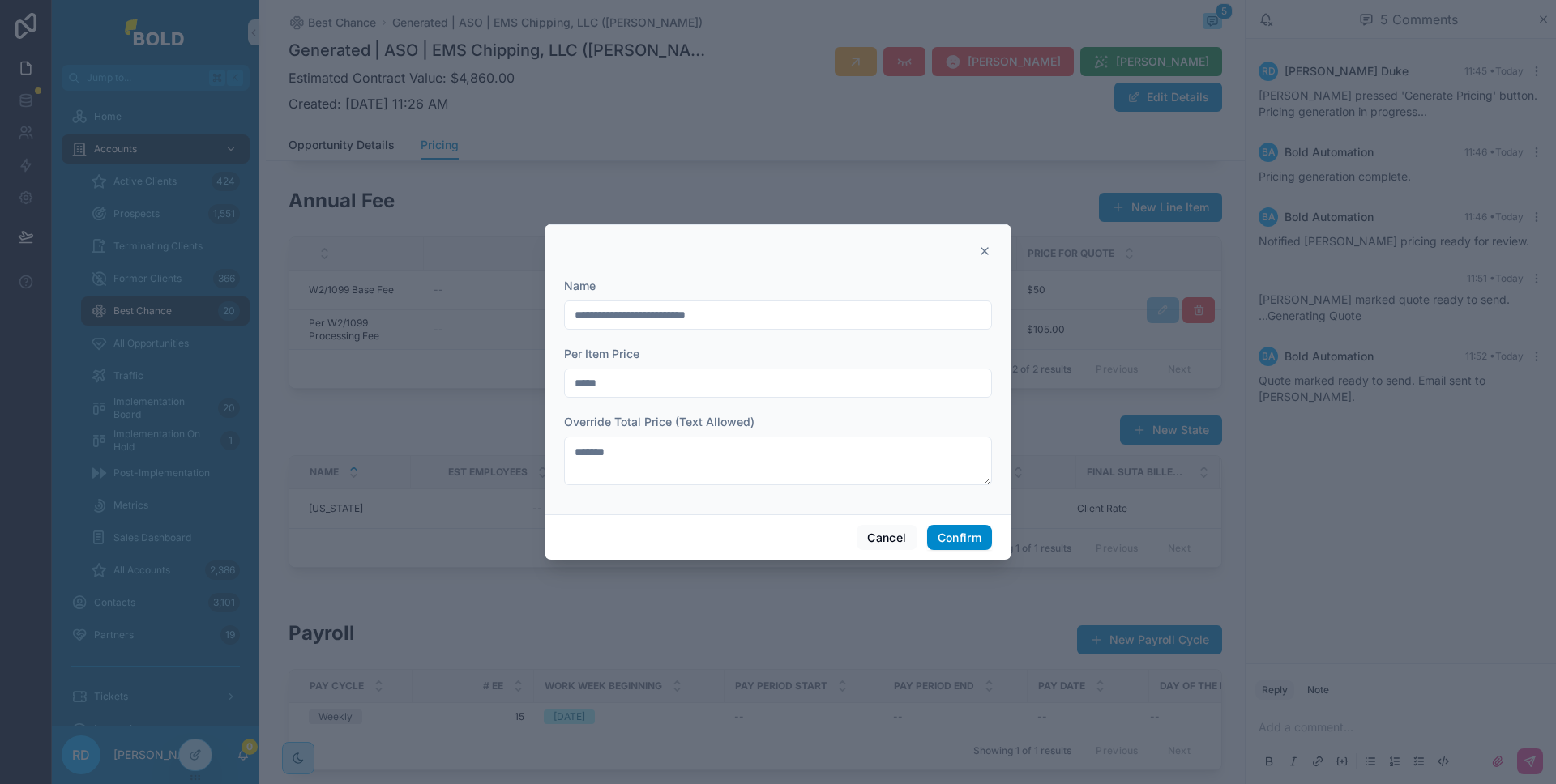
click at [979, 248] on icon at bounding box center [985, 252] width 13 height 13
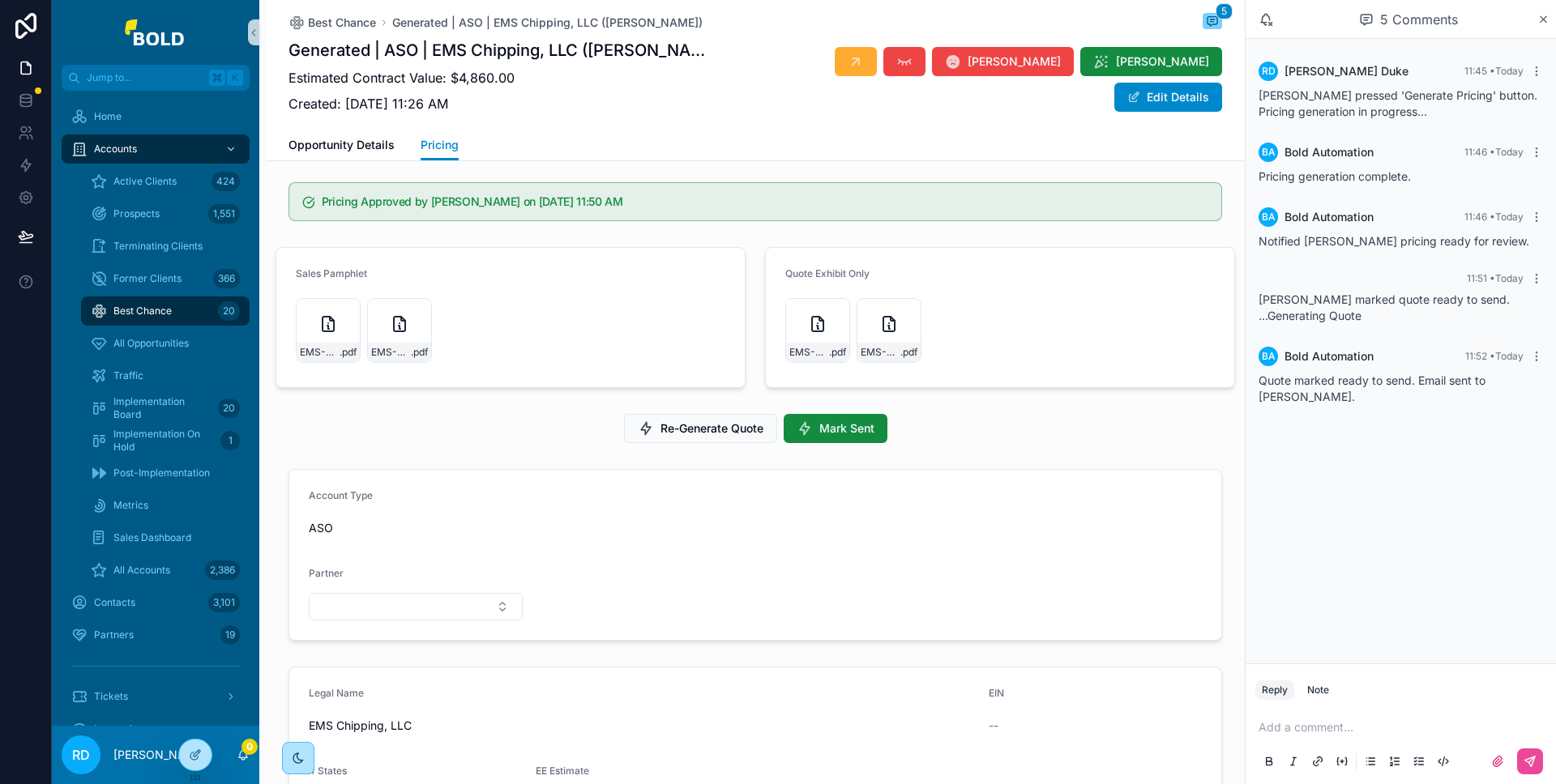
scroll to position [0, 0]
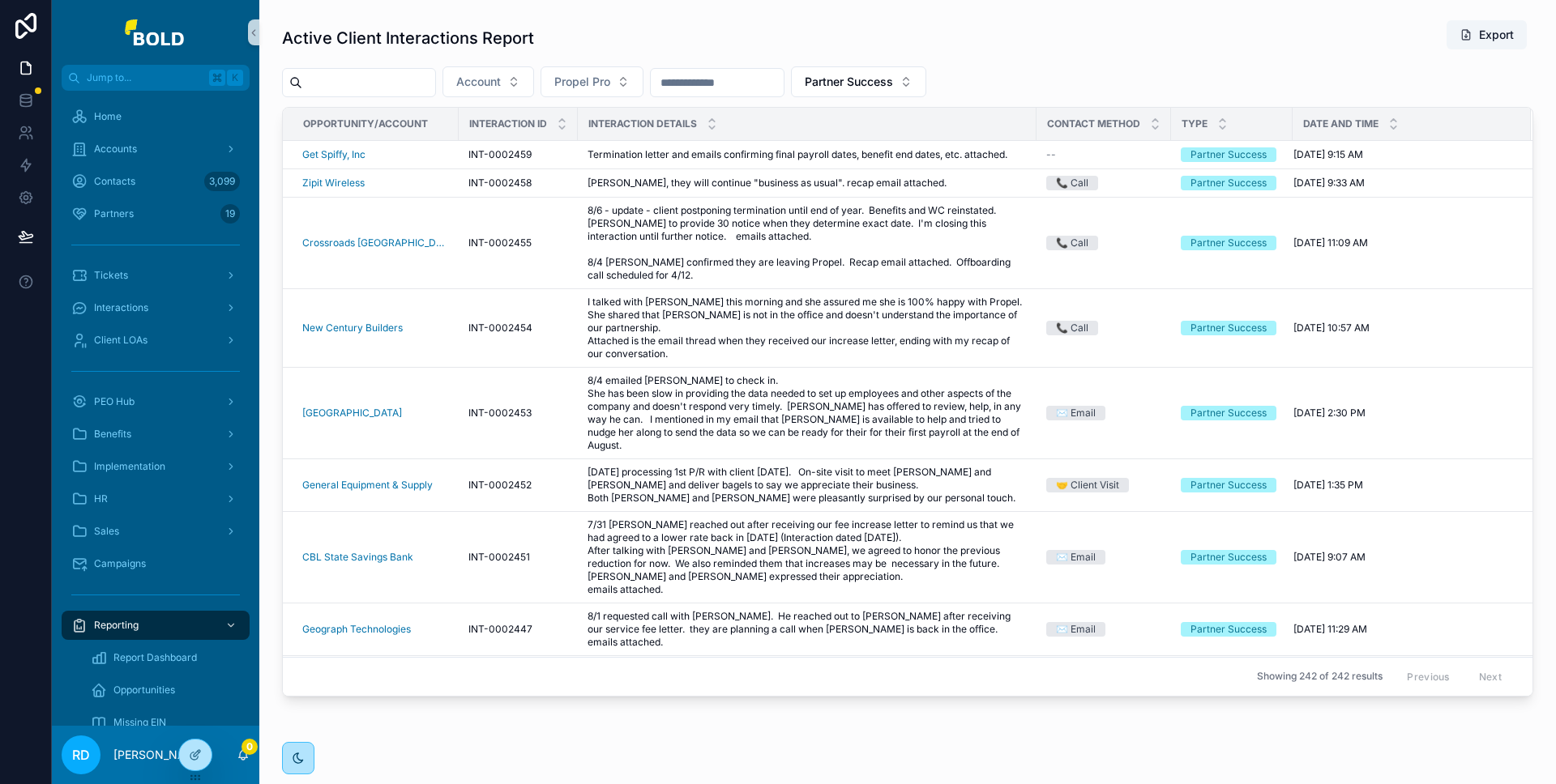
drag, startPoint x: 1379, startPoint y: 59, endPoint x: 1369, endPoint y: 59, distance: 10.0
click at [1378, 58] on div "Active Client Interactions Report Export Account Propel Pro Partner Success Opp…" at bounding box center [908, 358] width 1252 height 678
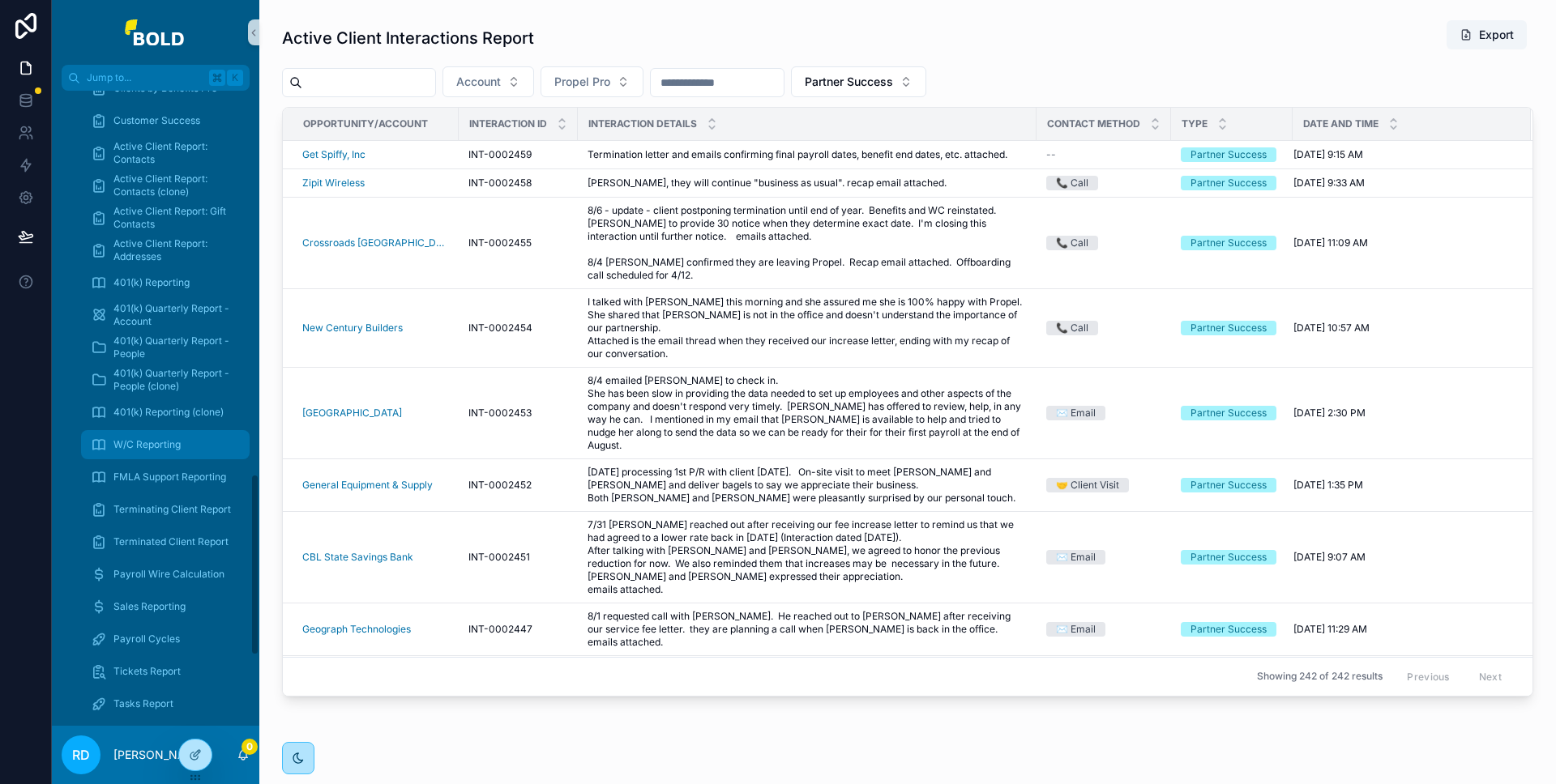
scroll to position [1336, 0]
